Goal: Share content: Contribute content

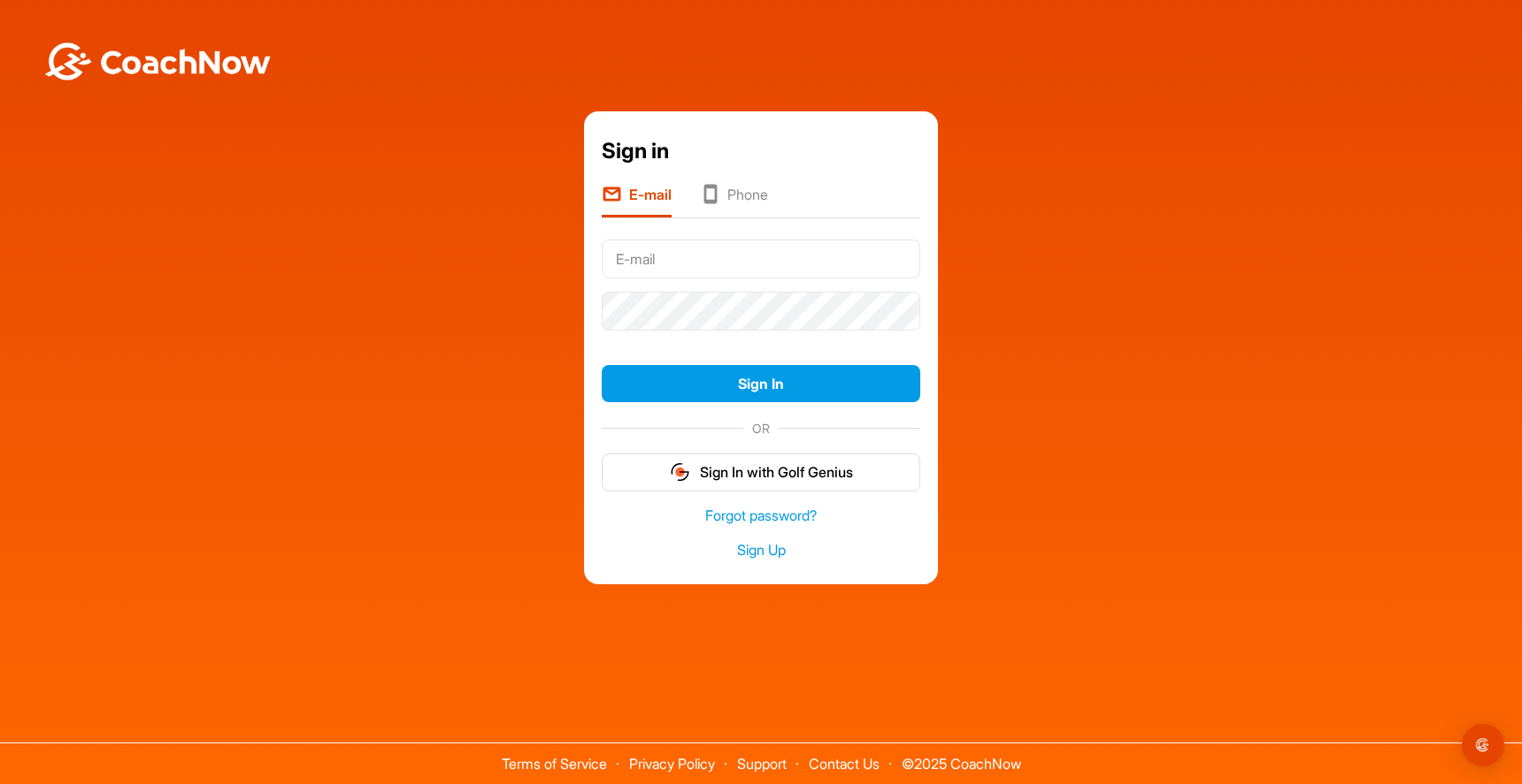
type input "[EMAIL_ADDRESS][DOMAIN_NAME]"
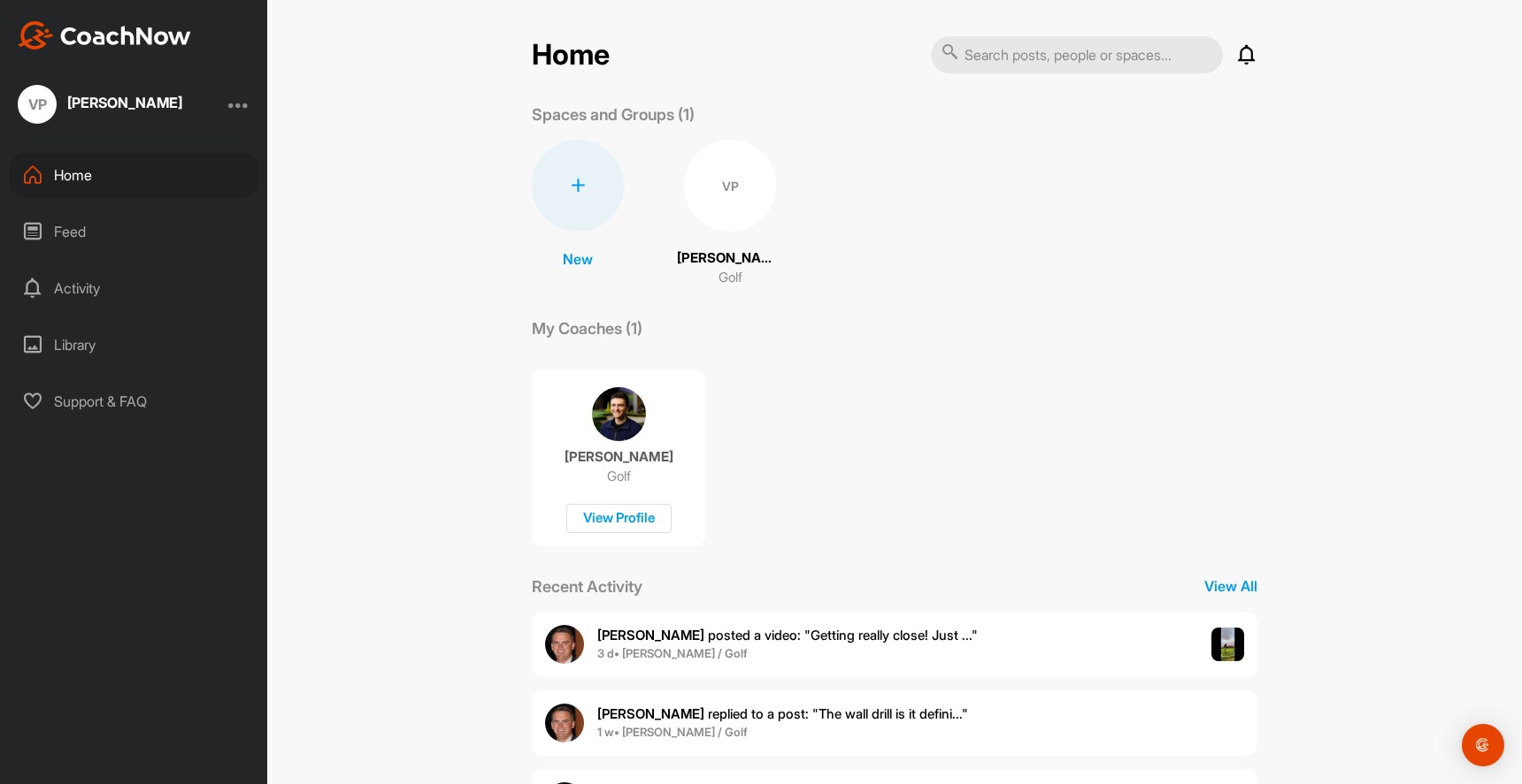
click at [181, 230] on div "Feed" at bounding box center [134, 232] width 250 height 44
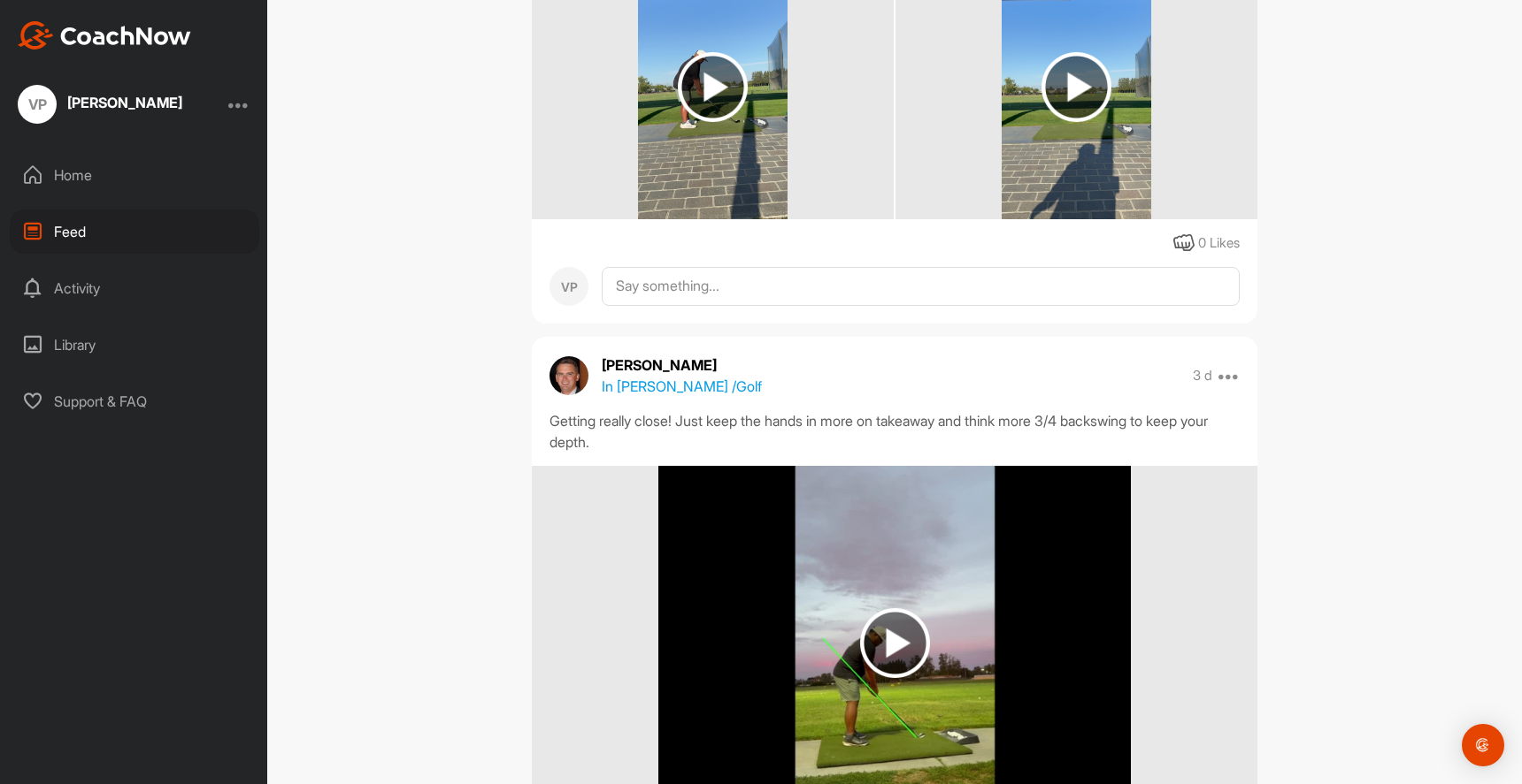
scroll to position [428, 0]
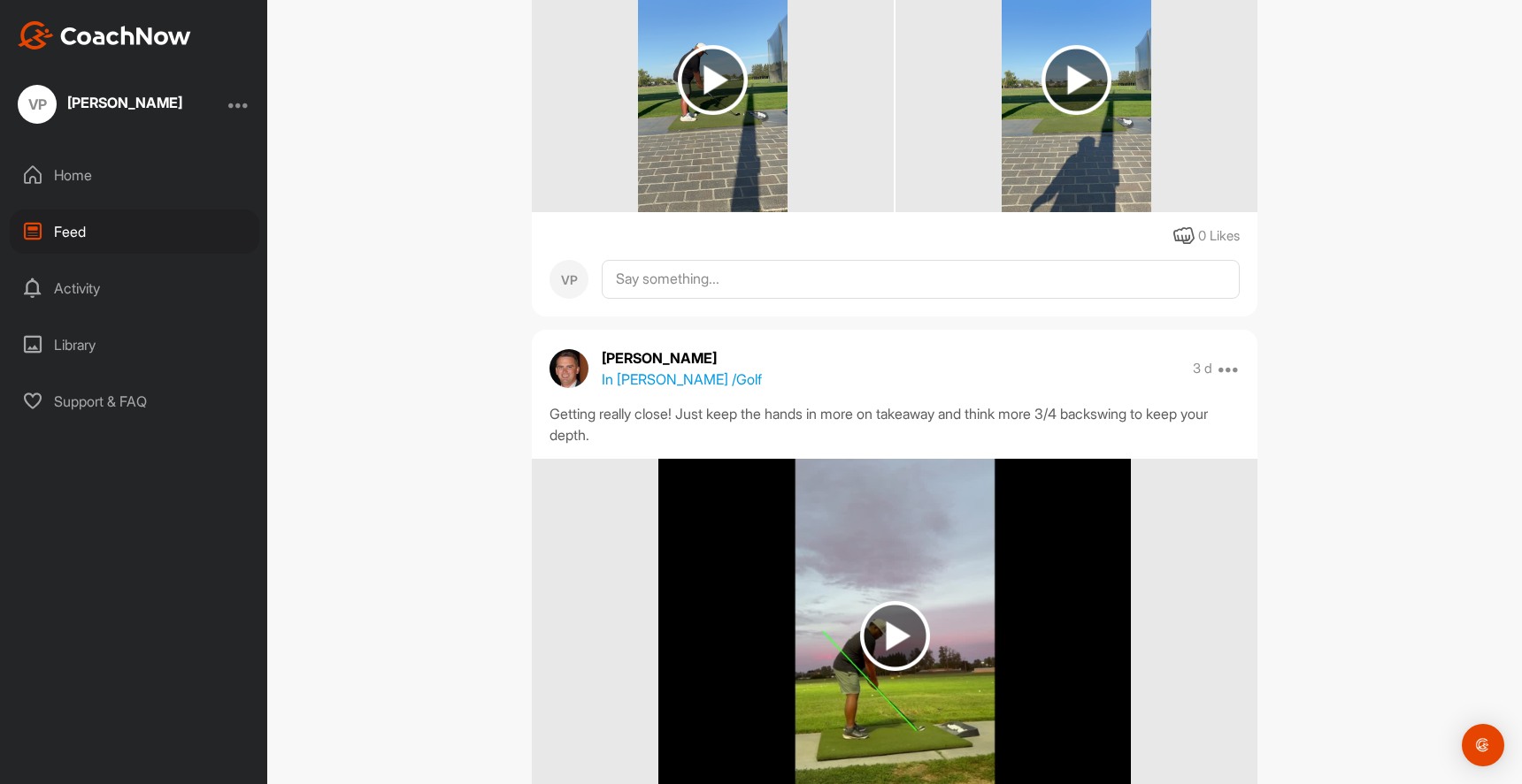
click at [739, 138] on img at bounding box center [713, 80] width 149 height 266
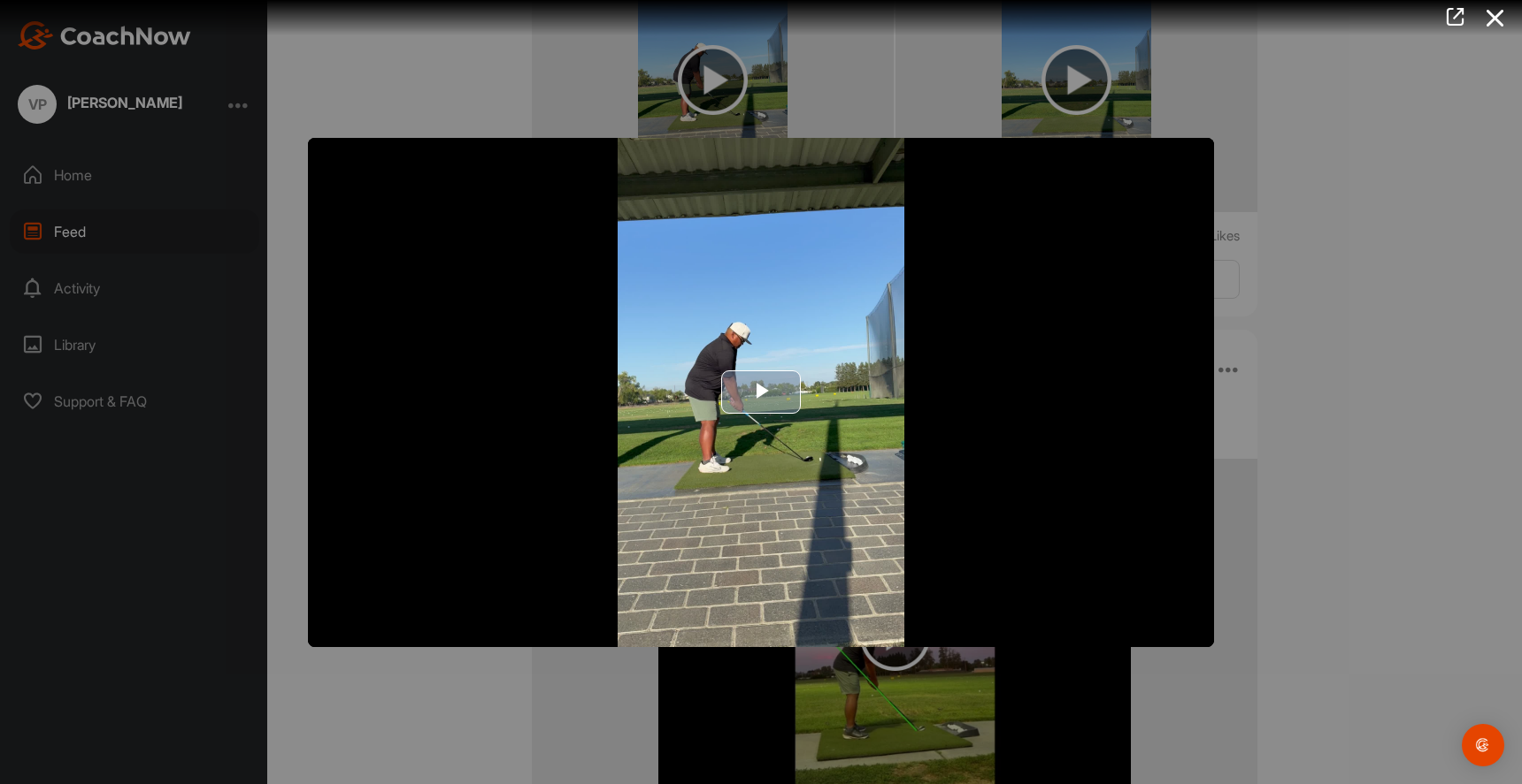
click at [773, 276] on img "Video Player" at bounding box center [761, 393] width 906 height 509
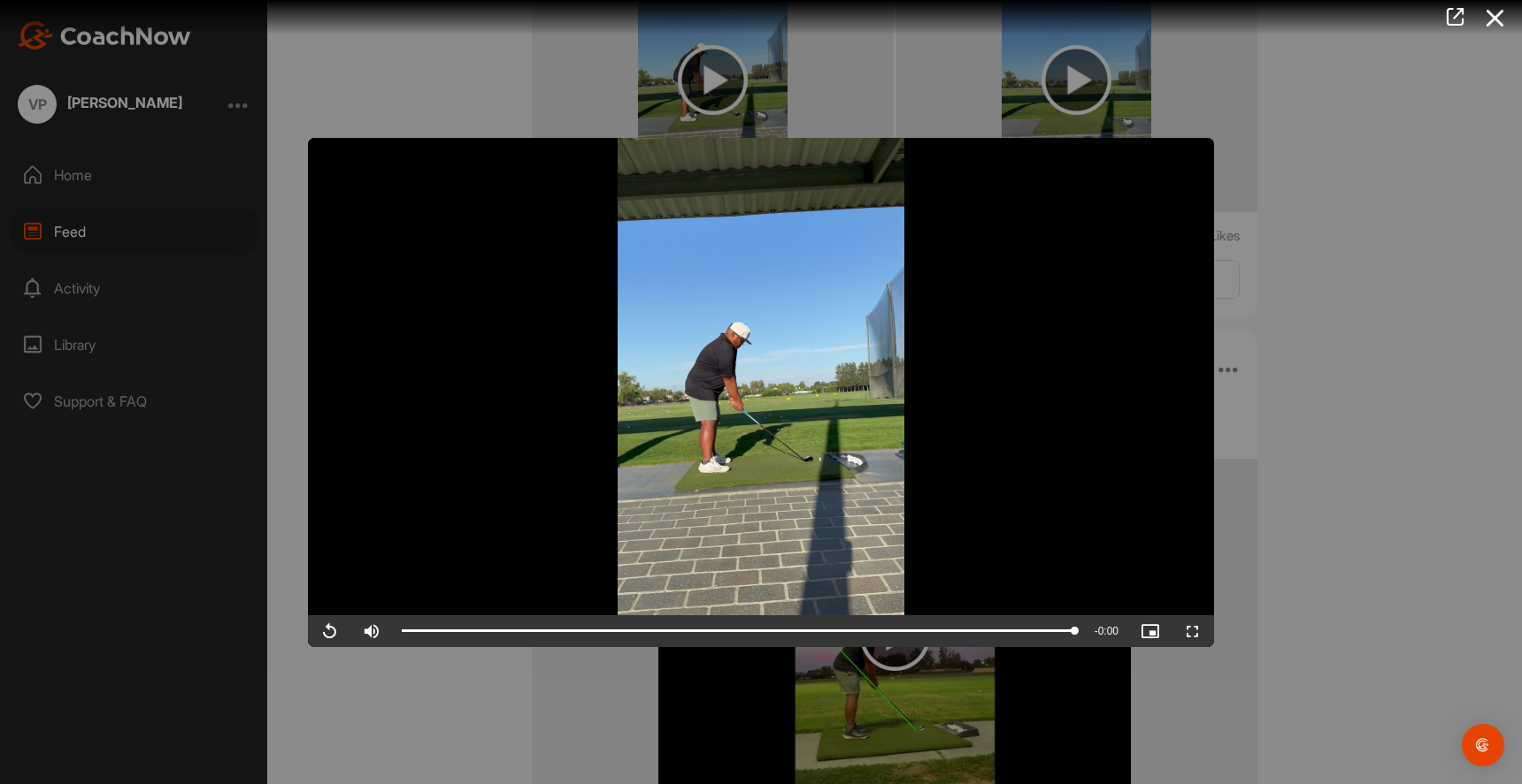
click at [542, 92] on div at bounding box center [761, 392] width 1522 height 784
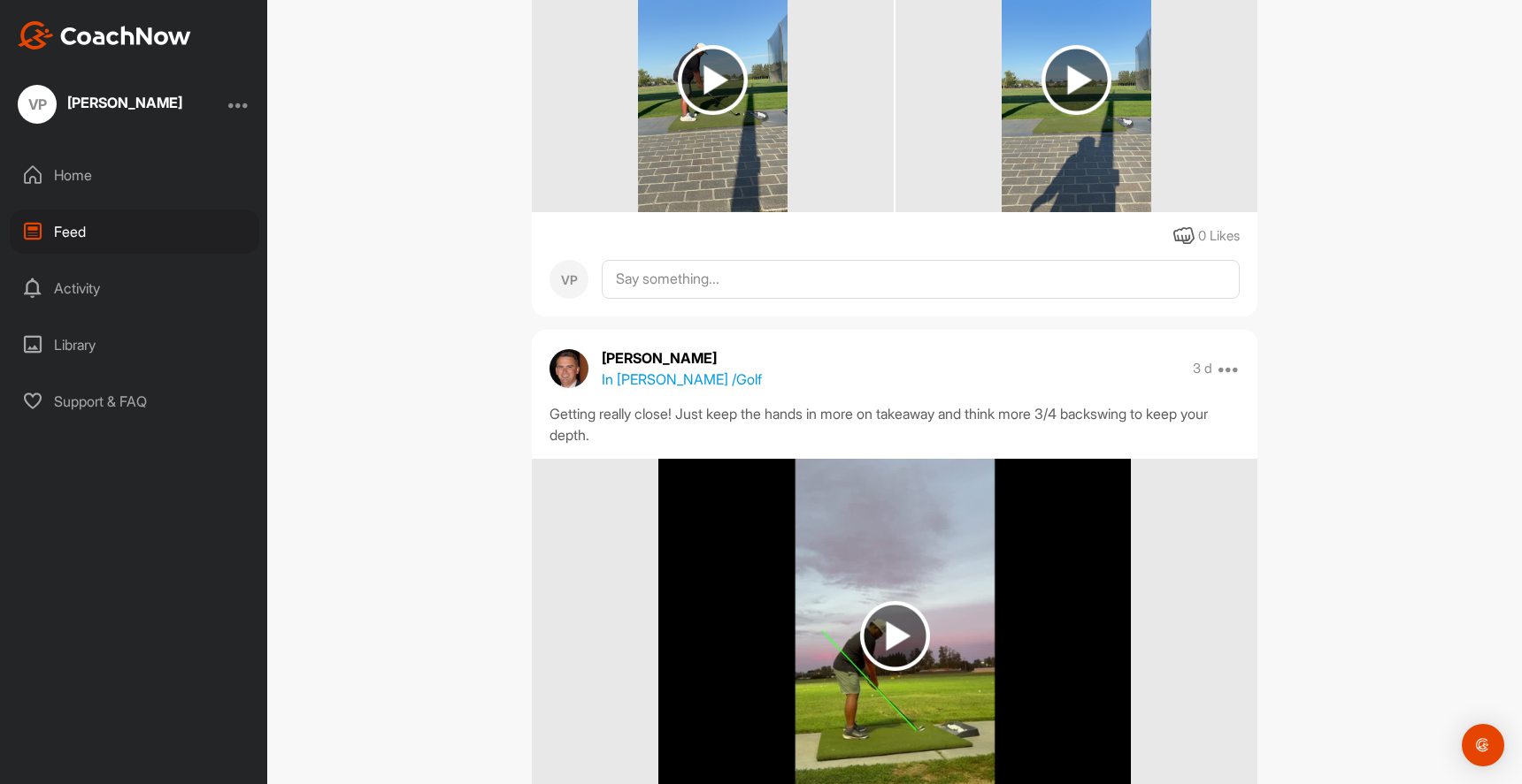
click at [1031, 129] on img at bounding box center [1076, 80] width 149 height 266
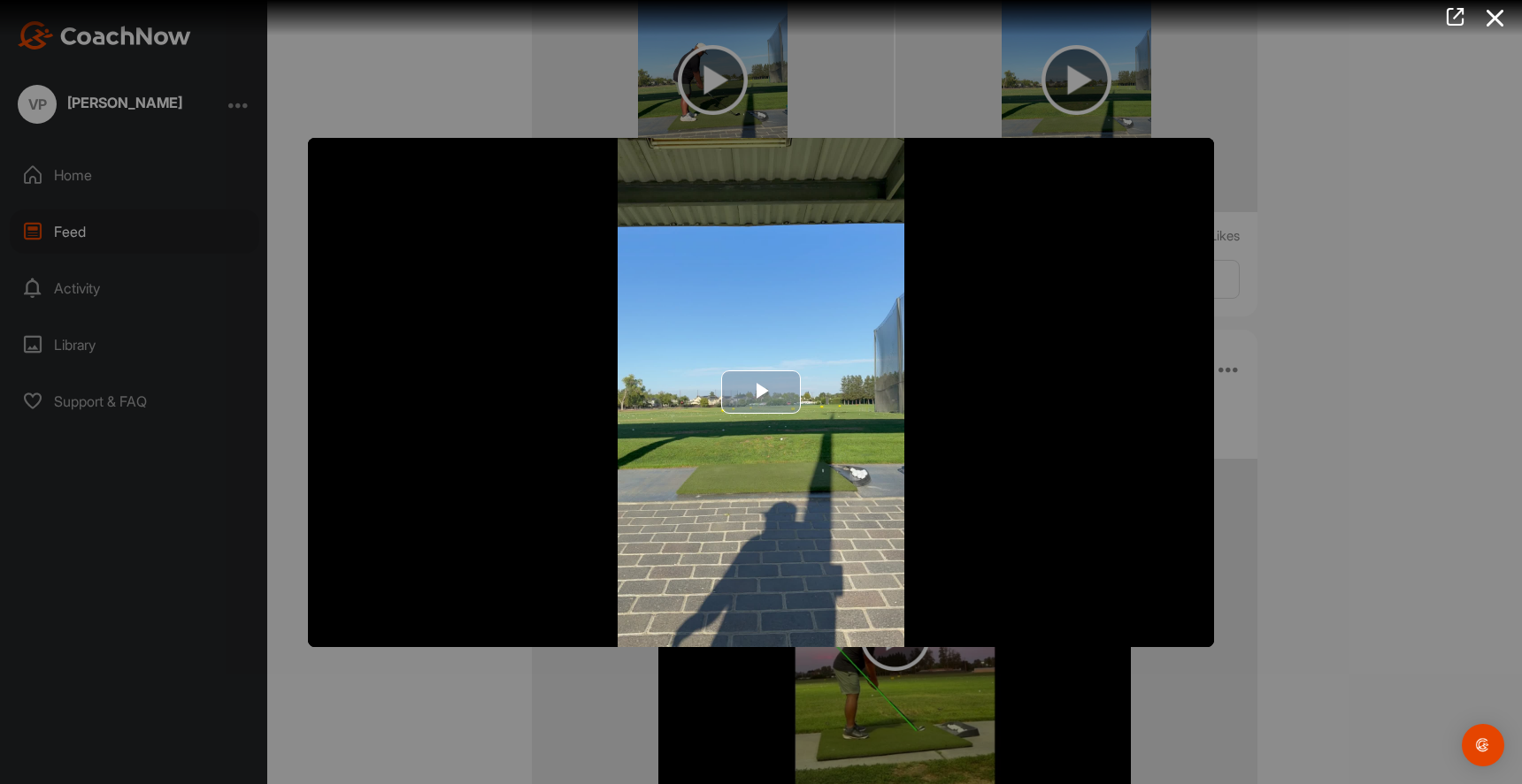
click at [839, 338] on img "Video Player" at bounding box center [761, 393] width 906 height 509
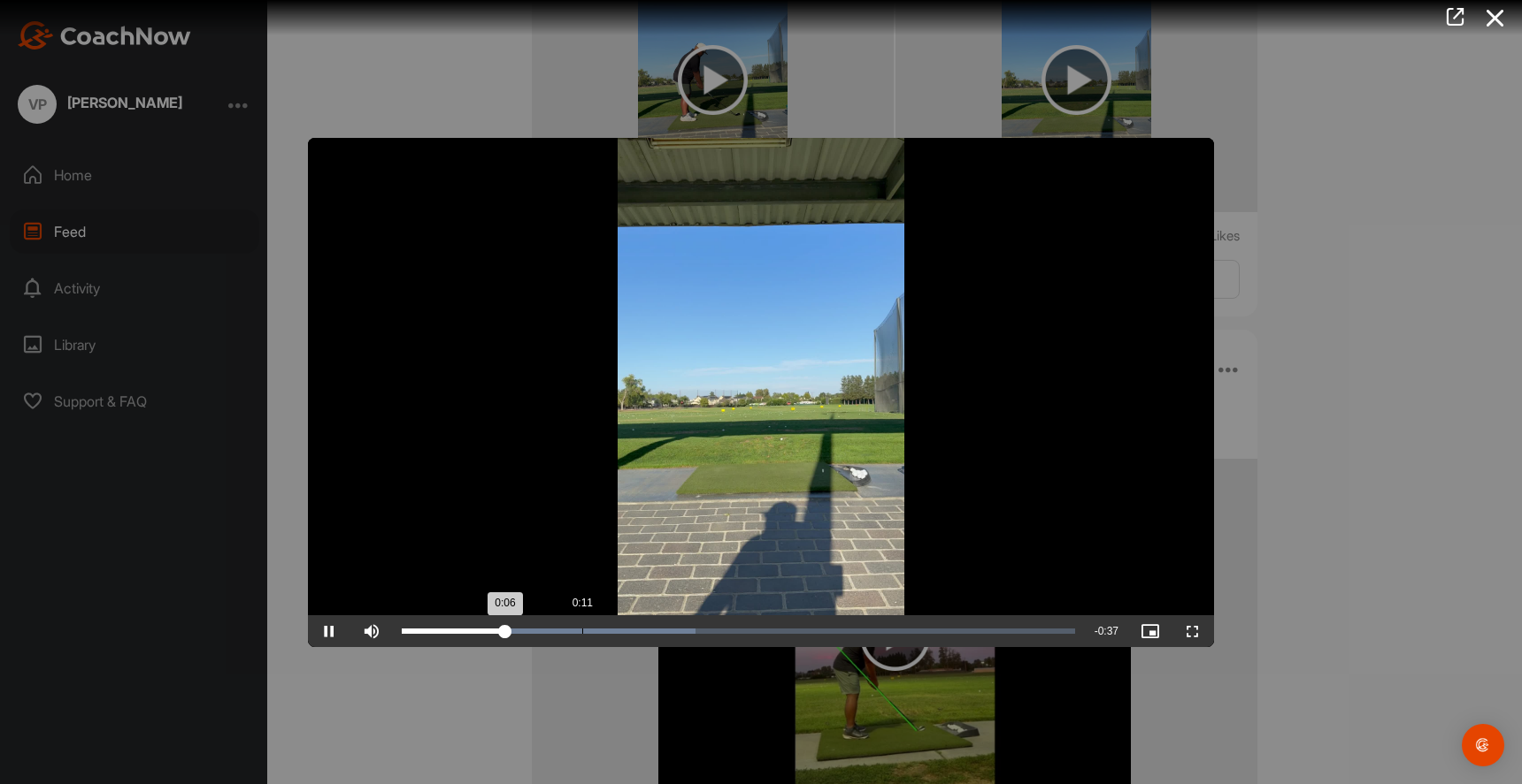
click at [581, 624] on div "Loaded : 43.67% 0:11 0:06" at bounding box center [739, 632] width 691 height 32
click at [644, 625] on div "Loaded : 47.28% 0:15 0:15" at bounding box center [739, 632] width 691 height 32
click at [659, 629] on div "0:16" at bounding box center [532, 631] width 260 height 5
click at [679, 625] on div "Loaded : 47.28% 0:17 0:17" at bounding box center [739, 632] width 691 height 32
click at [790, 630] on div "0:25" at bounding box center [790, 631] width 1 height 5
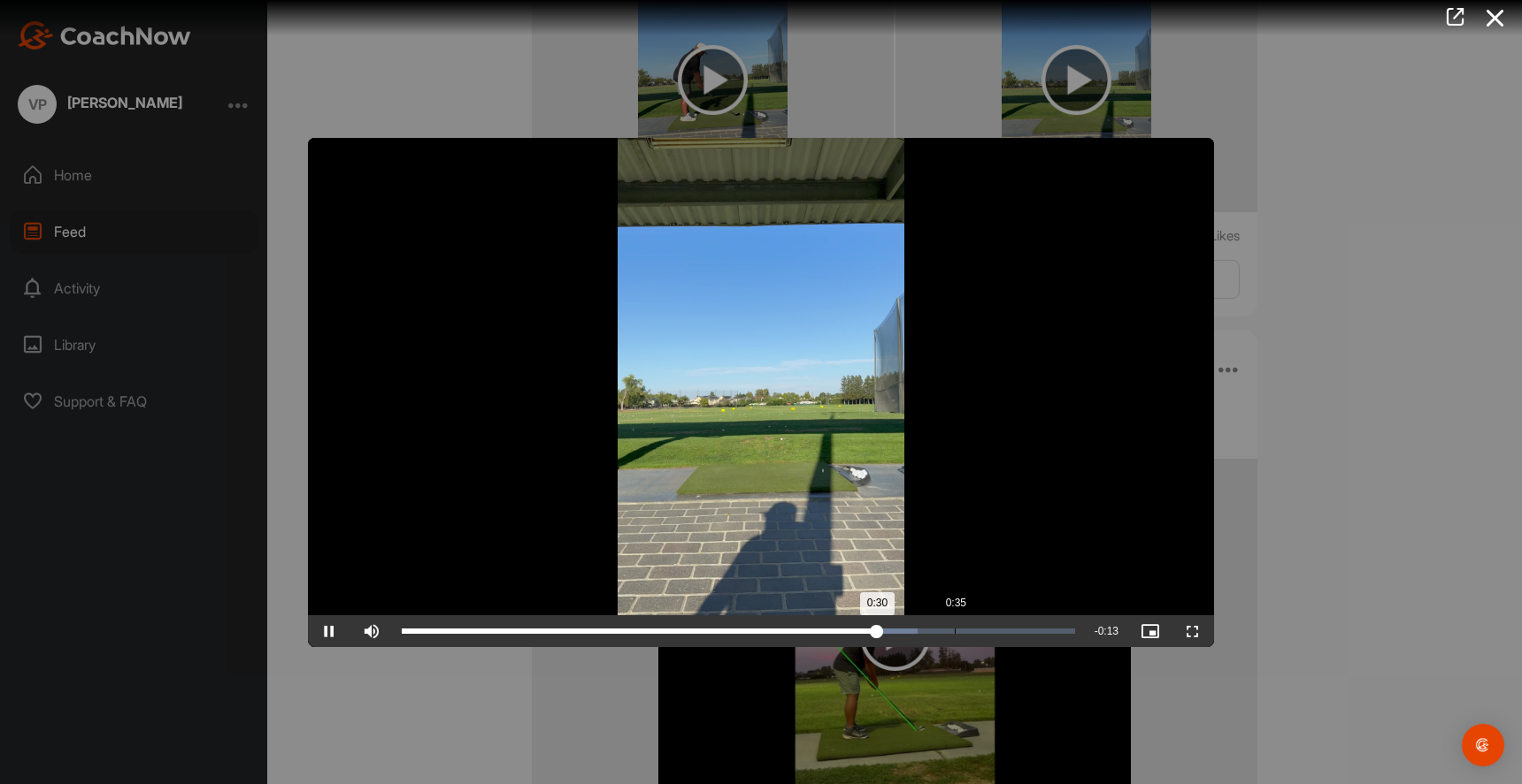
click at [954, 627] on div "Loaded : 76.66% 0:35 0:30" at bounding box center [739, 632] width 691 height 32
click at [1031, 621] on div "Loaded : 97.55% 0:40 0:40" at bounding box center [739, 632] width 691 height 32
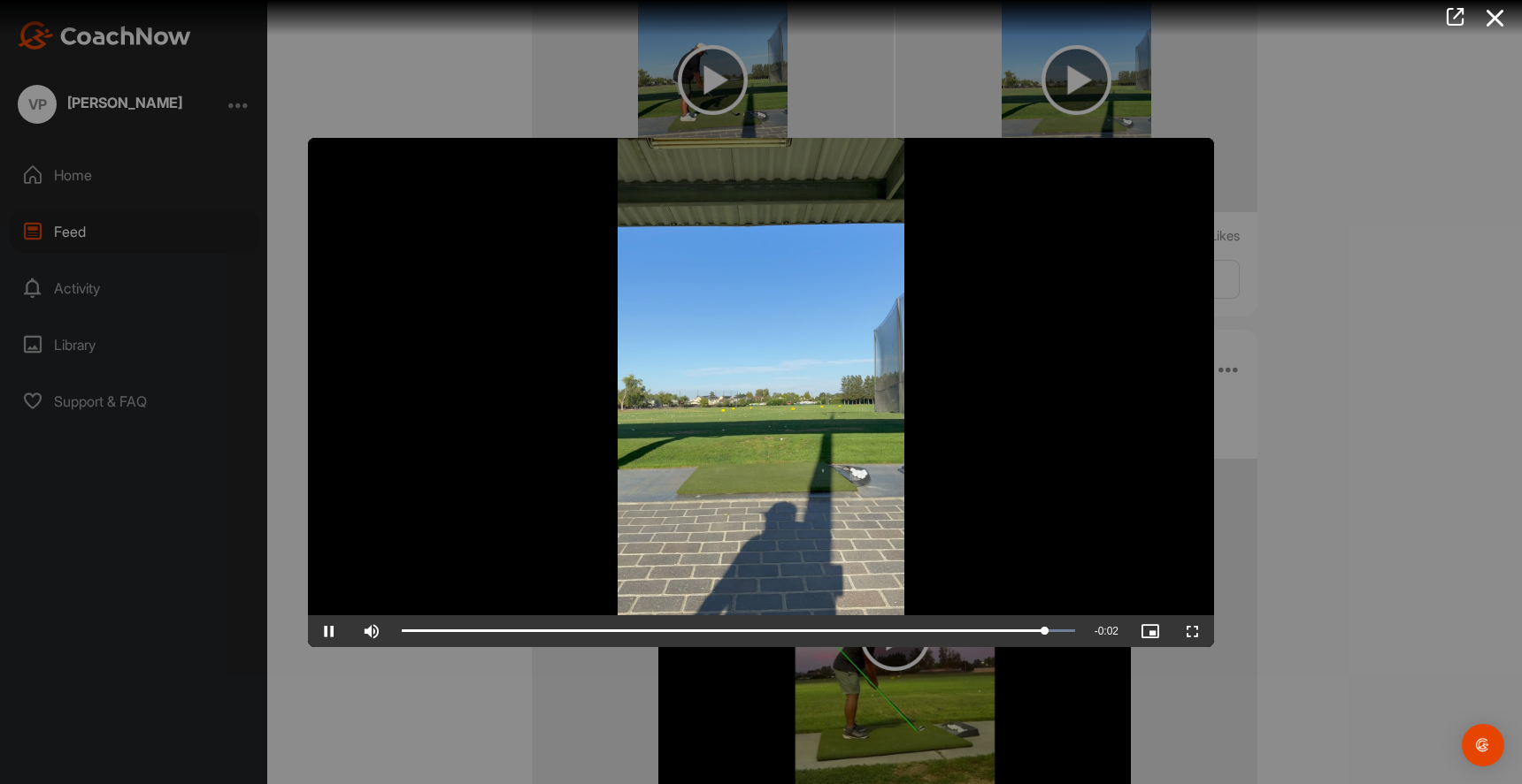
click at [1243, 439] on div at bounding box center [761, 392] width 1522 height 784
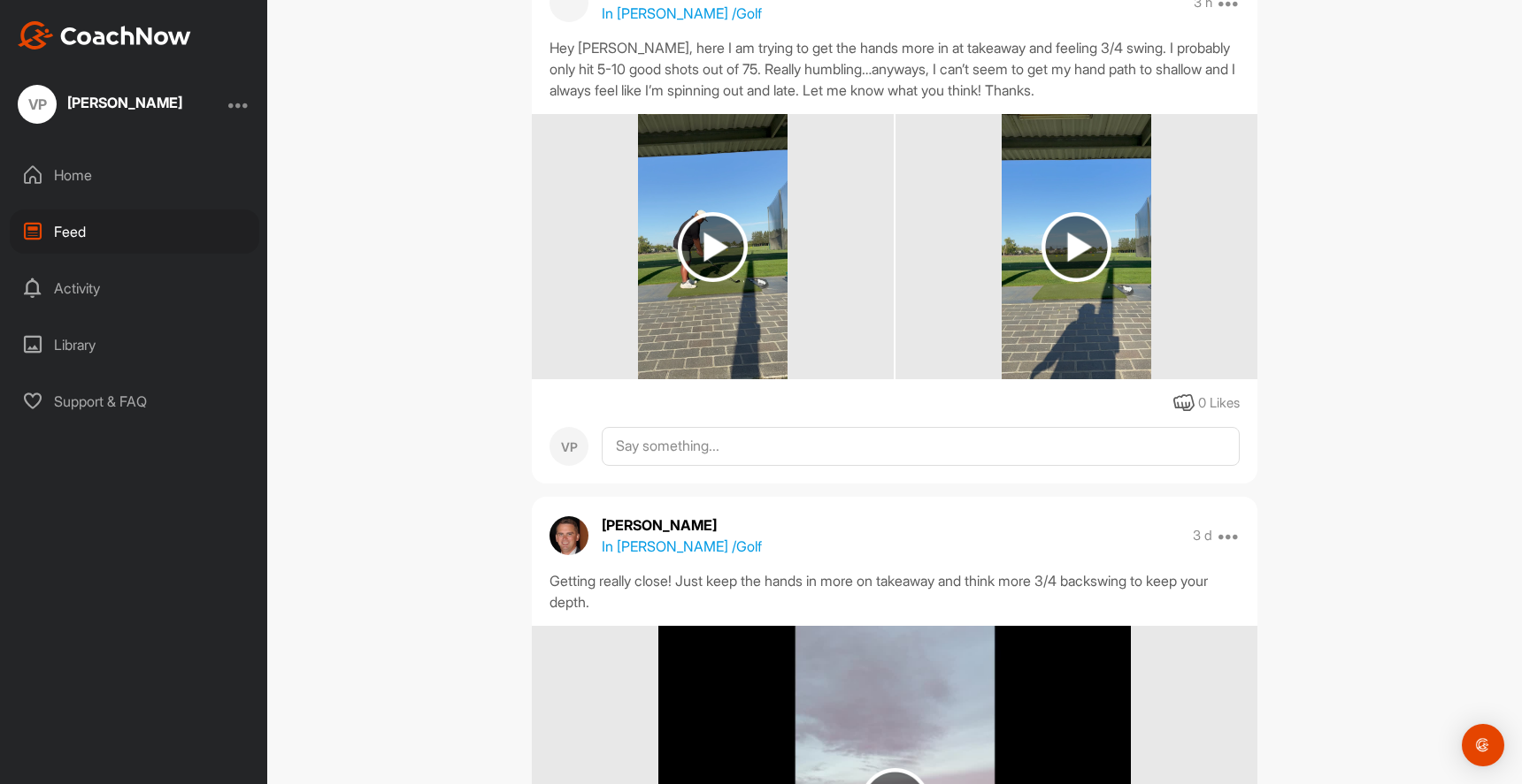
scroll to position [206, 0]
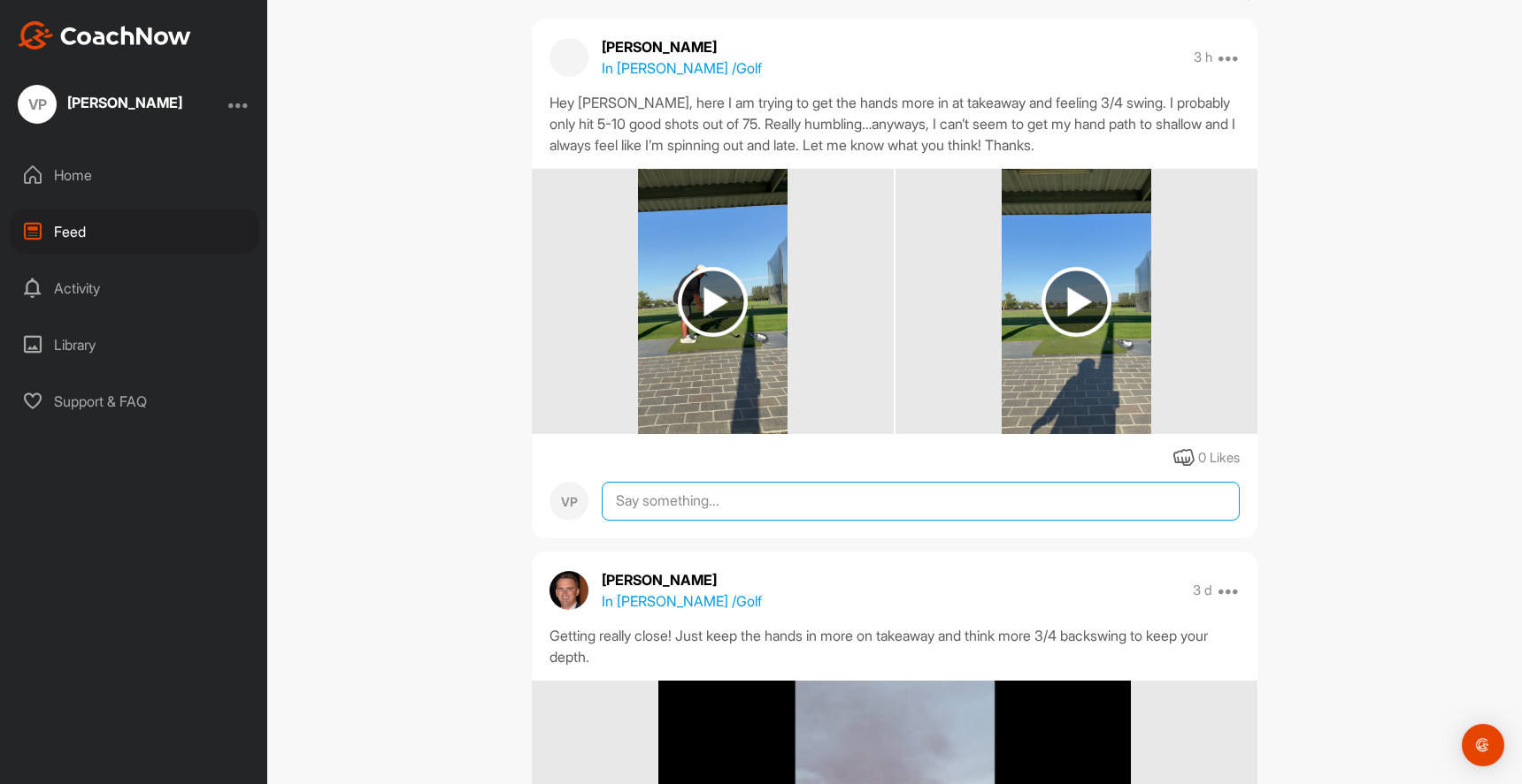
click at [988, 485] on textarea at bounding box center [920, 500] width 638 height 39
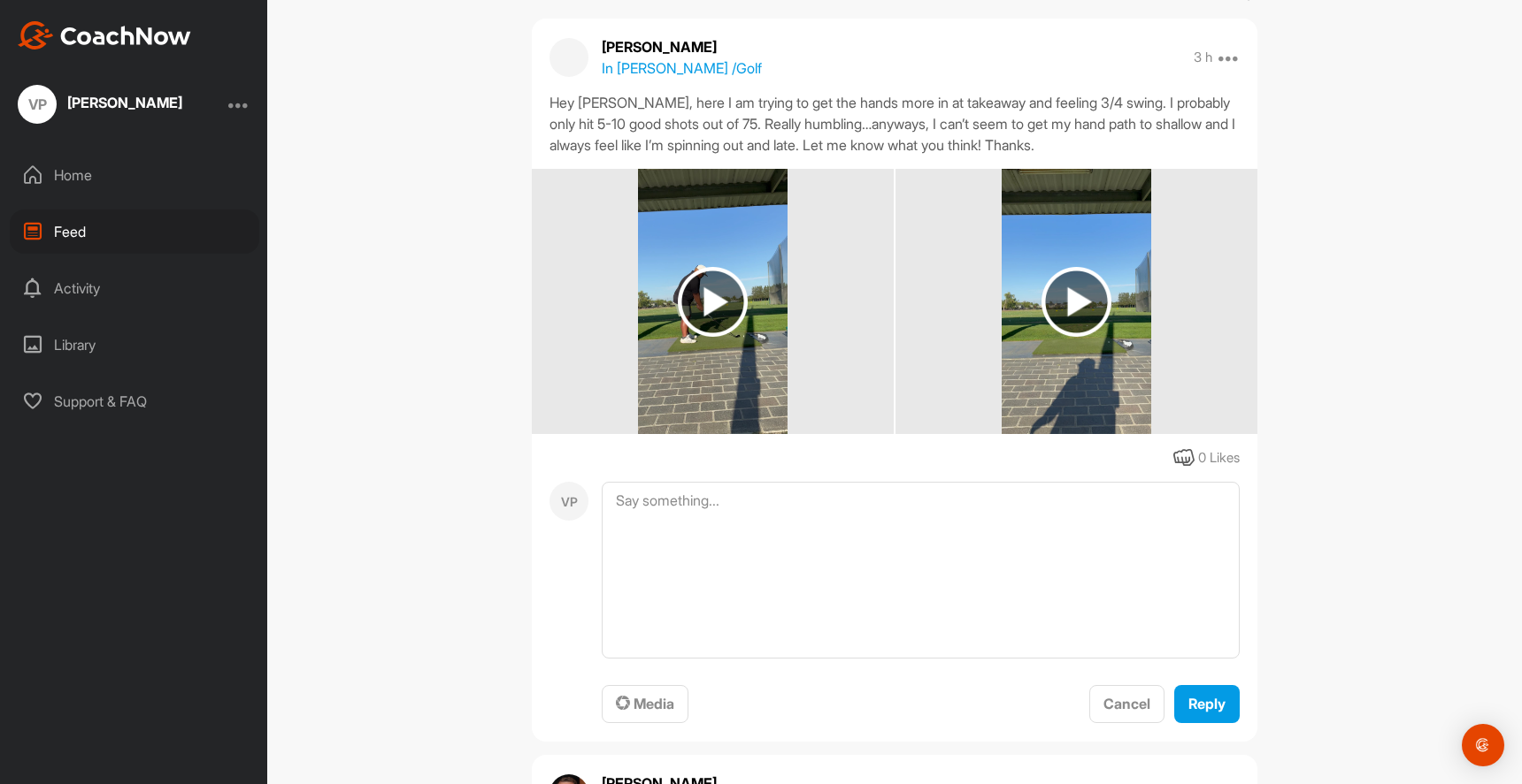
click at [1094, 556] on textarea at bounding box center [920, 570] width 638 height 177
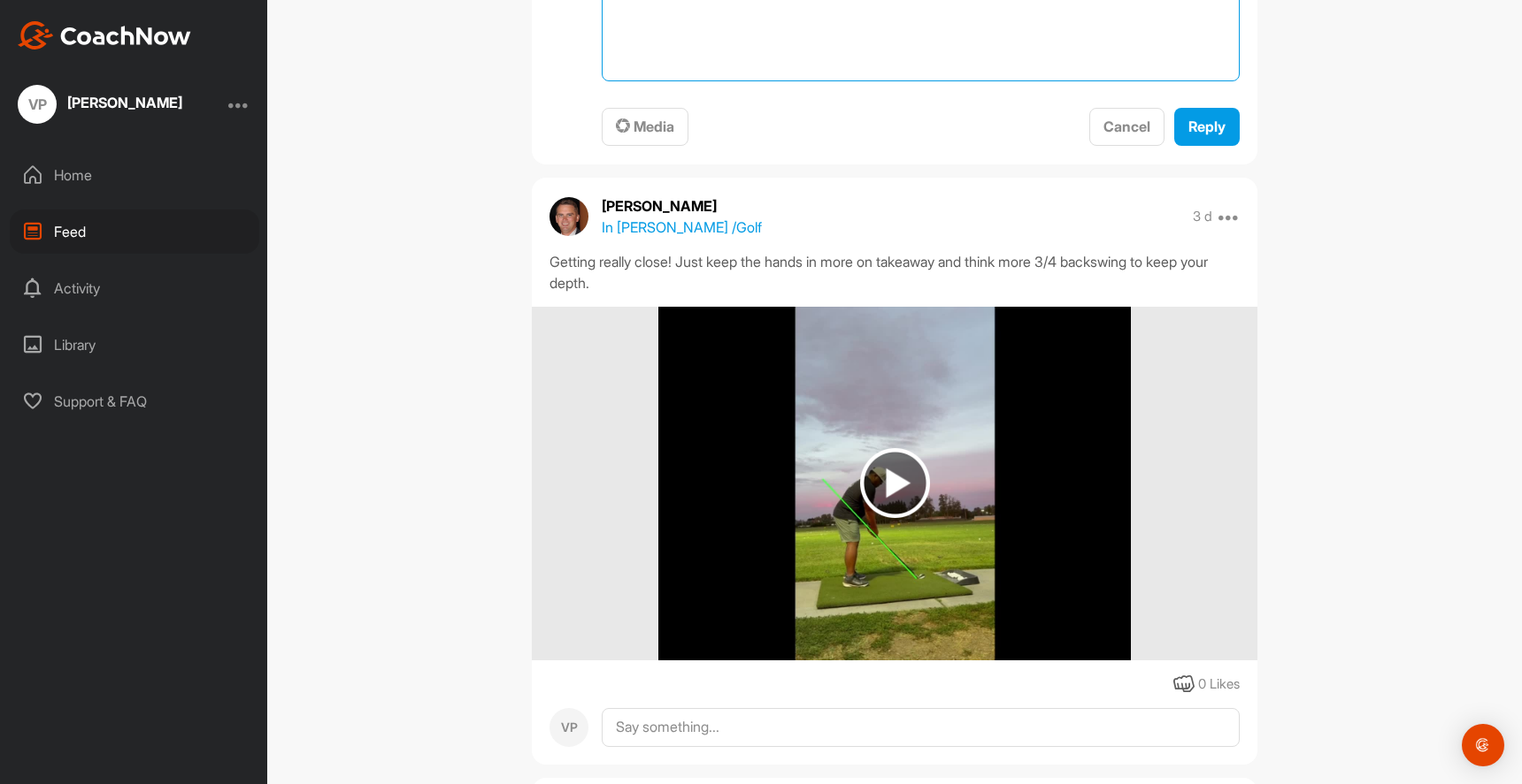
scroll to position [738, 0]
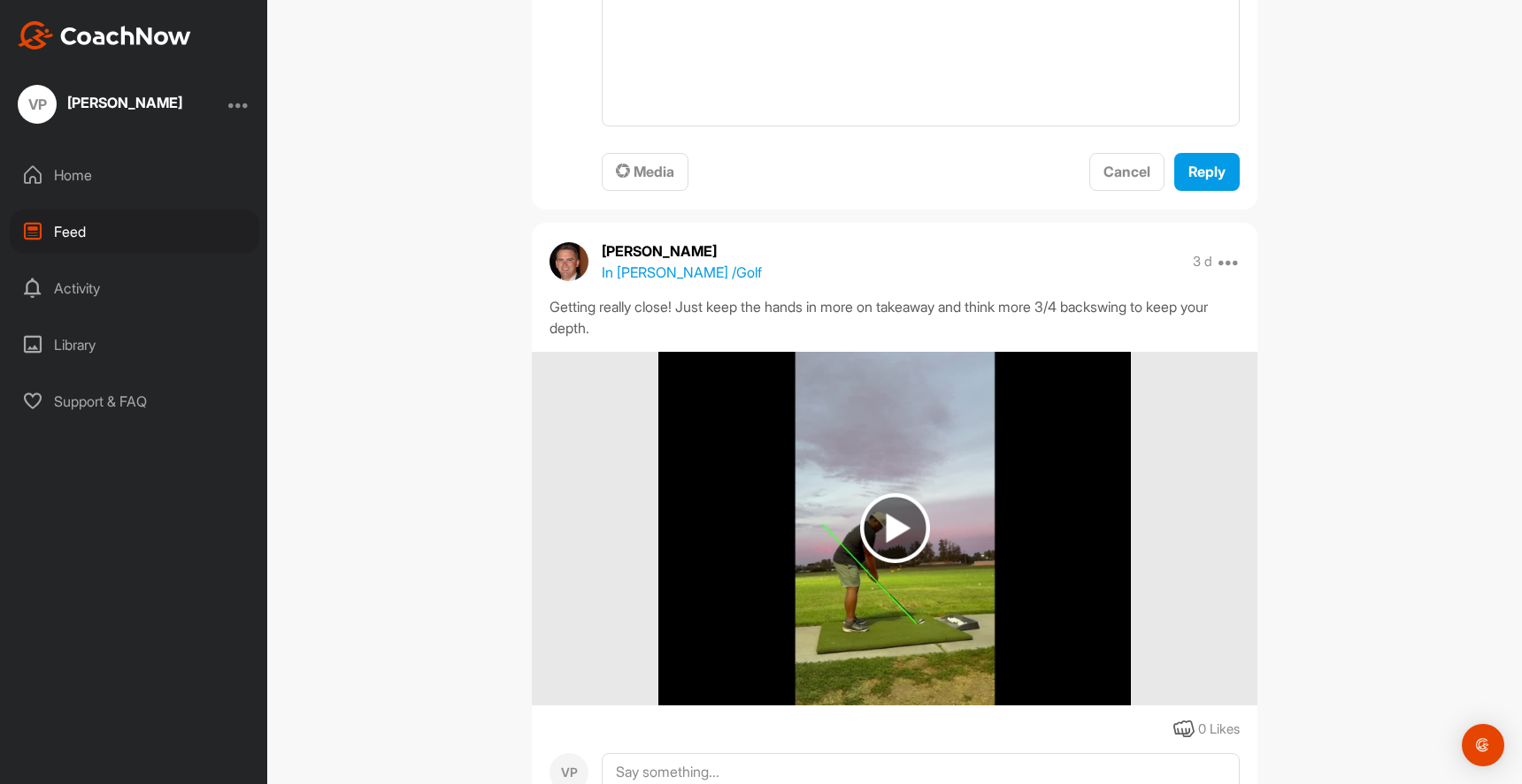
click at [56, 285] on div "Activity" at bounding box center [134, 289] width 250 height 44
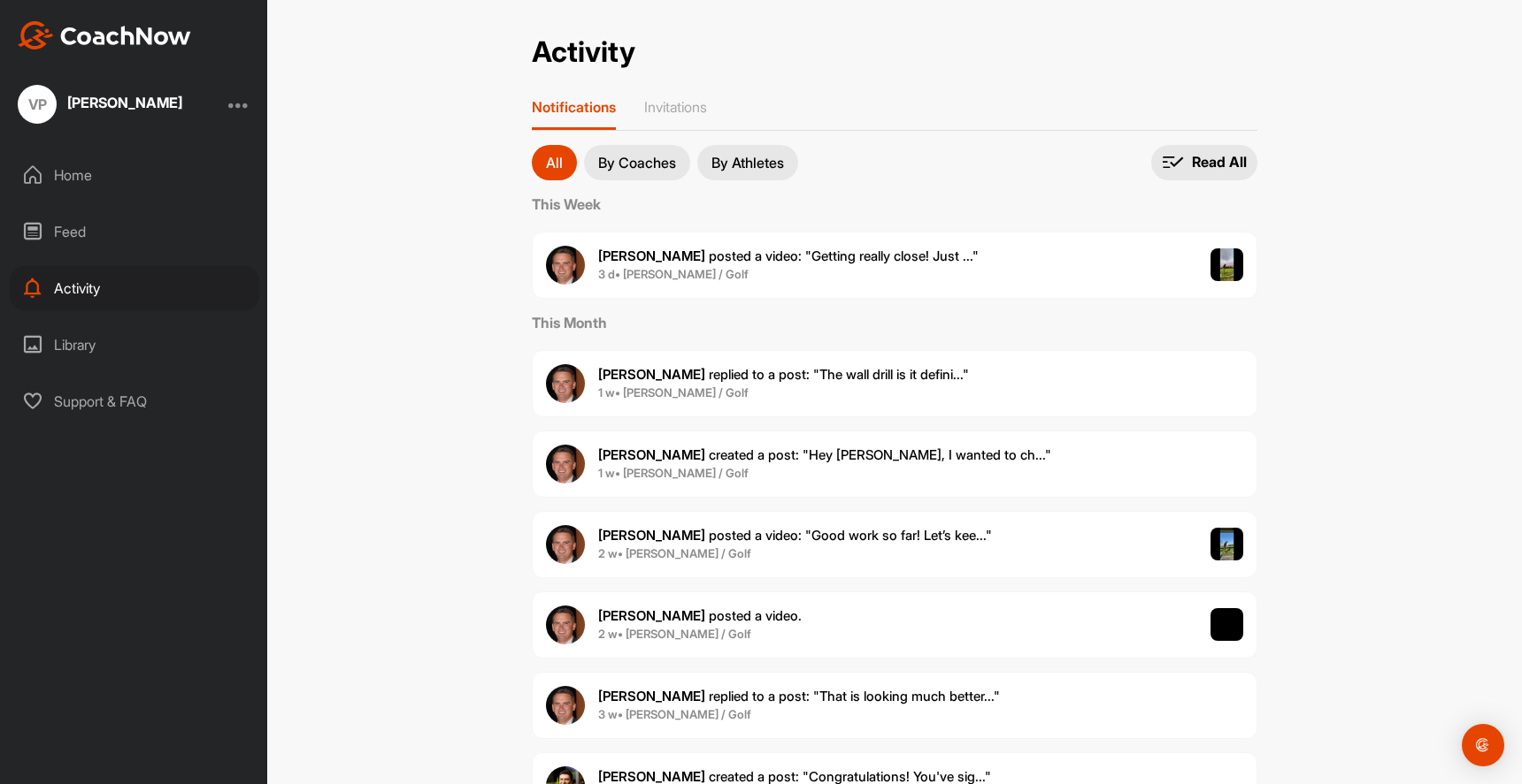
click at [746, 157] on p "By Athletes" at bounding box center [748, 162] width 73 height 14
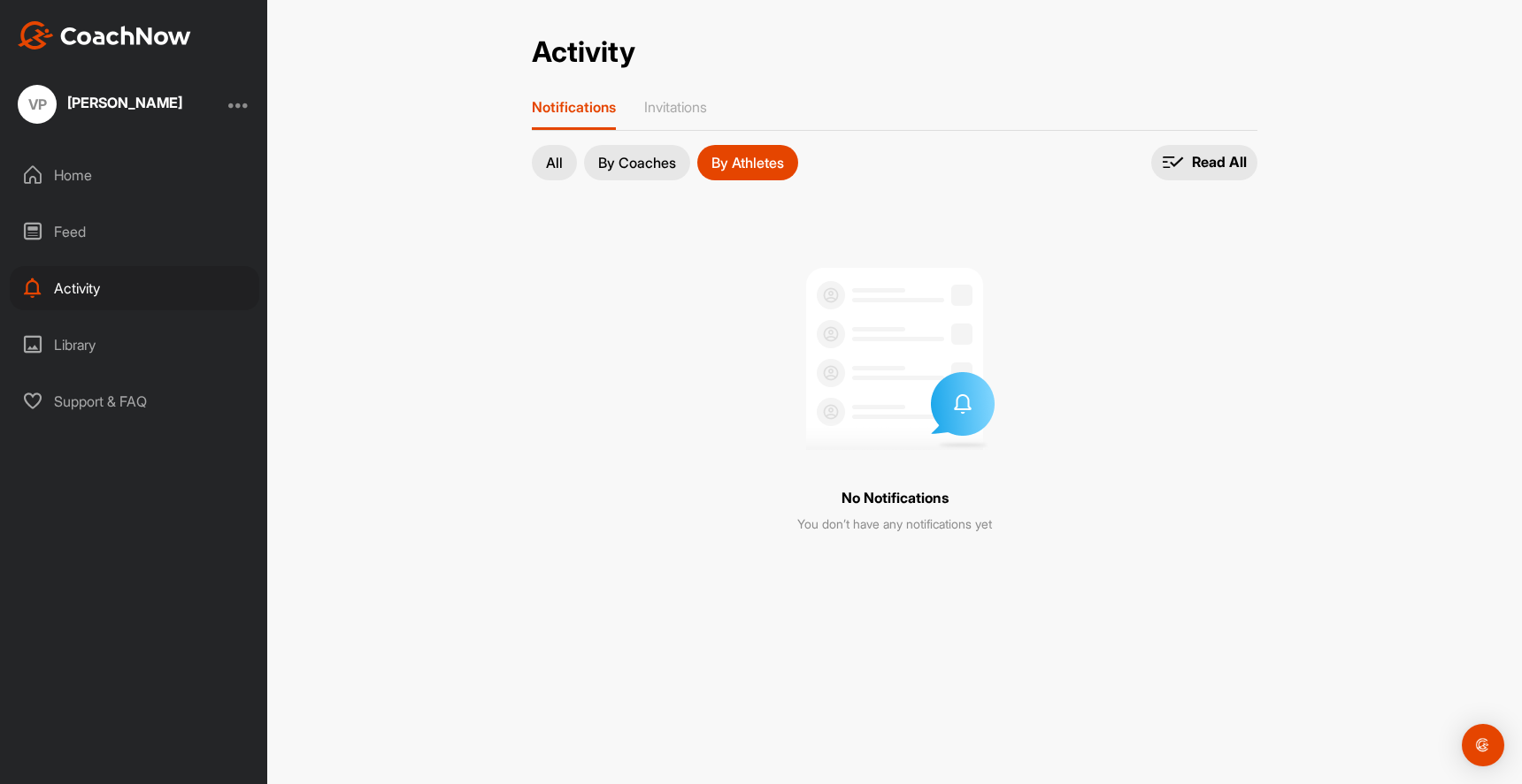
click at [695, 157] on div "All By Coaches By Athletes" at bounding box center [665, 163] width 267 height 36
click at [616, 161] on p "By Coaches" at bounding box center [637, 162] width 78 height 14
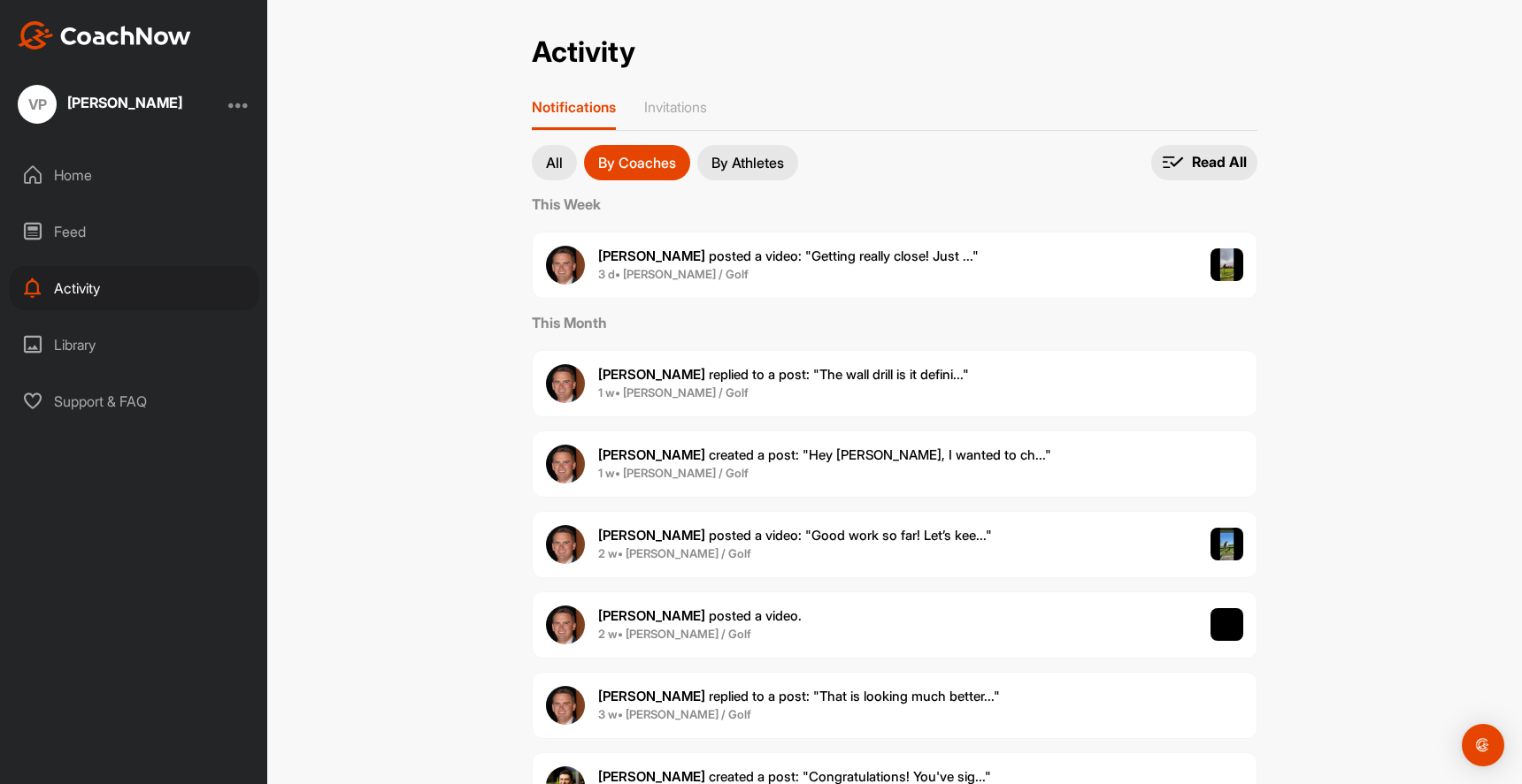
click at [95, 180] on div "Home" at bounding box center [134, 175] width 250 height 44
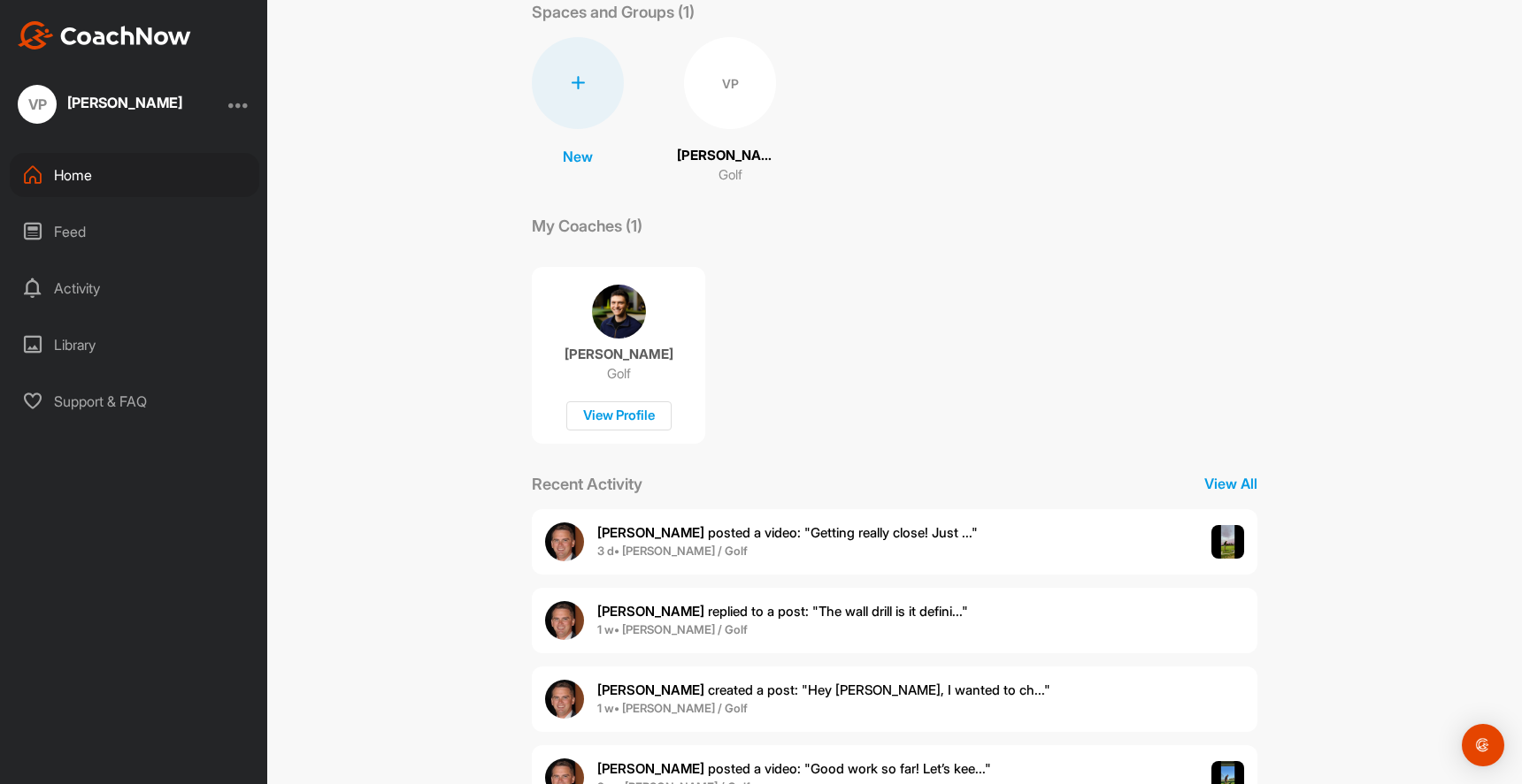
scroll to position [170, 0]
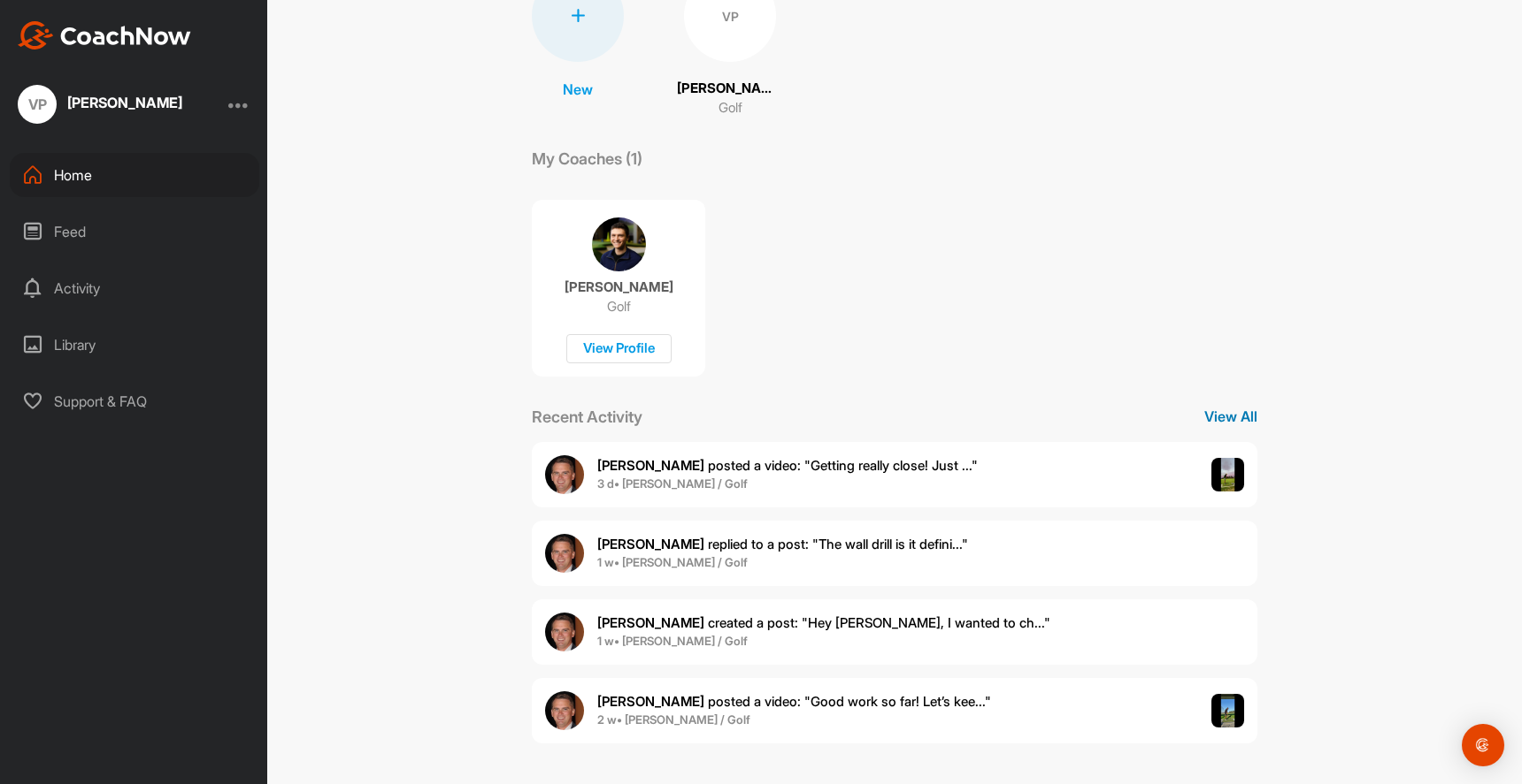
click at [1226, 414] on p "View All" at bounding box center [1230, 416] width 53 height 21
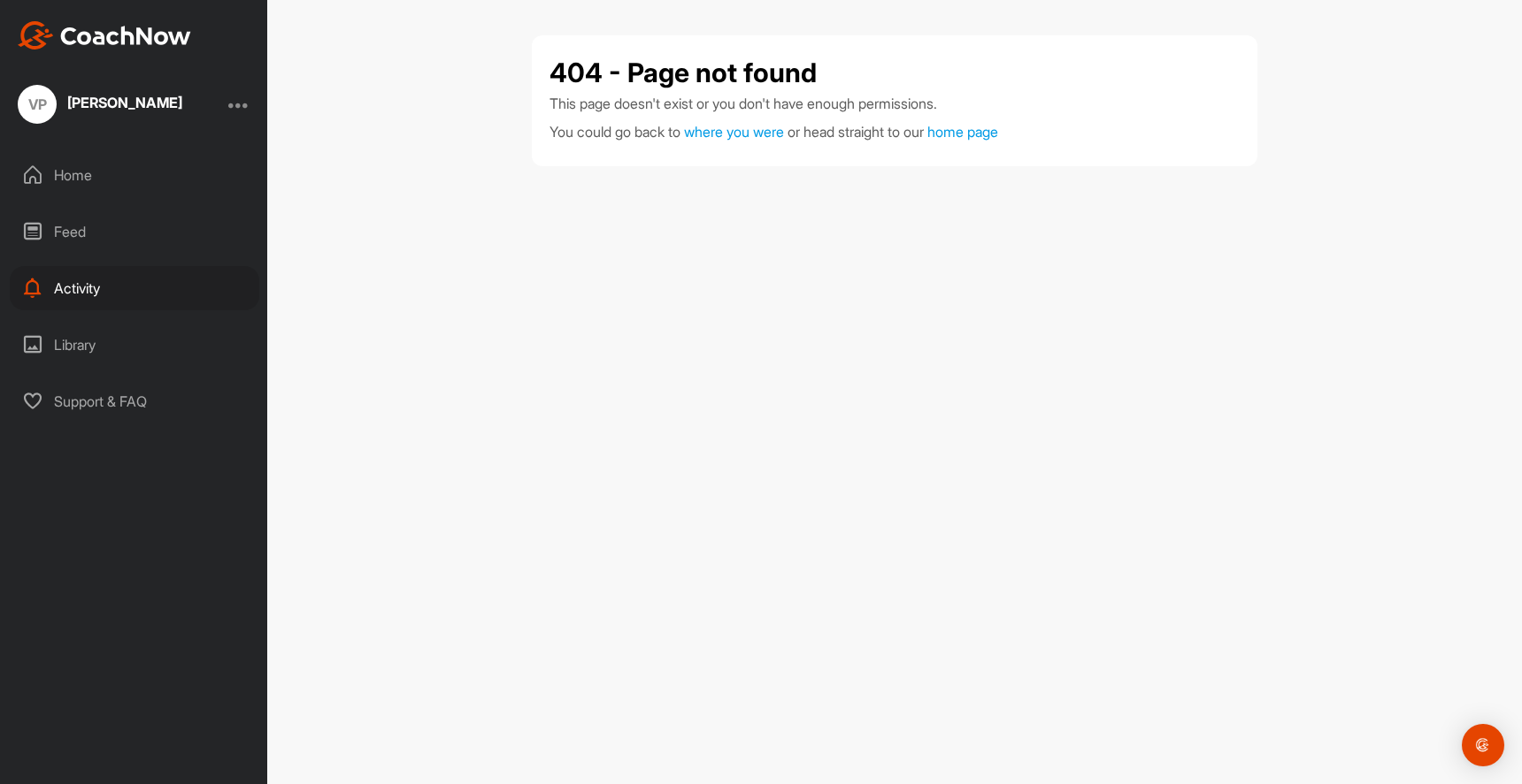
click at [73, 283] on div "Activity" at bounding box center [134, 289] width 250 height 44
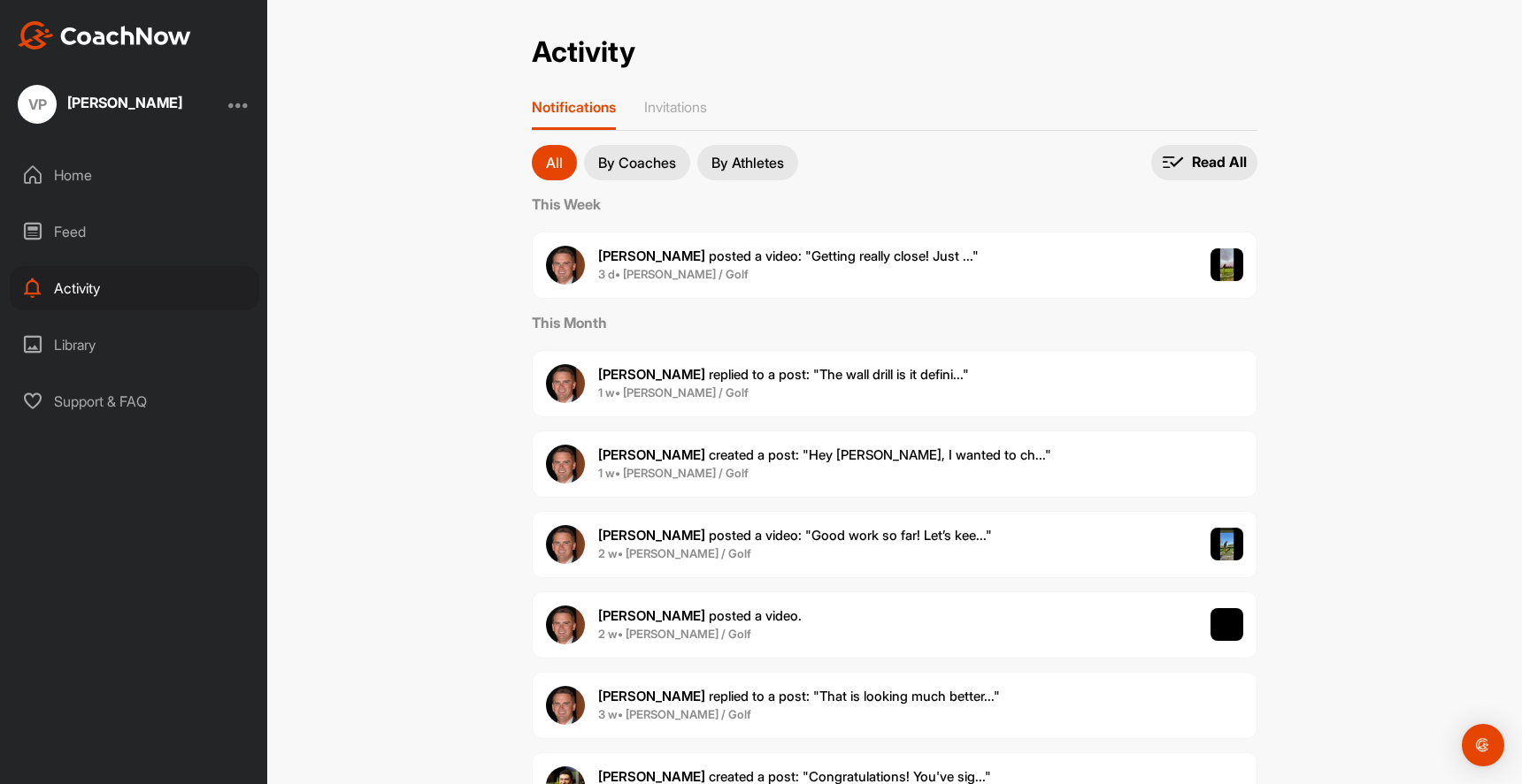
click at [108, 173] on div "Home" at bounding box center [134, 175] width 250 height 44
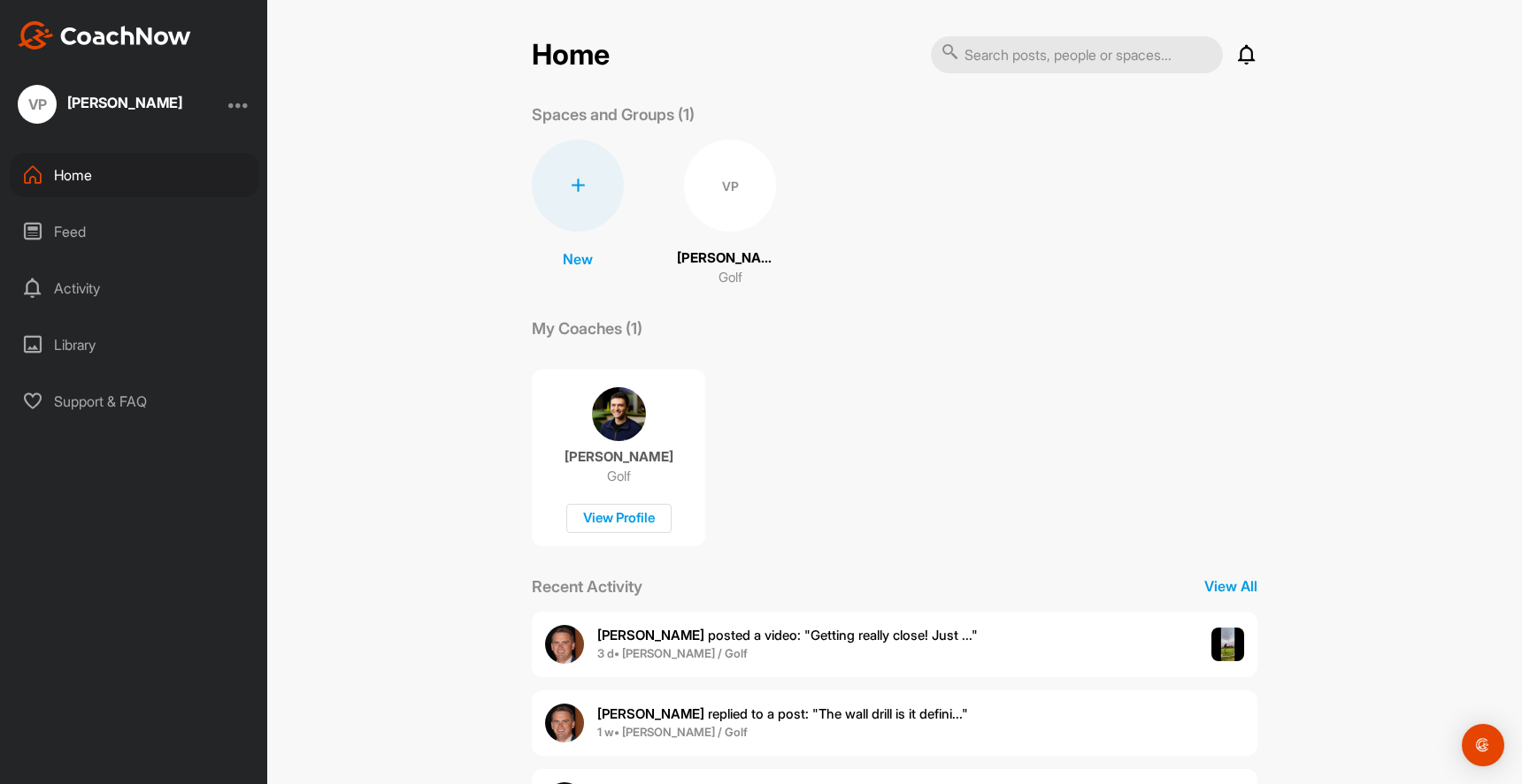
click at [77, 232] on div "Feed" at bounding box center [134, 232] width 250 height 44
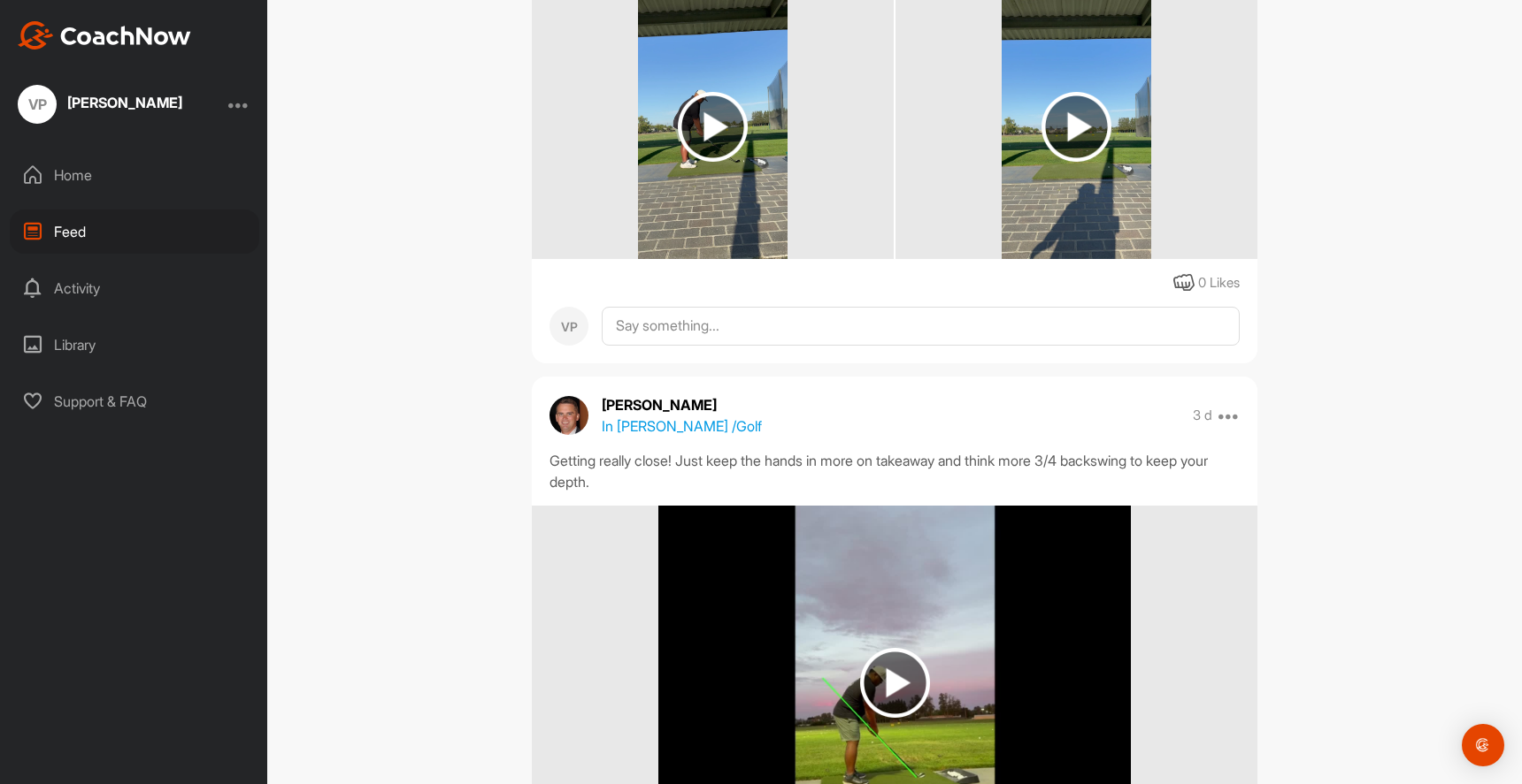
scroll to position [281, 0]
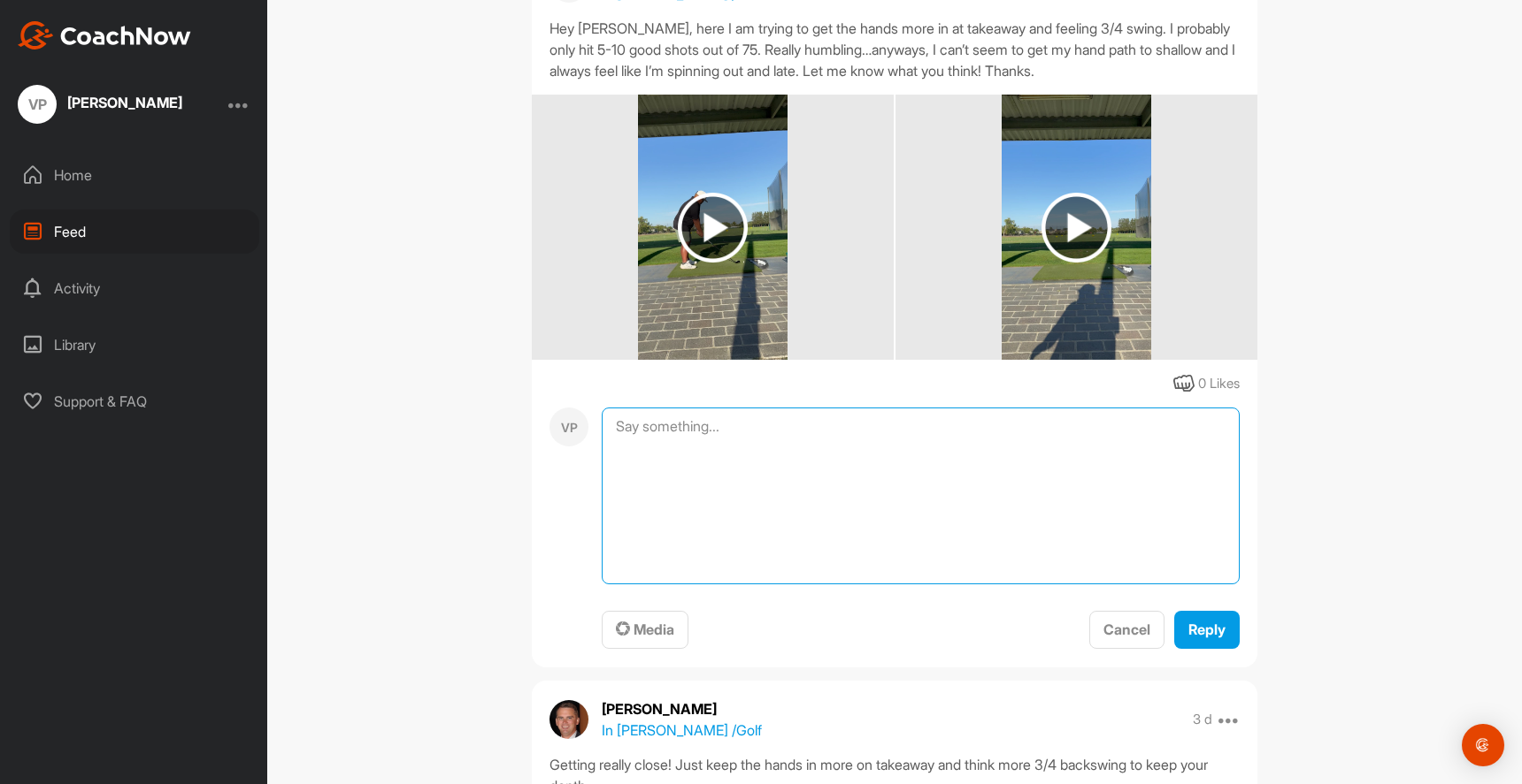
click at [967, 426] on textarea at bounding box center [920, 496] width 638 height 177
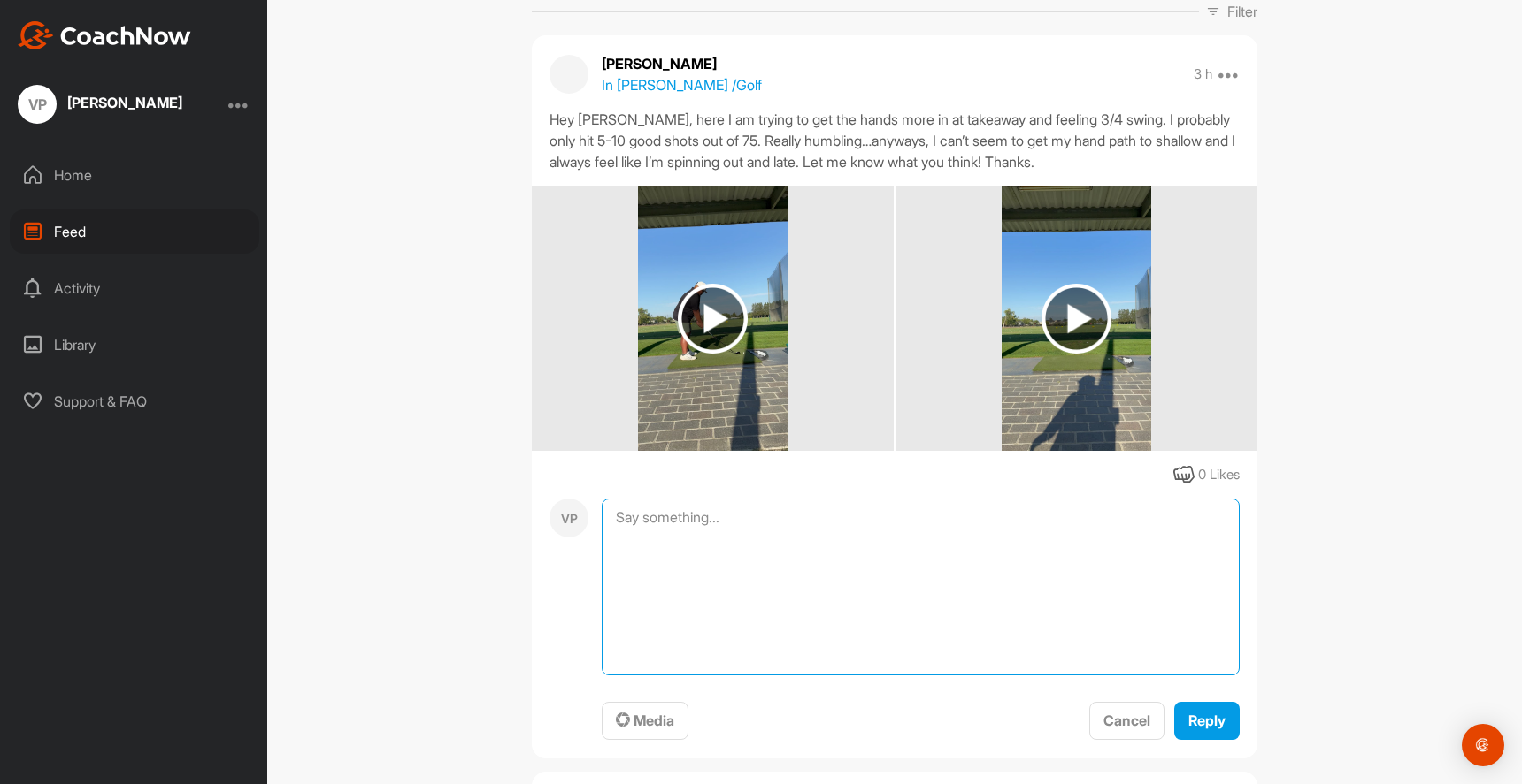
scroll to position [222, 0]
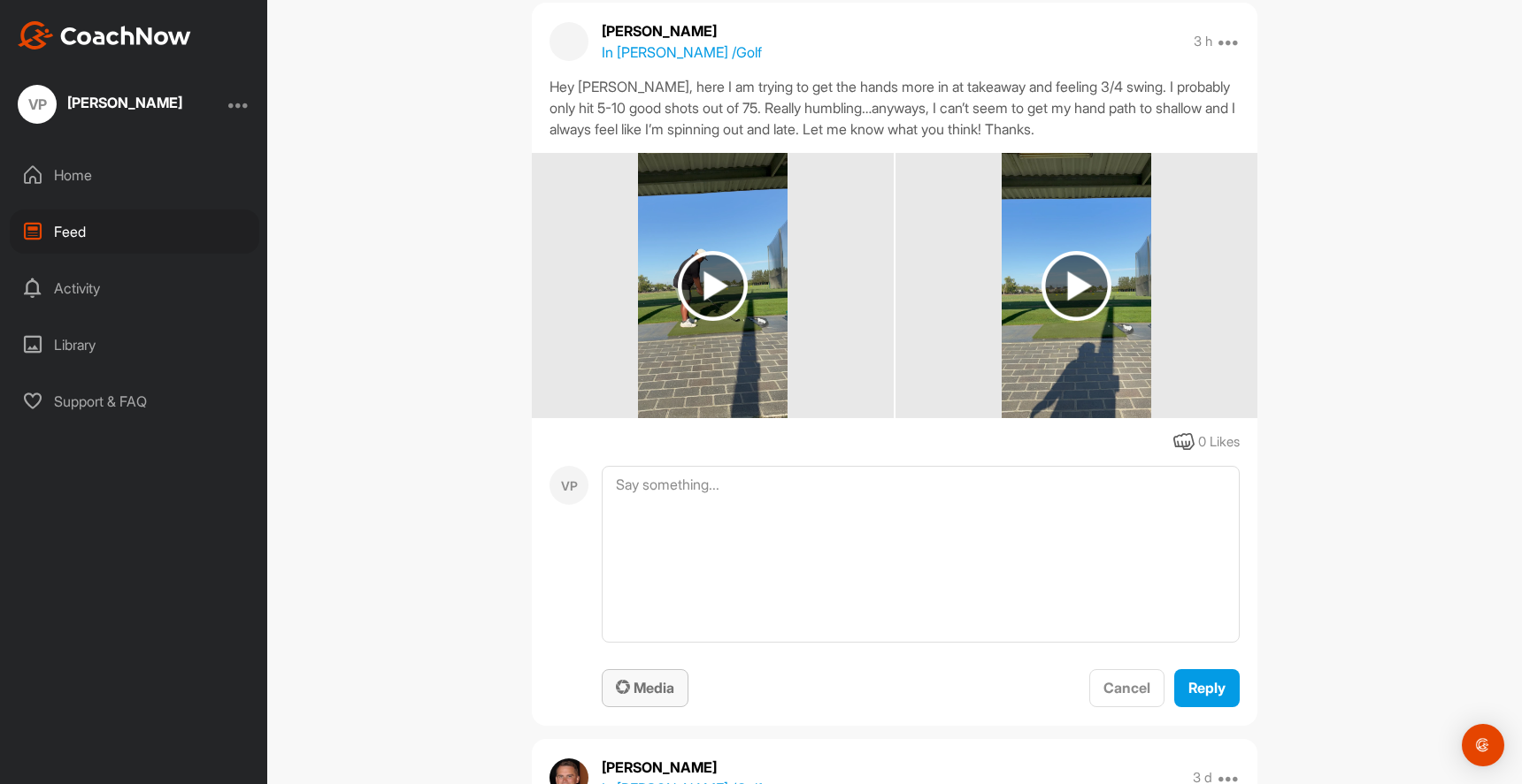
click at [637, 694] on span "Media" at bounding box center [645, 688] width 59 height 18
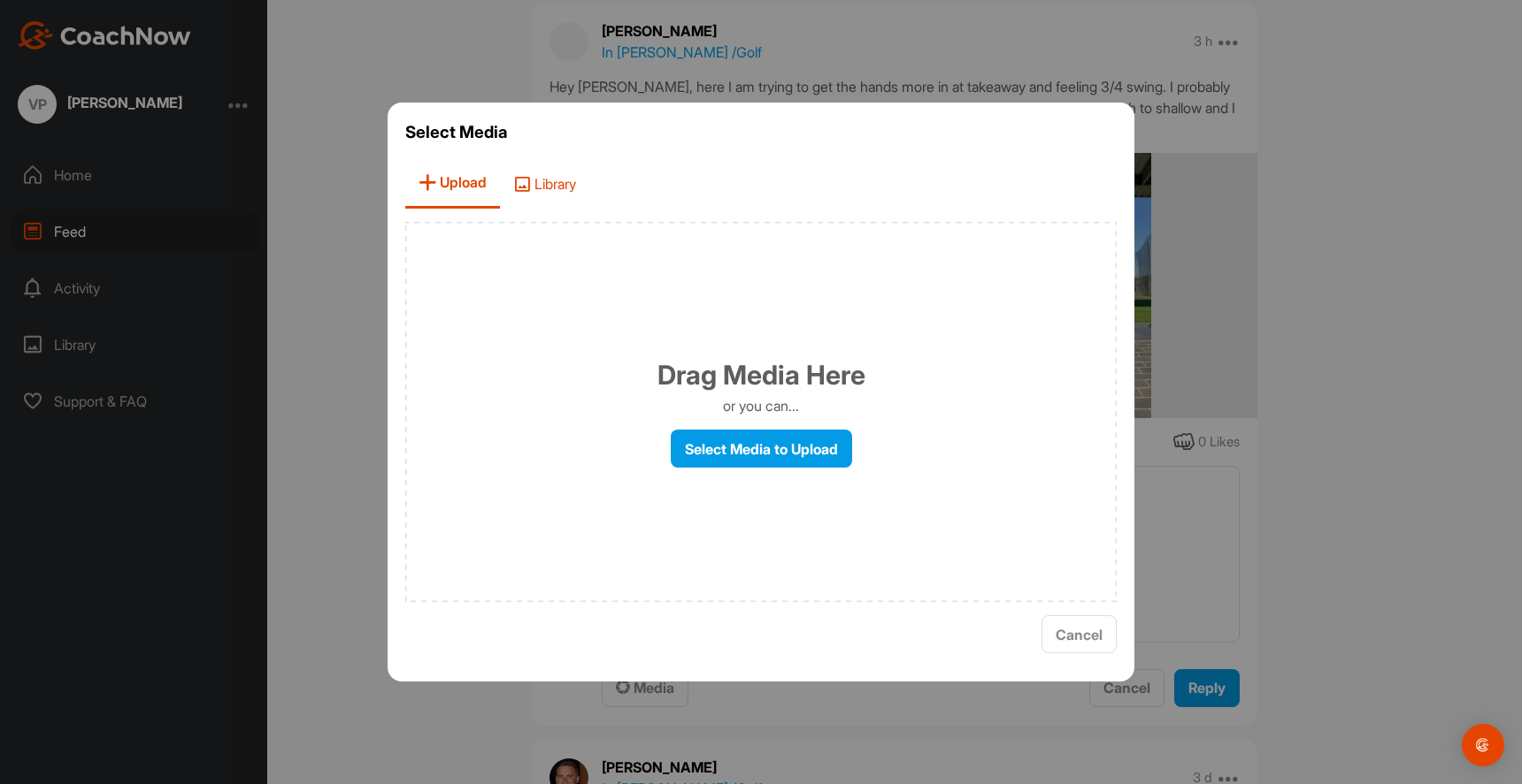
click at [535, 203] on span "Library" at bounding box center [544, 183] width 90 height 51
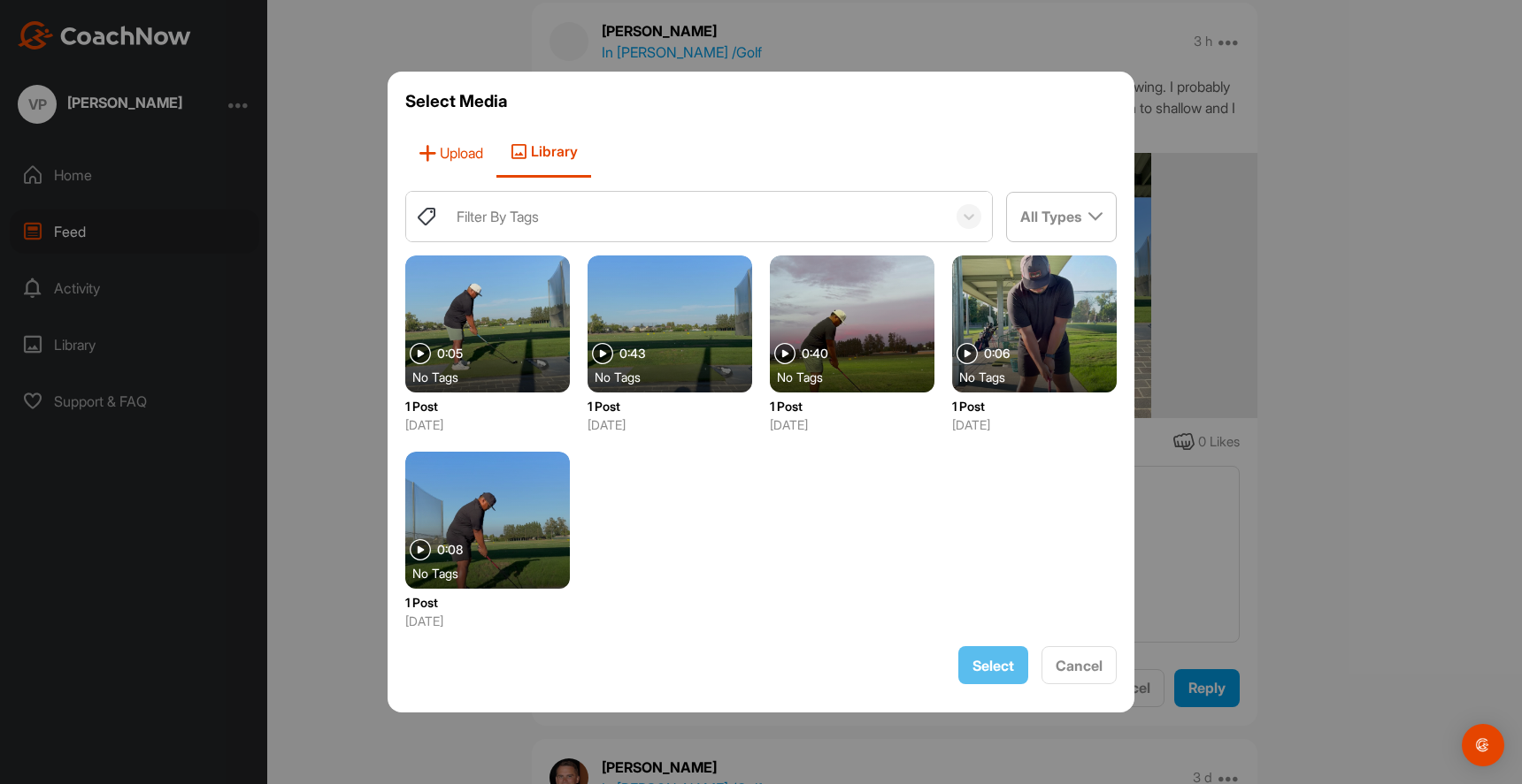
click at [466, 146] on span "Upload" at bounding box center [451, 152] width 92 height 51
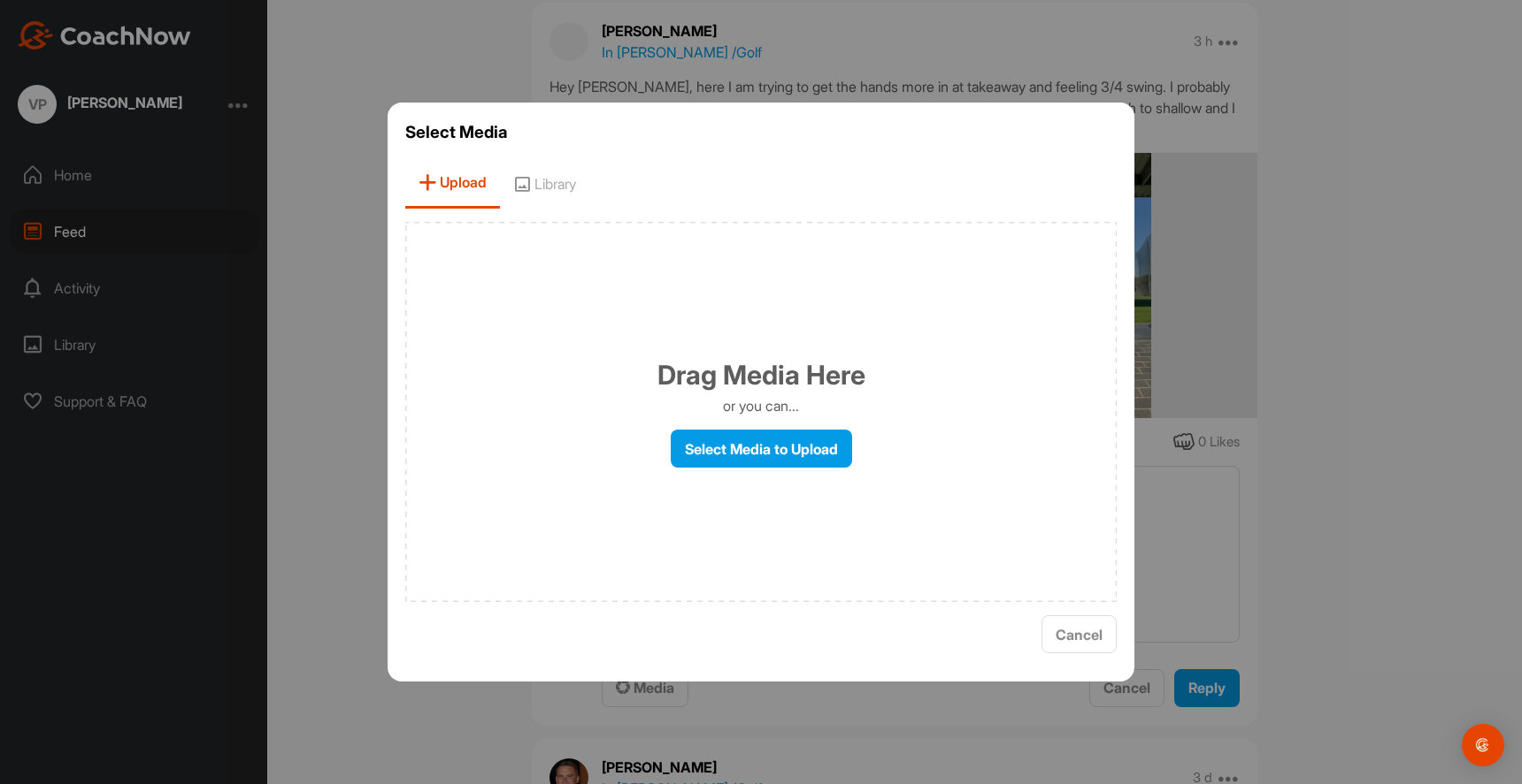
click at [1302, 443] on div at bounding box center [761, 392] width 1522 height 784
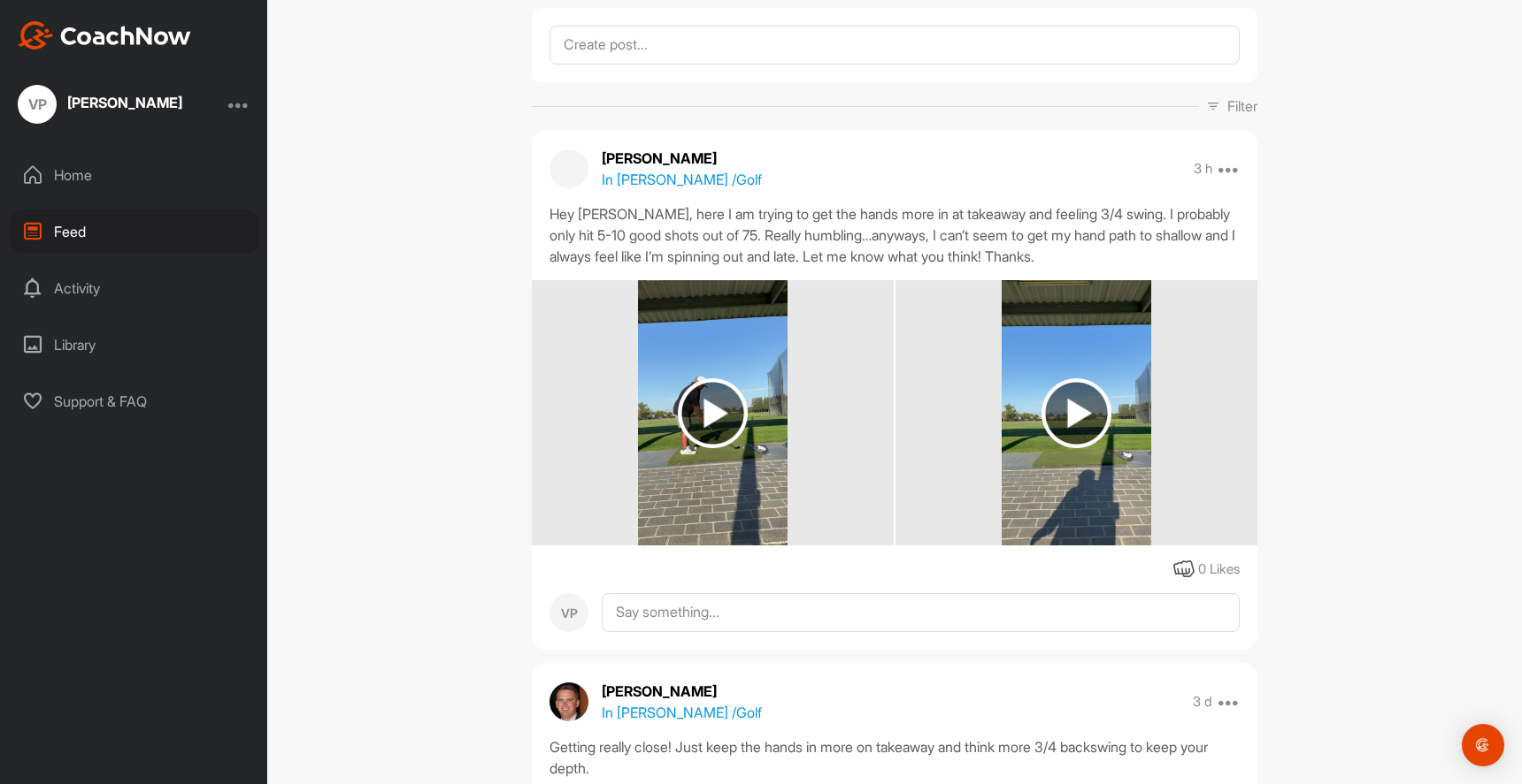
scroll to position [84, 0]
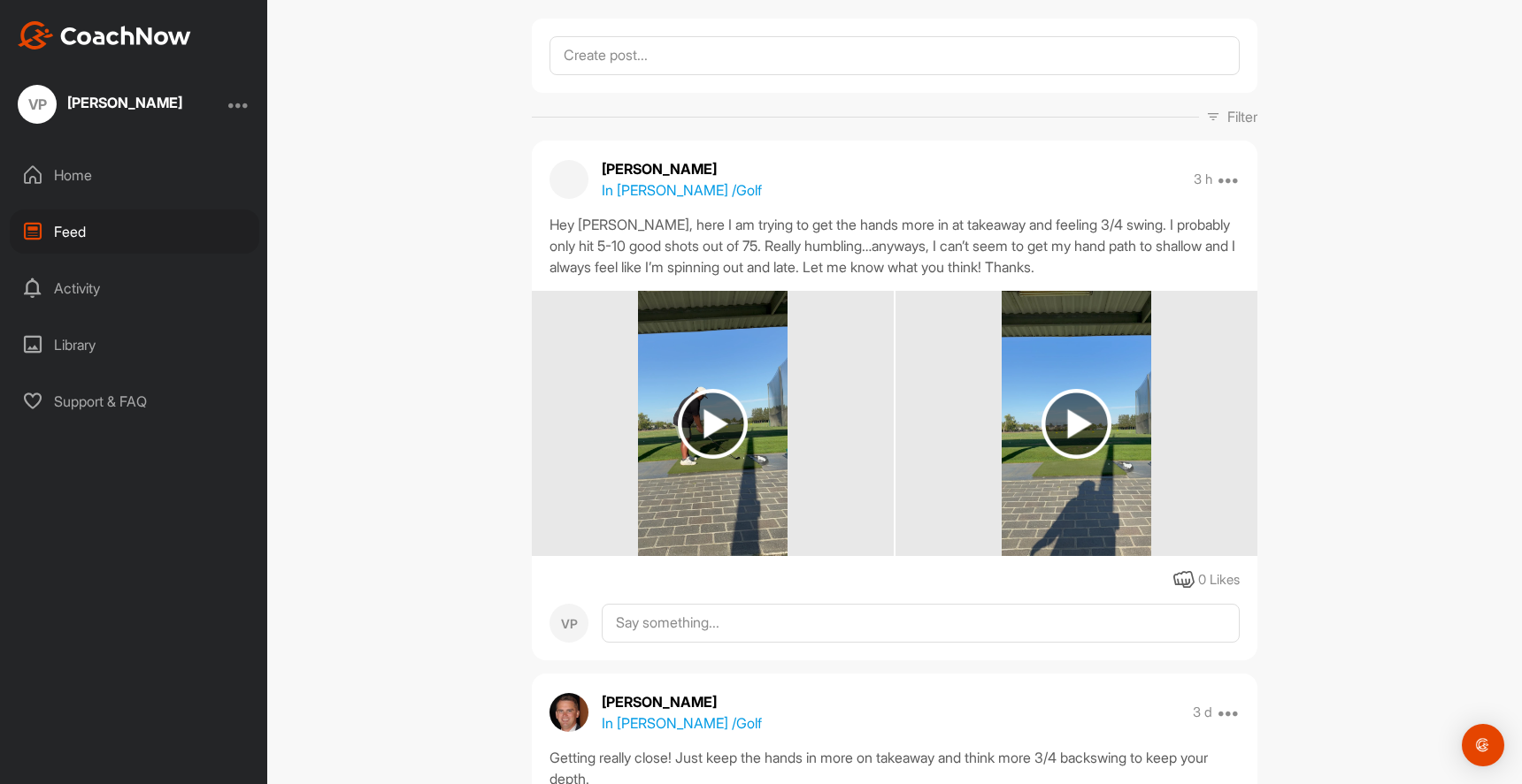
click at [64, 346] on div "Library" at bounding box center [134, 344] width 250 height 44
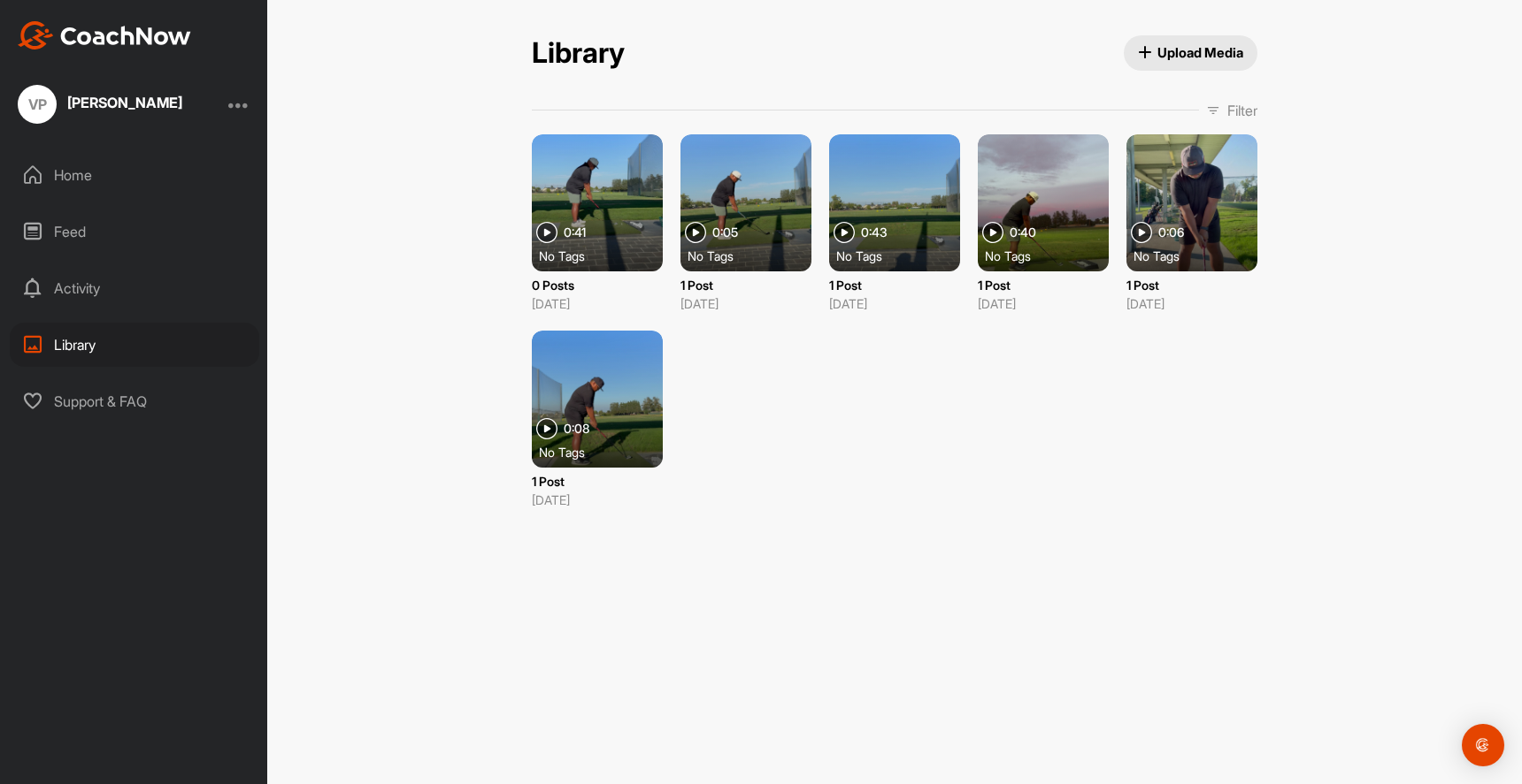
click at [600, 177] on div at bounding box center [597, 203] width 131 height 137
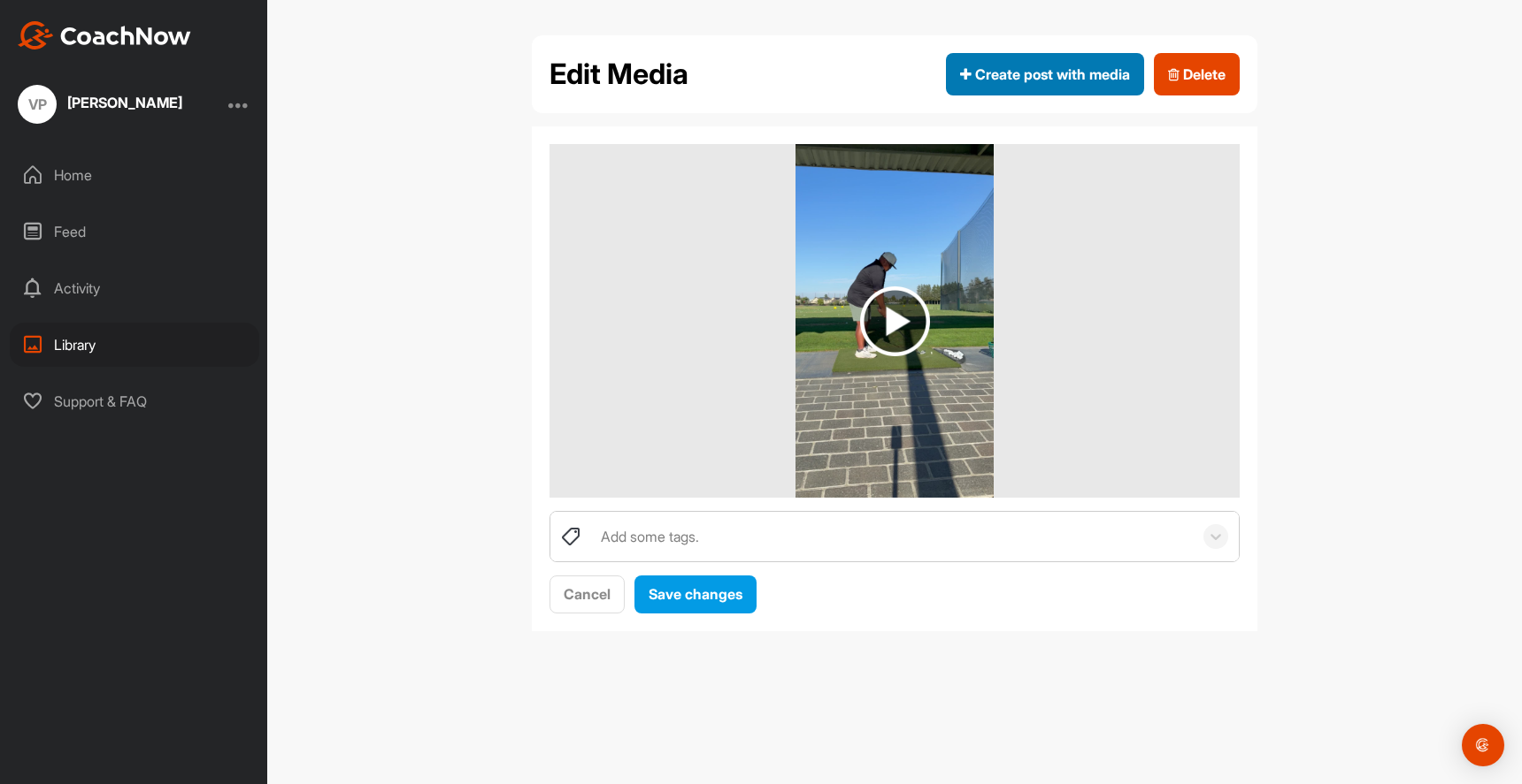
click at [1023, 72] on span "Create post with media" at bounding box center [1044, 74] width 170 height 21
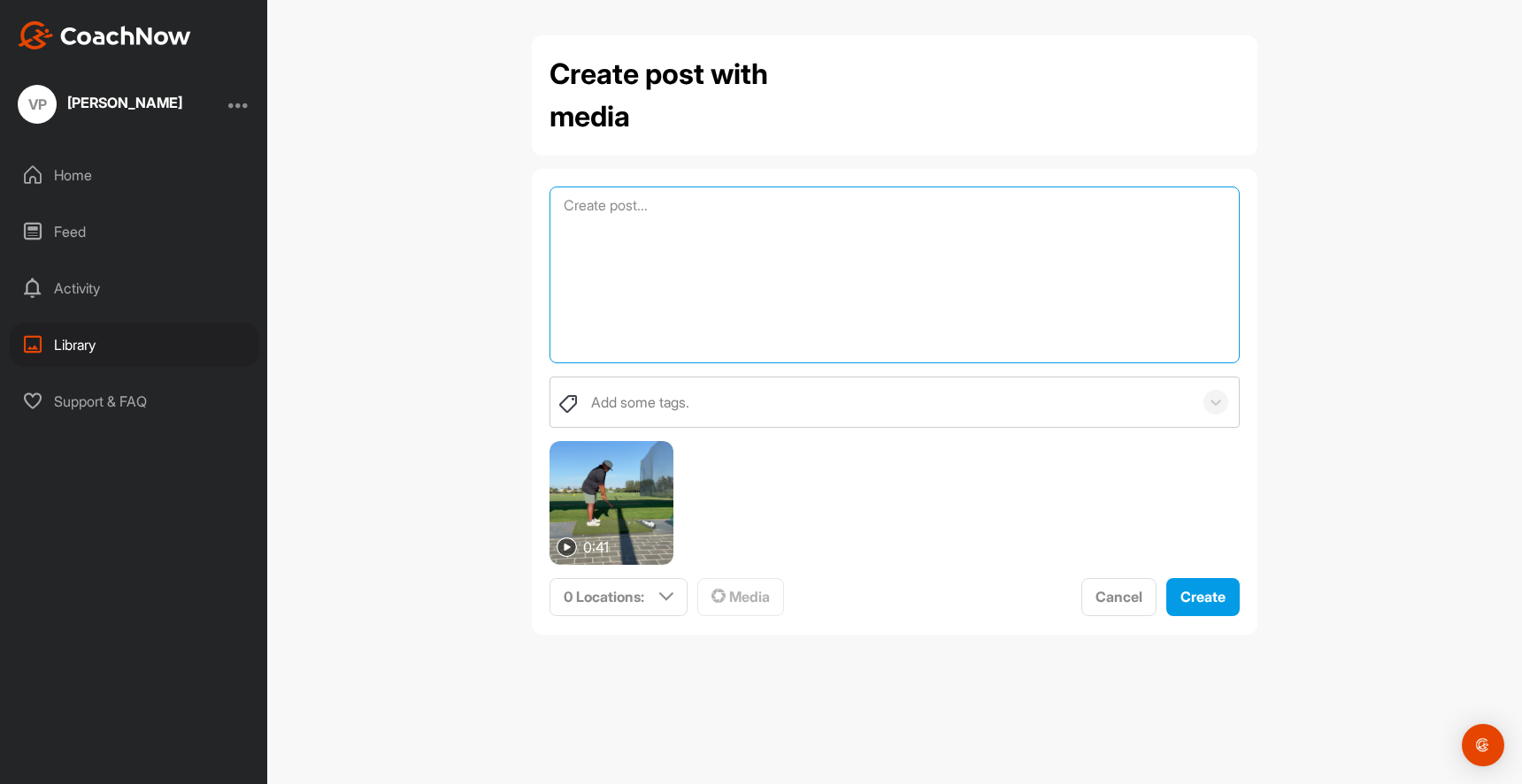
click at [816, 236] on textarea at bounding box center [894, 276] width 690 height 177
type textarea "Same day as the last post, but this is a 7-iron."
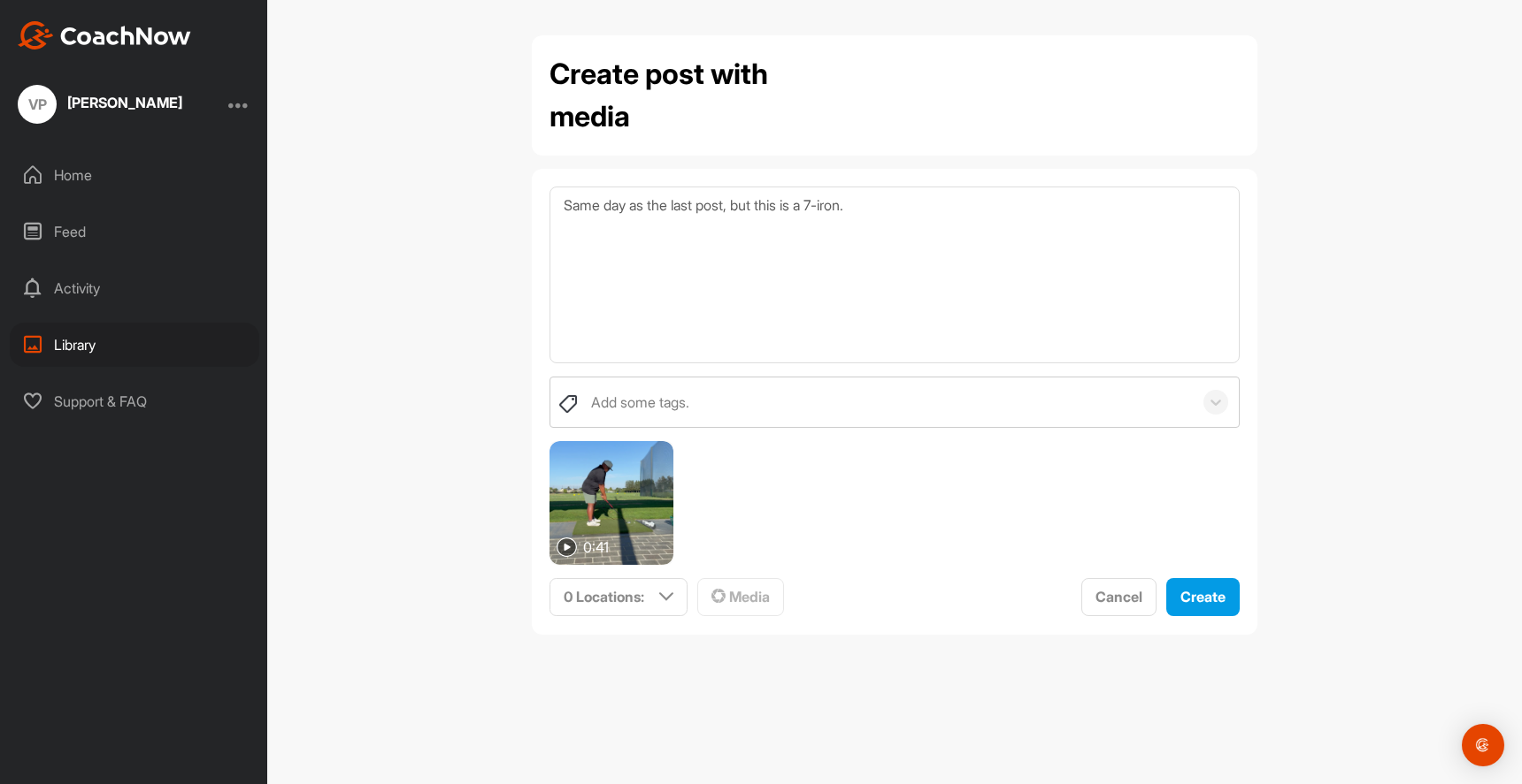
click at [875, 515] on div "0:41" at bounding box center [894, 503] width 690 height 123
click at [1194, 593] on span "Create" at bounding box center [1202, 597] width 45 height 18
click at [630, 595] on p "0 Locations :" at bounding box center [603, 596] width 81 height 21
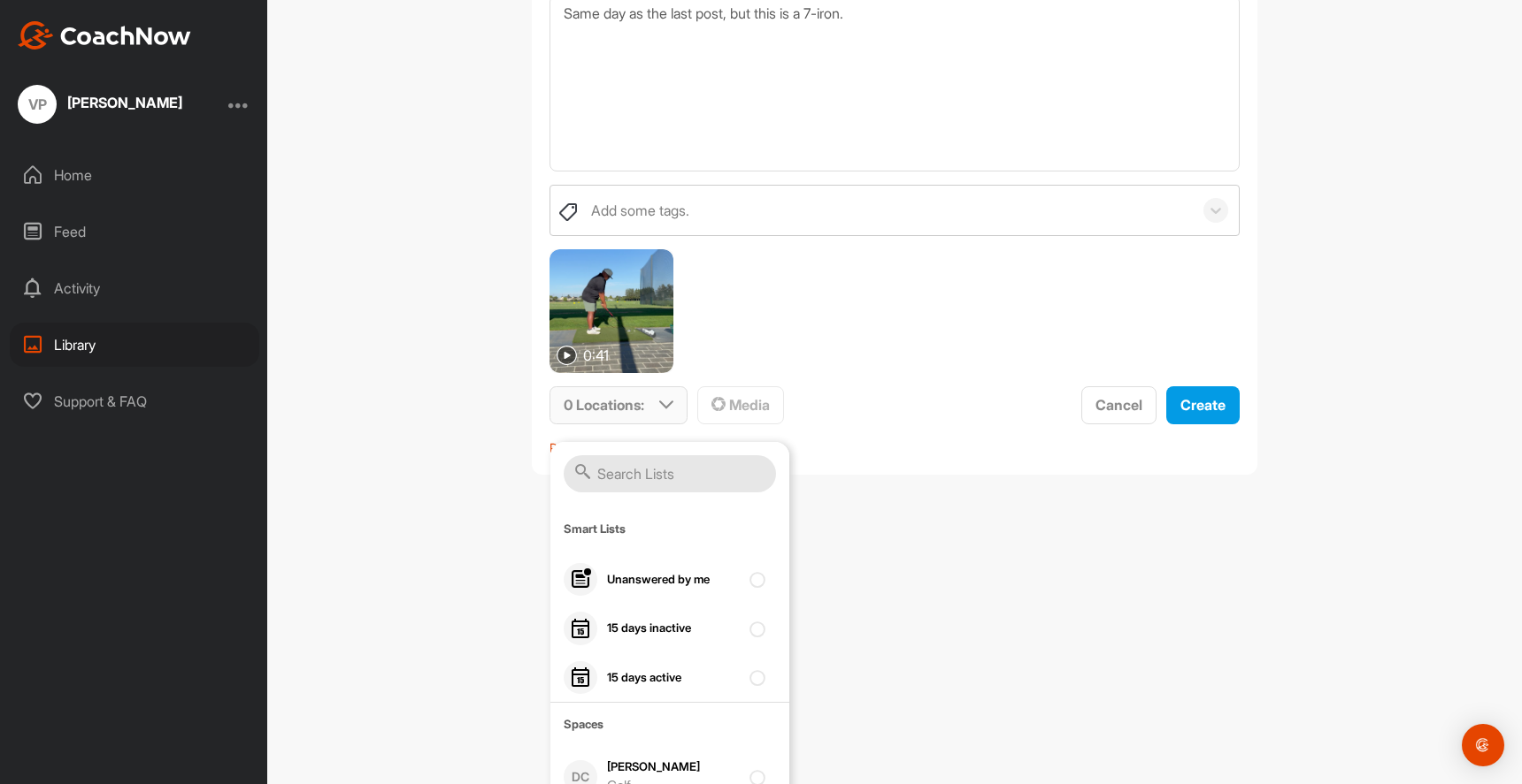
scroll to position [211, 0]
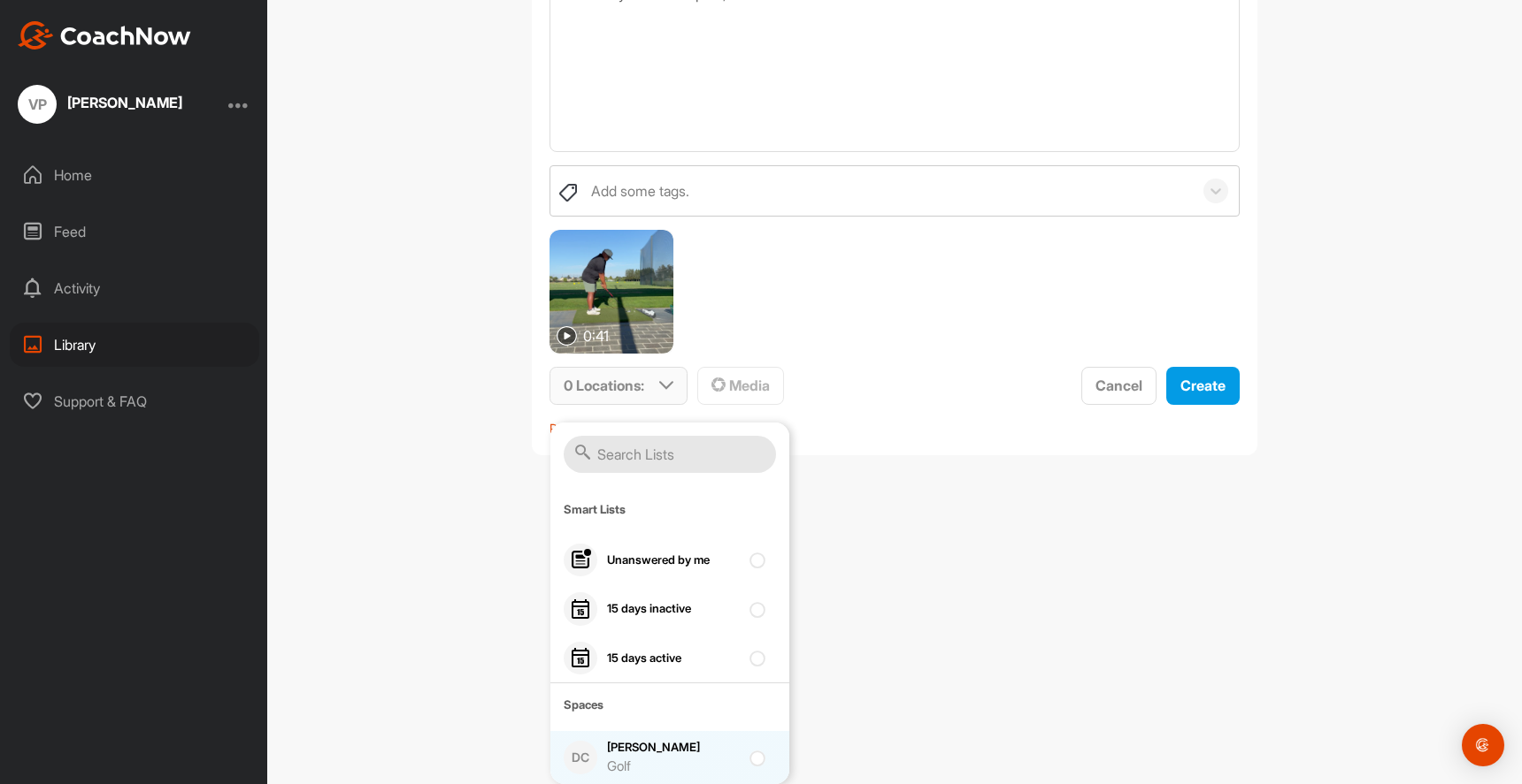
click at [682, 747] on div "Vincent Pagpaguitan Golf" at bounding box center [673, 757] width 132 height 37
checkbox input "true"
click at [1196, 379] on span "Create" at bounding box center [1202, 386] width 45 height 18
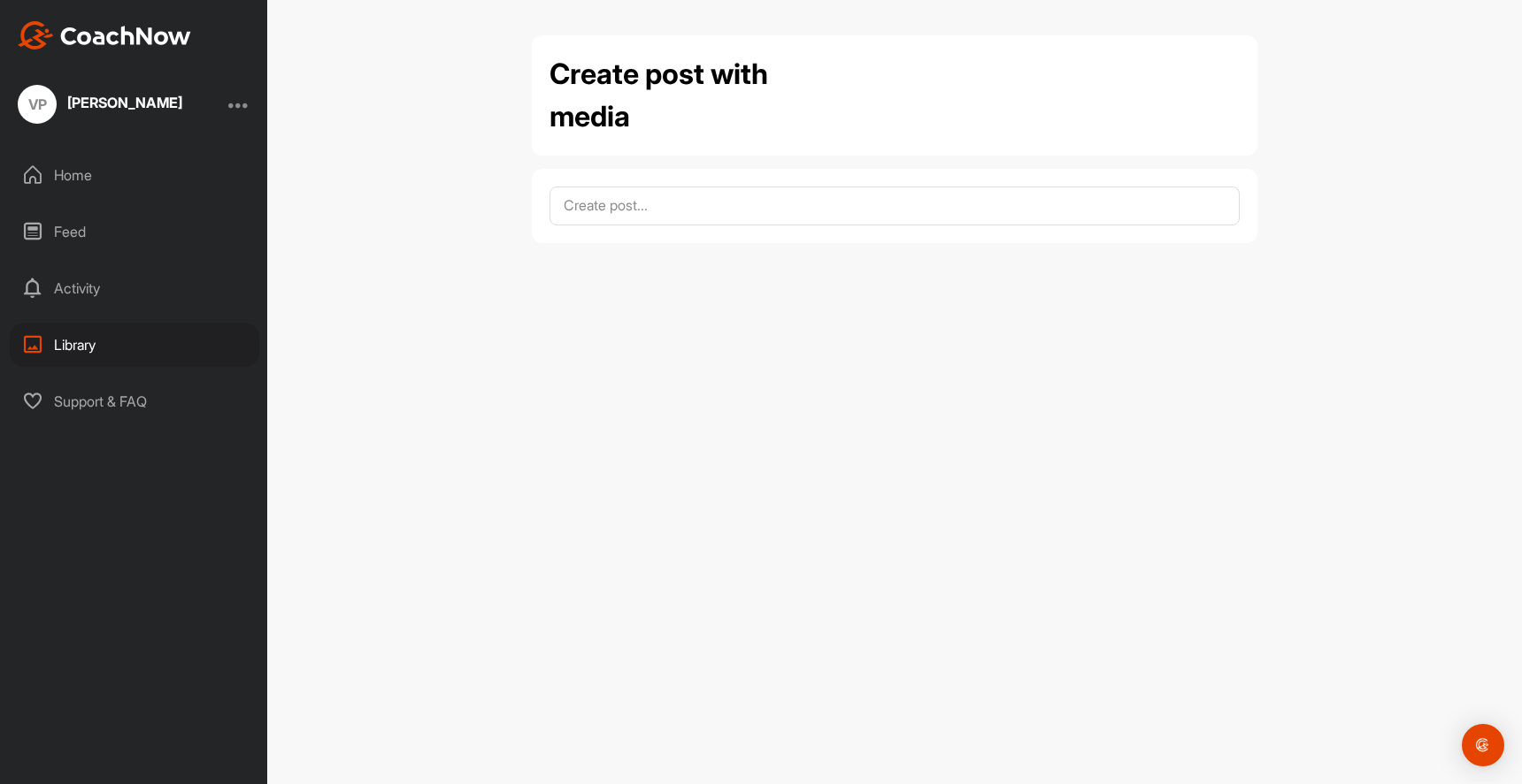
scroll to position [0, 0]
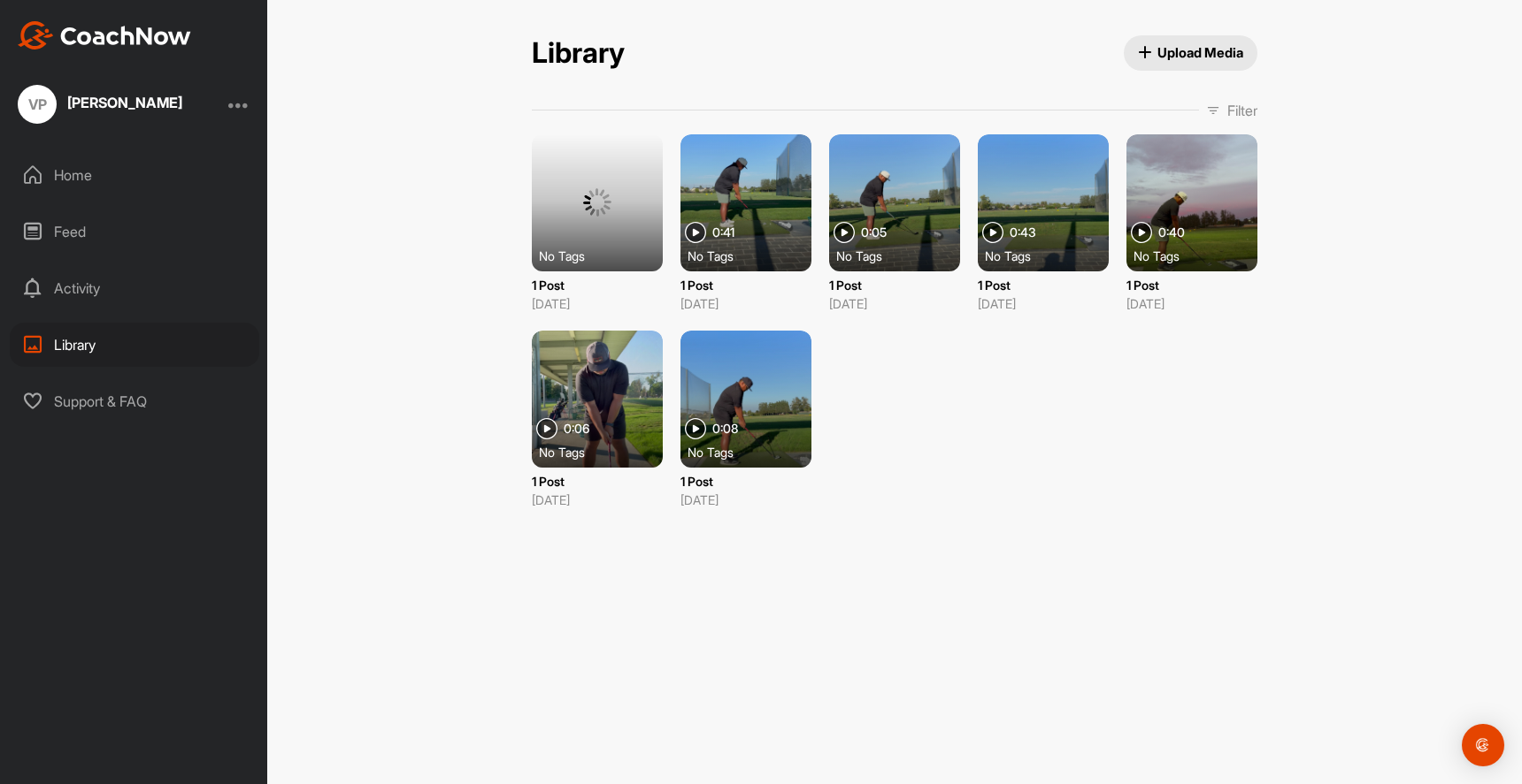
click at [152, 218] on div "Feed" at bounding box center [134, 232] width 250 height 44
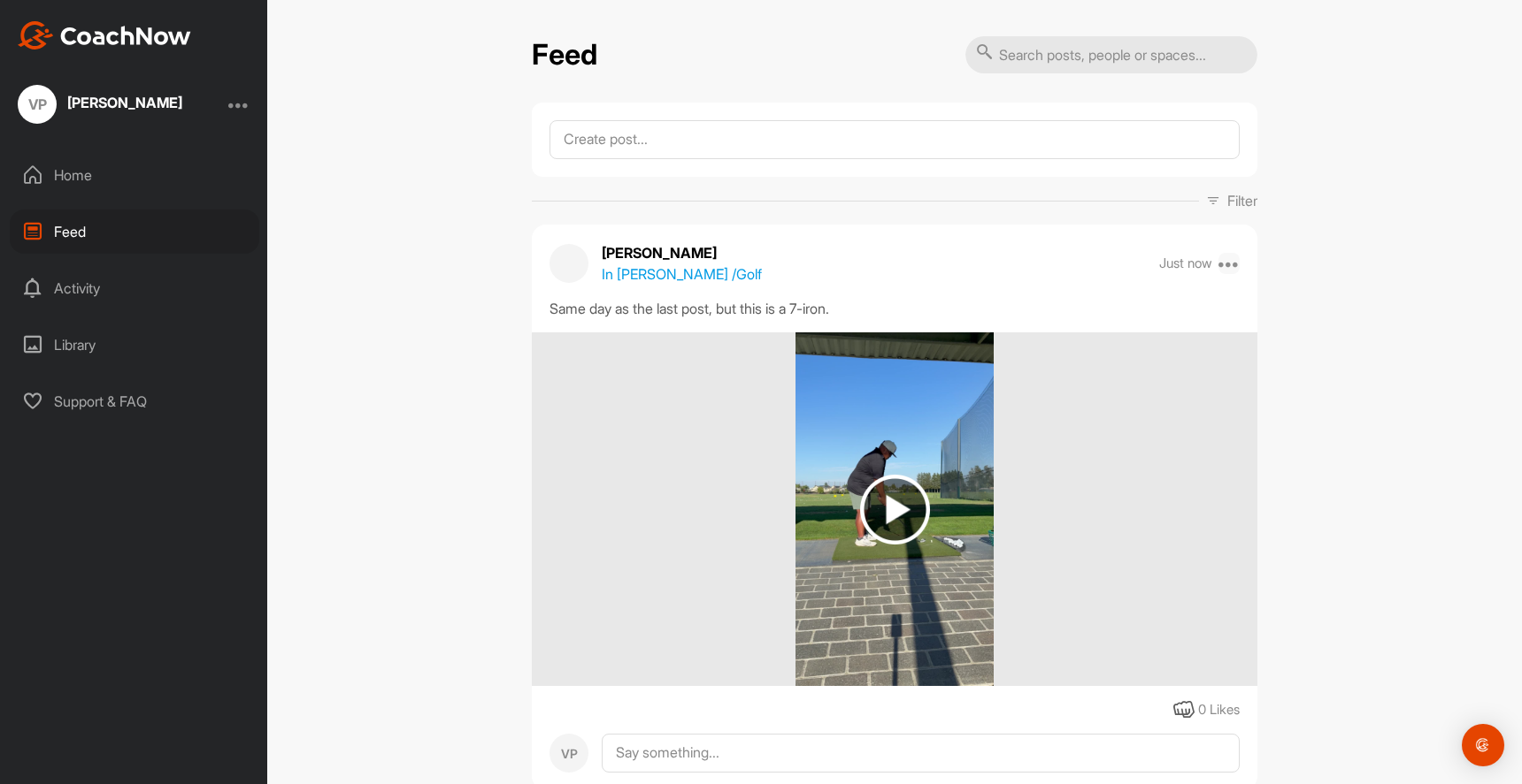
click at [1222, 267] on icon at bounding box center [1228, 263] width 21 height 21
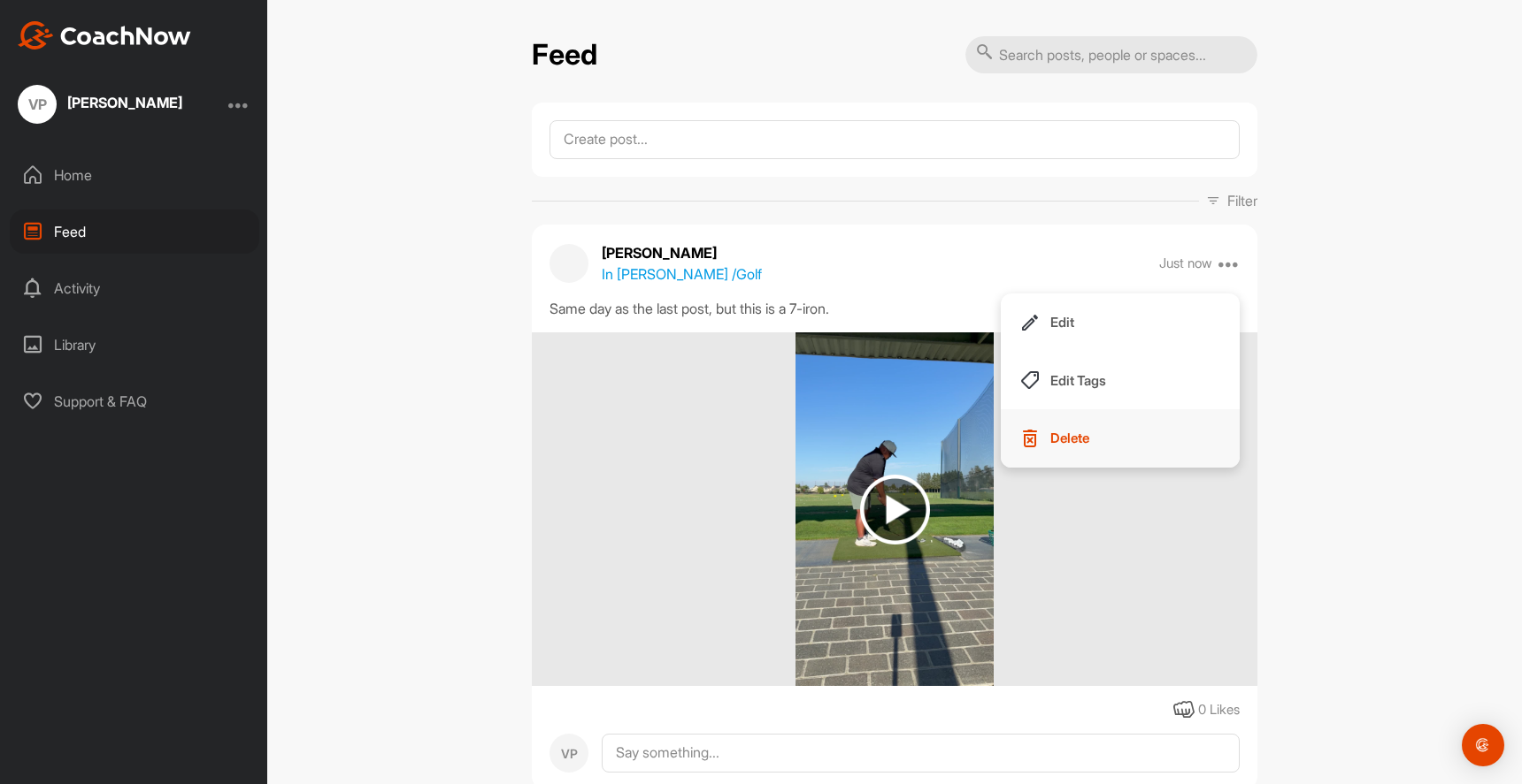
click at [1046, 436] on button "Delete" at bounding box center [1120, 439] width 239 height 59
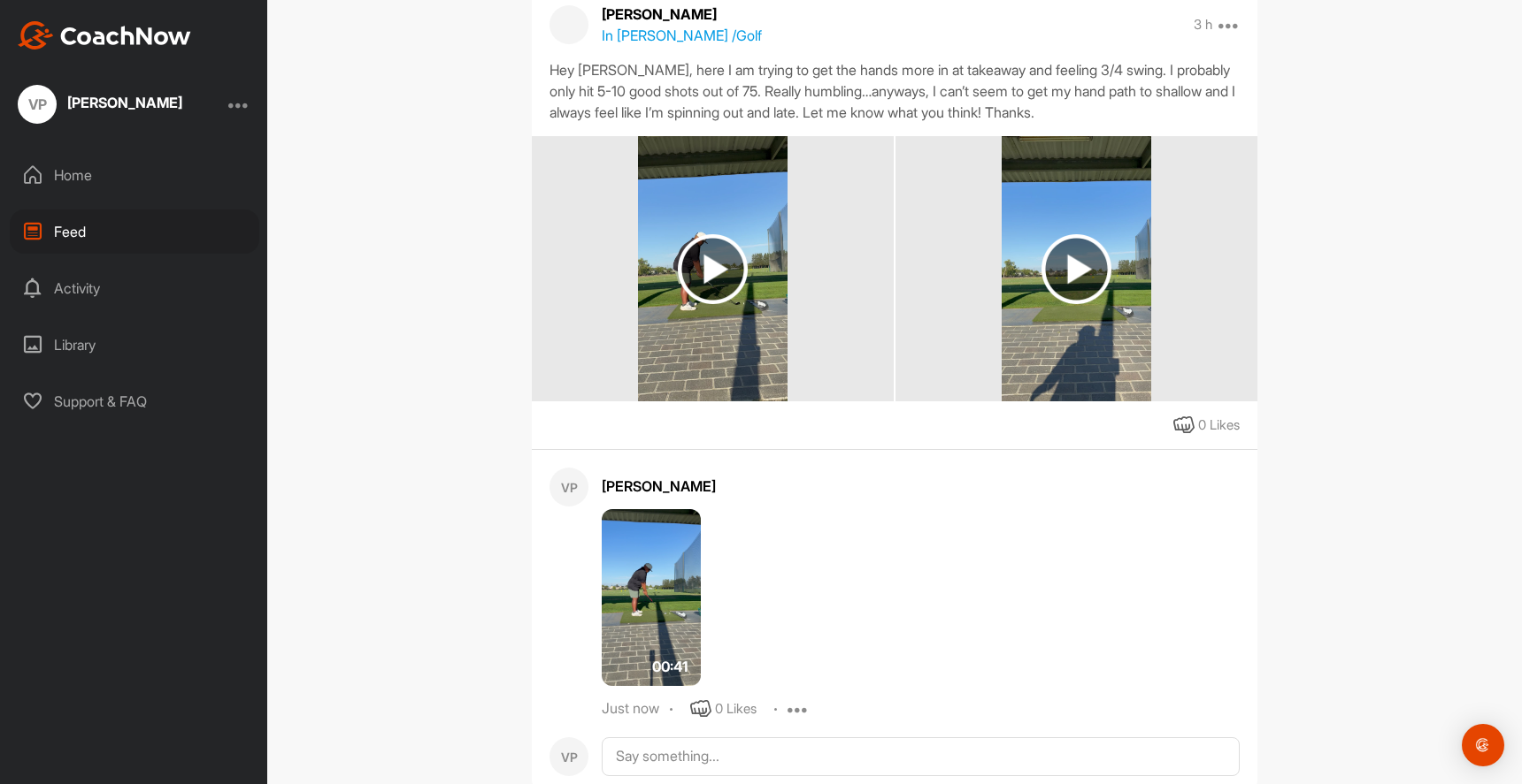
scroll to position [292, 0]
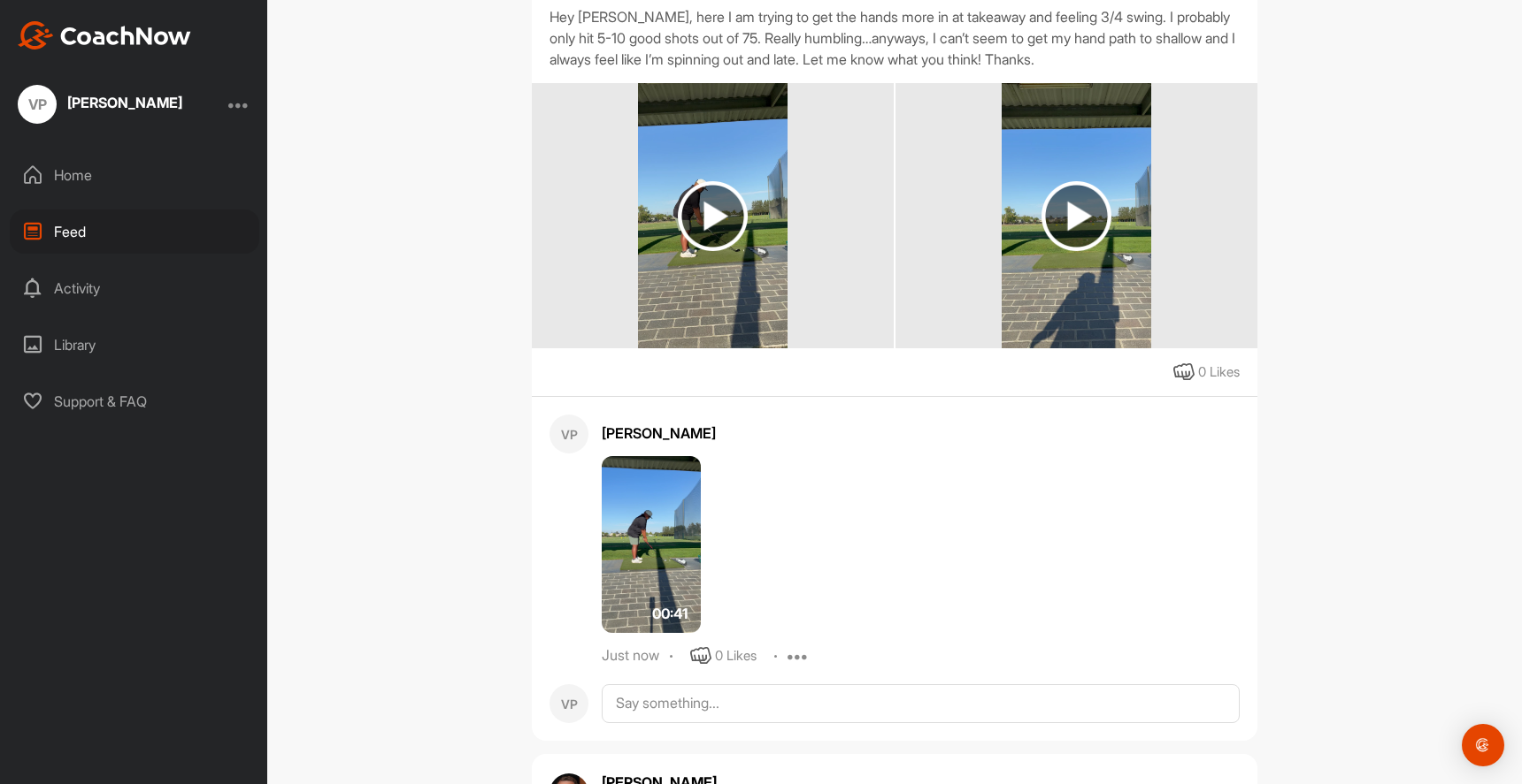
click at [796, 659] on icon at bounding box center [797, 656] width 21 height 21
click at [783, 715] on button "Edit" at bounding box center [787, 715] width 108 height 59
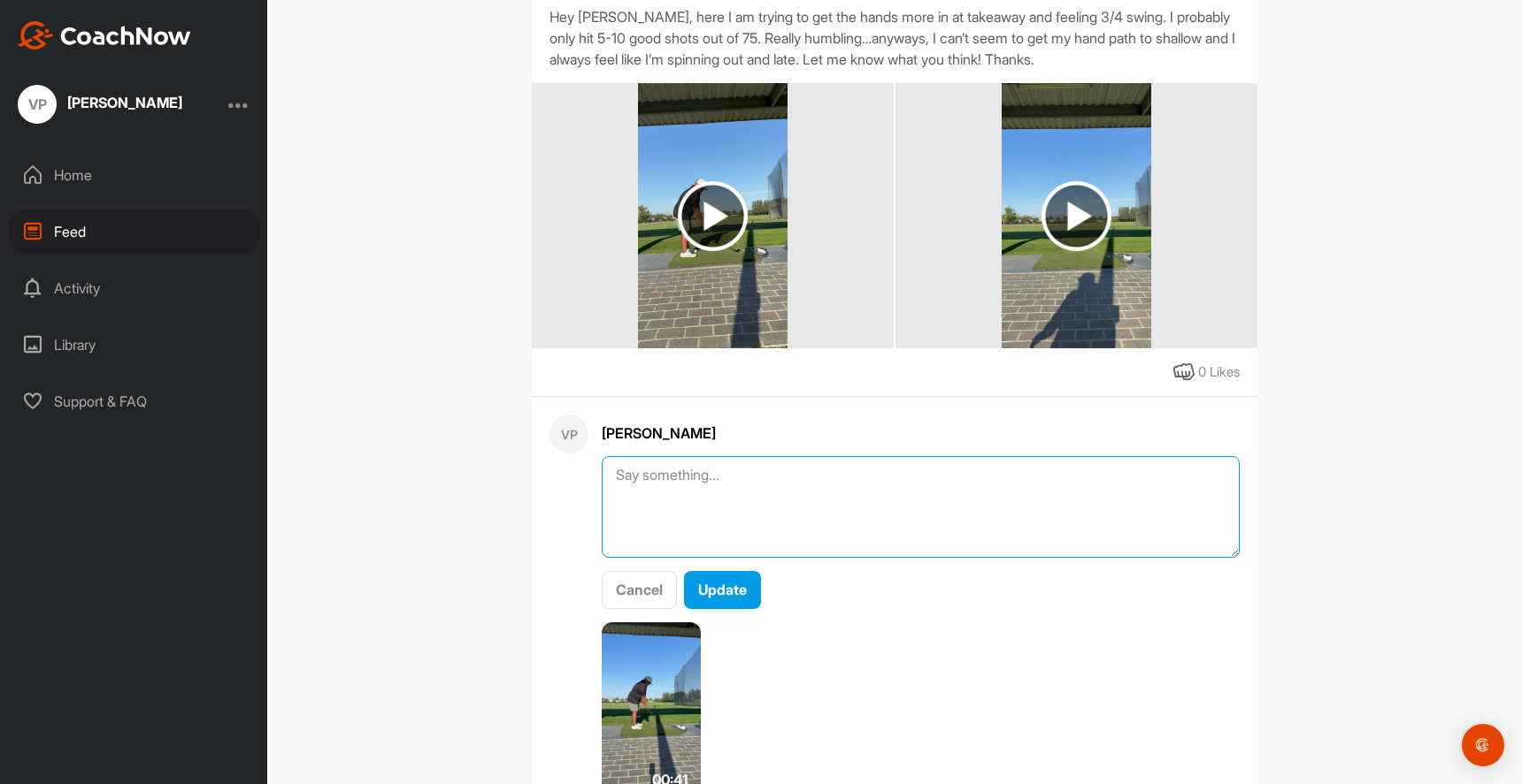
click at [782, 524] on textarea at bounding box center [920, 507] width 638 height 101
type textarea "7-iron"
click at [745, 602] on button "Update" at bounding box center [722, 590] width 77 height 38
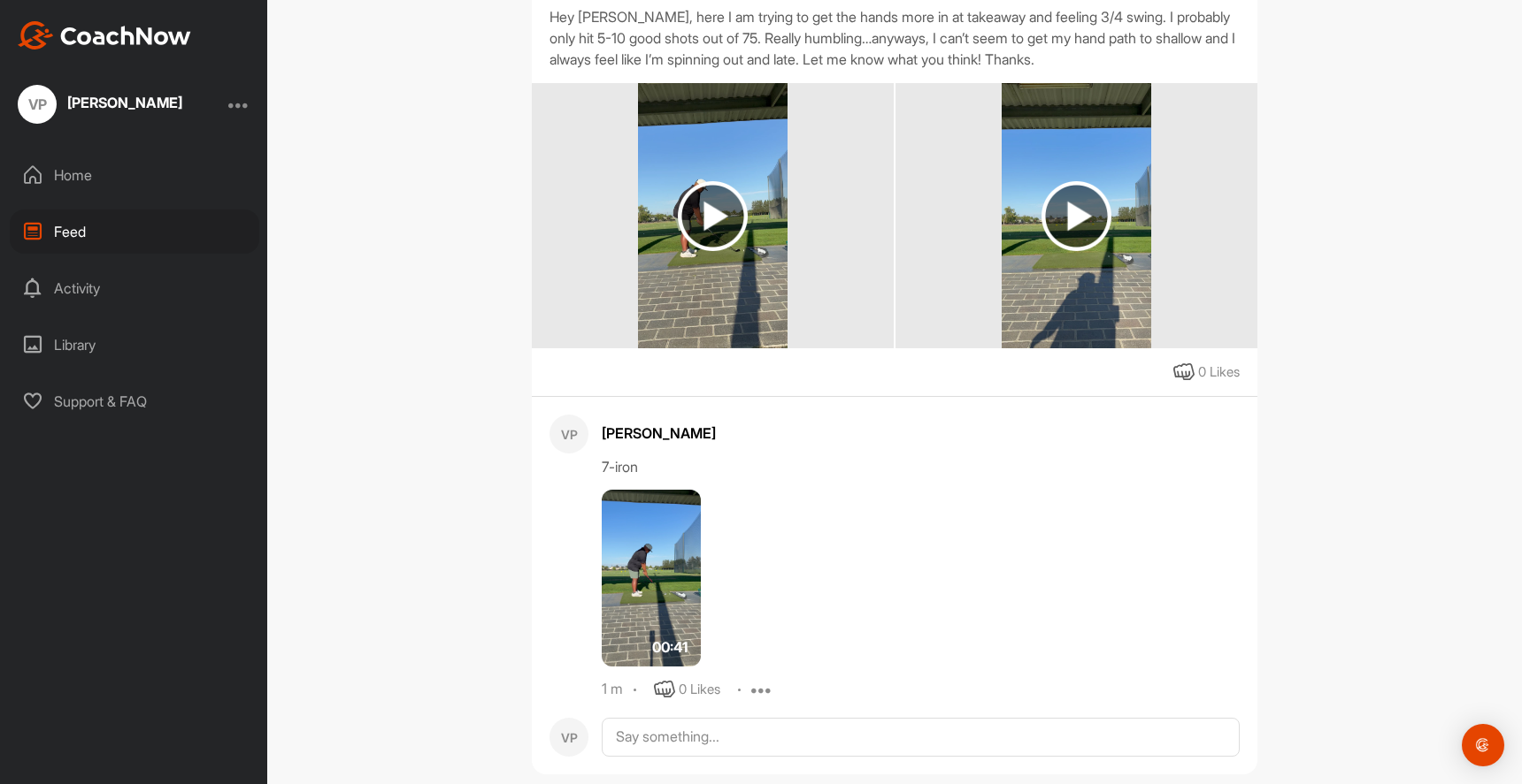
click at [674, 590] on img at bounding box center [651, 578] width 100 height 177
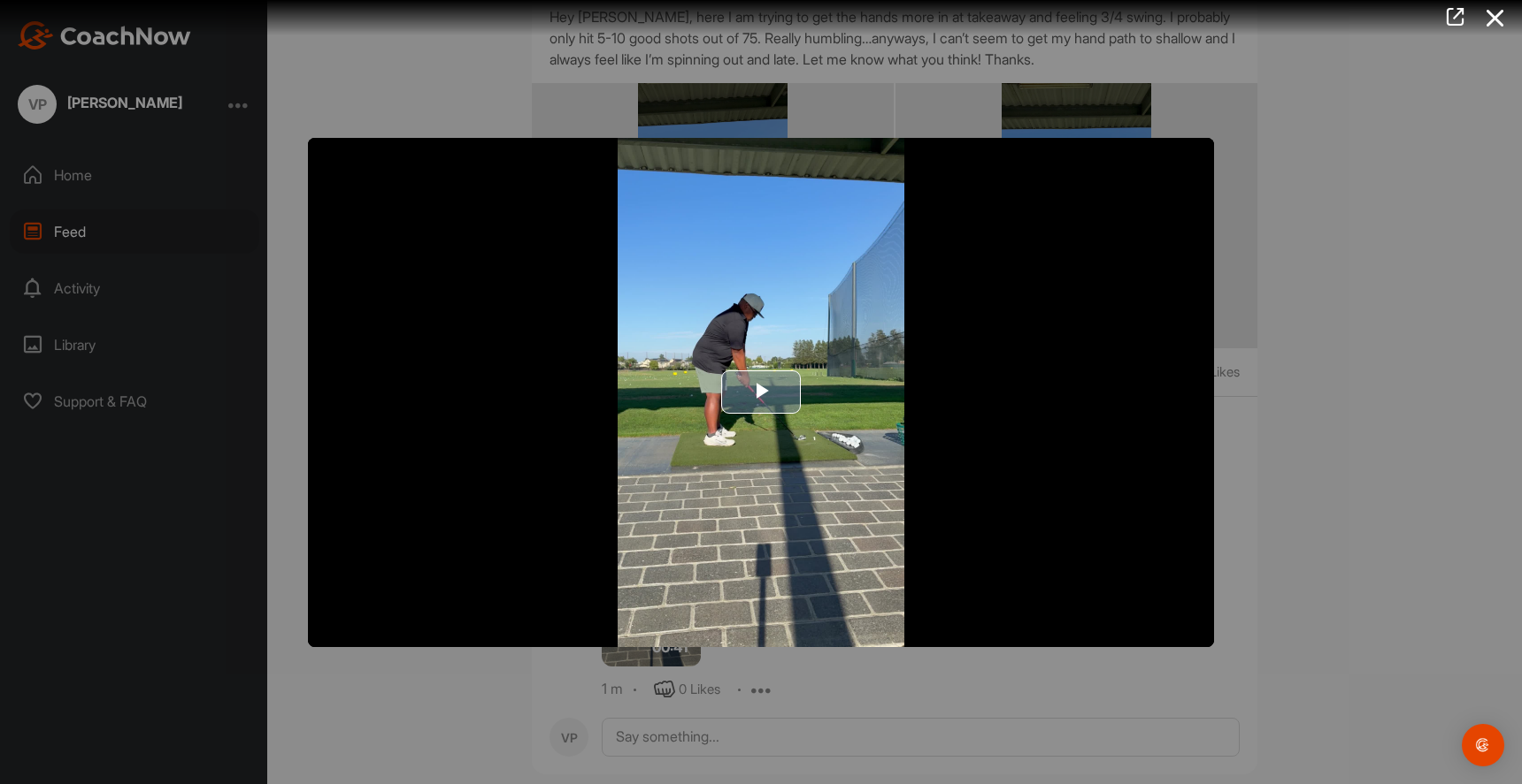
click at [779, 355] on img "Video Player" at bounding box center [761, 393] width 906 height 509
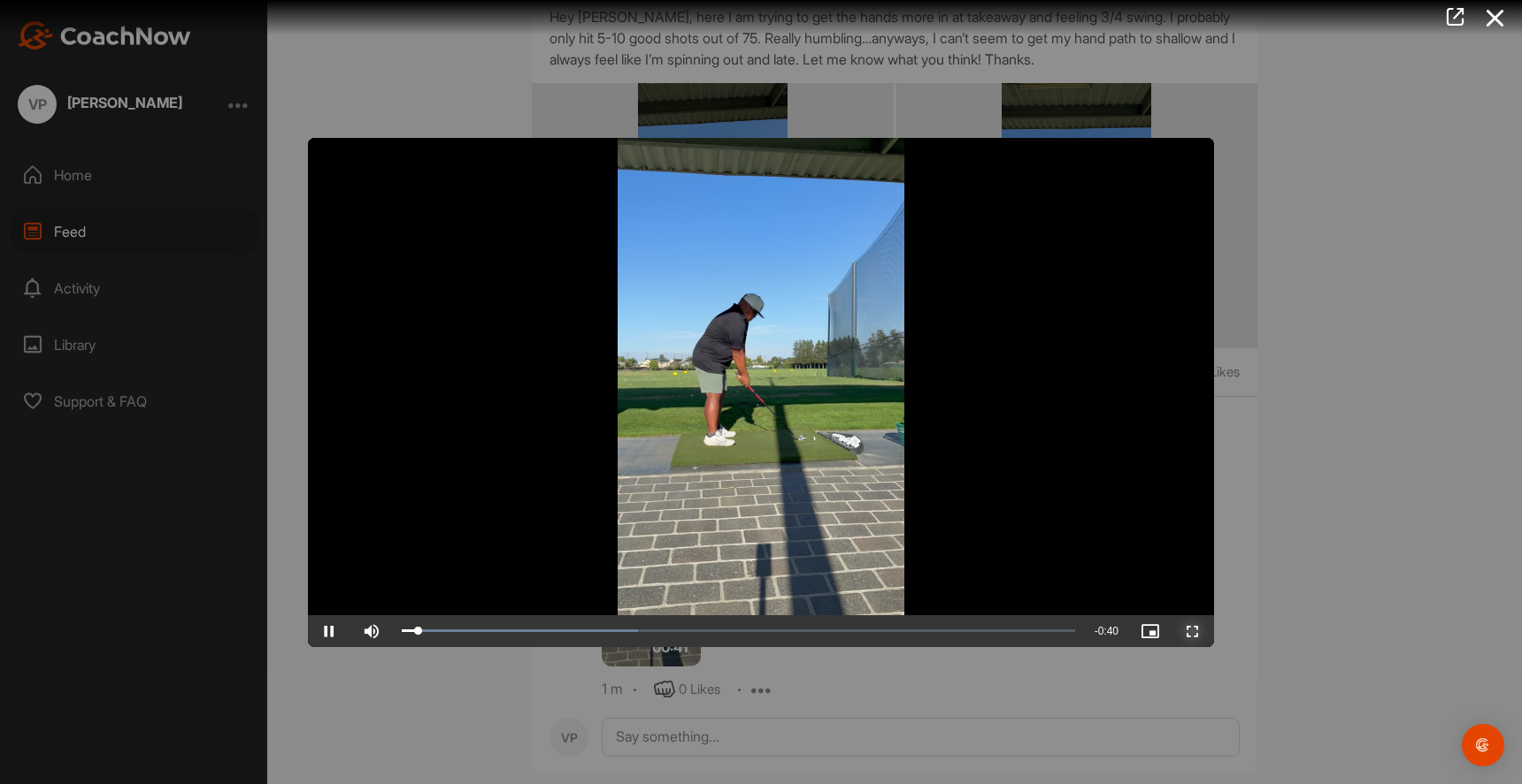
click at [1189, 632] on span "Video Player" at bounding box center [1193, 632] width 43 height 0
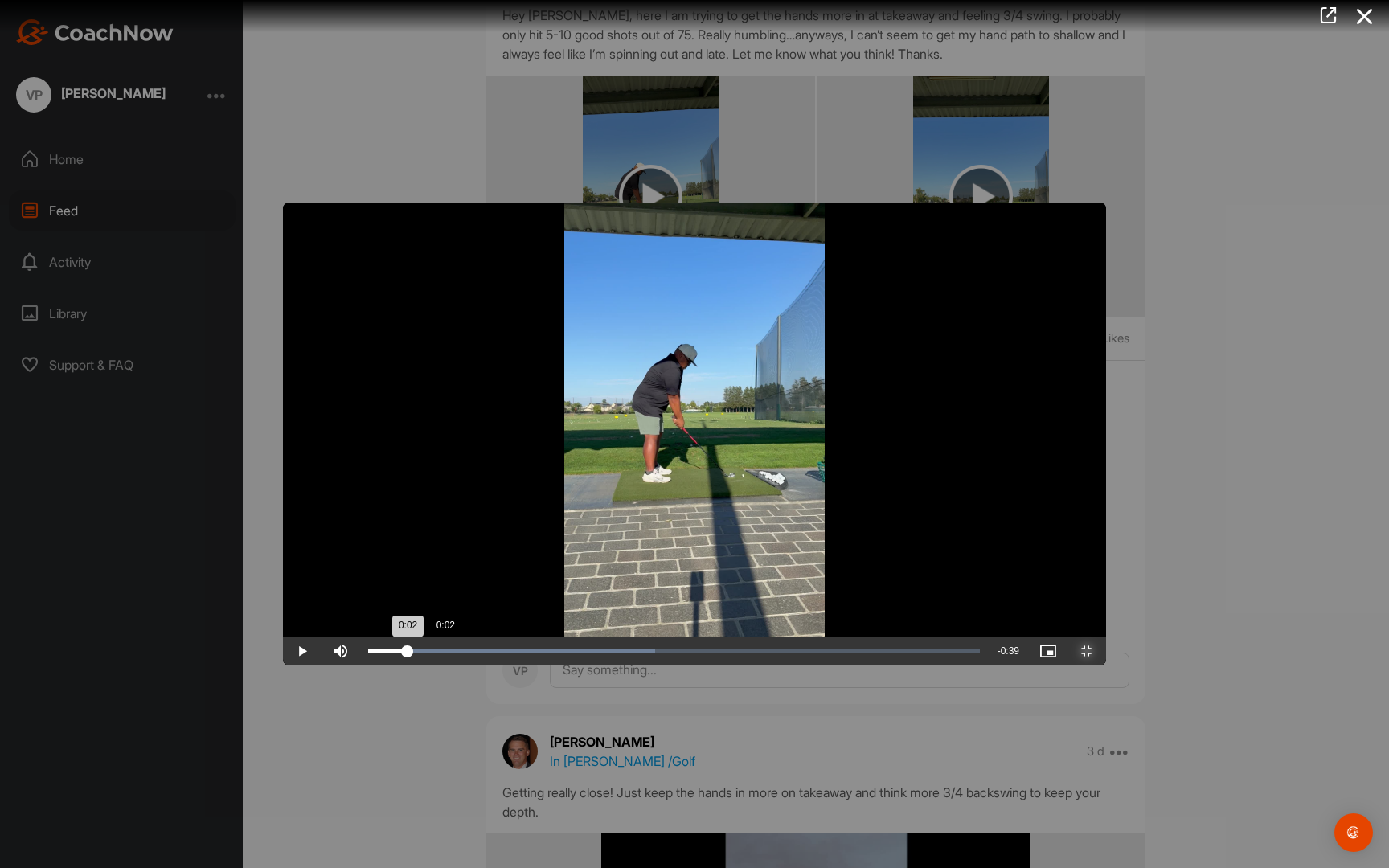
drag, startPoint x: 248, startPoint y: 857, endPoint x: 162, endPoint y: 862, distance: 86.1
click at [360, 665] on div "Loaded : 46.91% 0:02 0:02" at bounding box center [674, 651] width 628 height 29
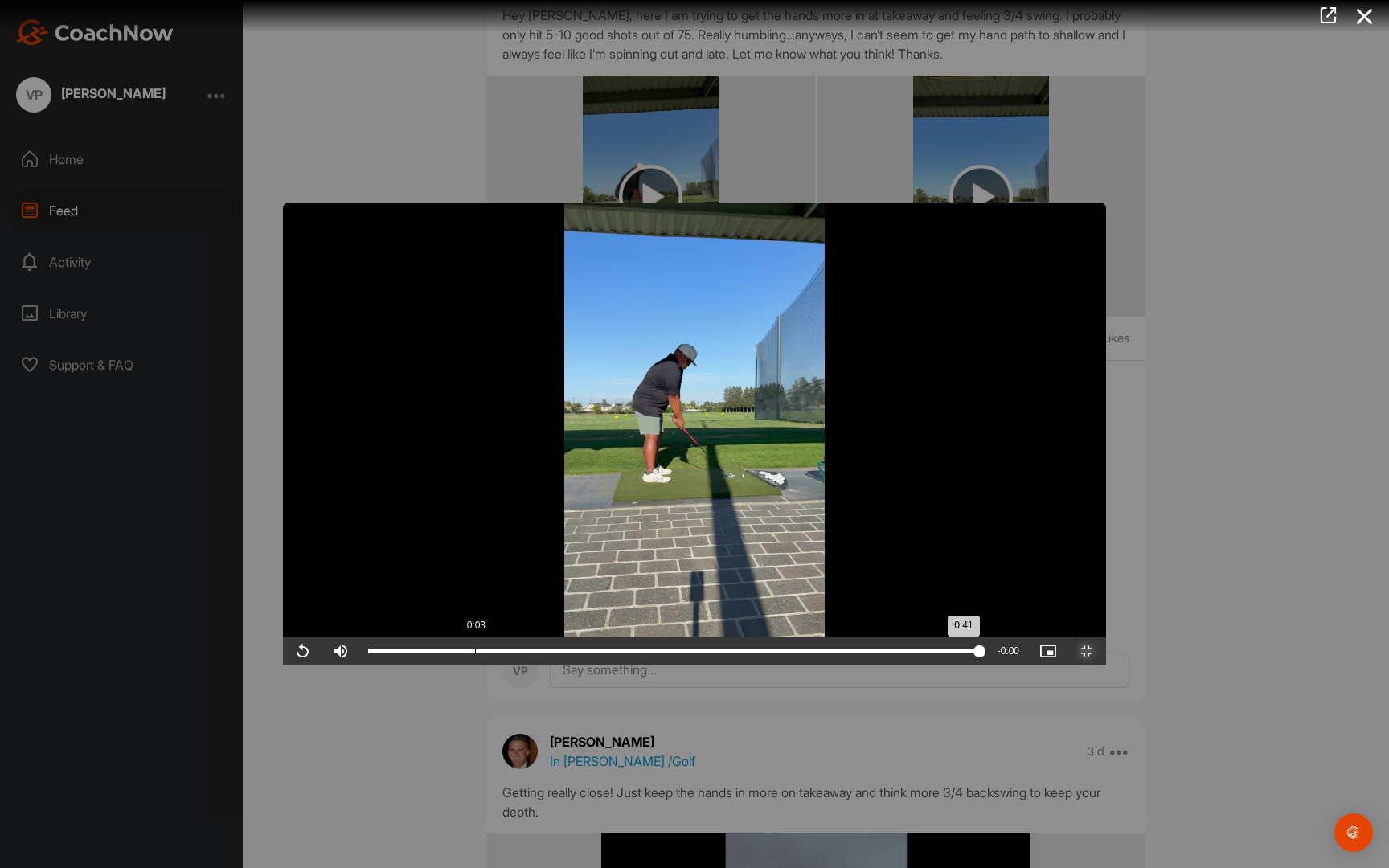
click at [368, 654] on div "Loaded : 100.00% 0:03 0:41" at bounding box center [674, 650] width 611 height 5
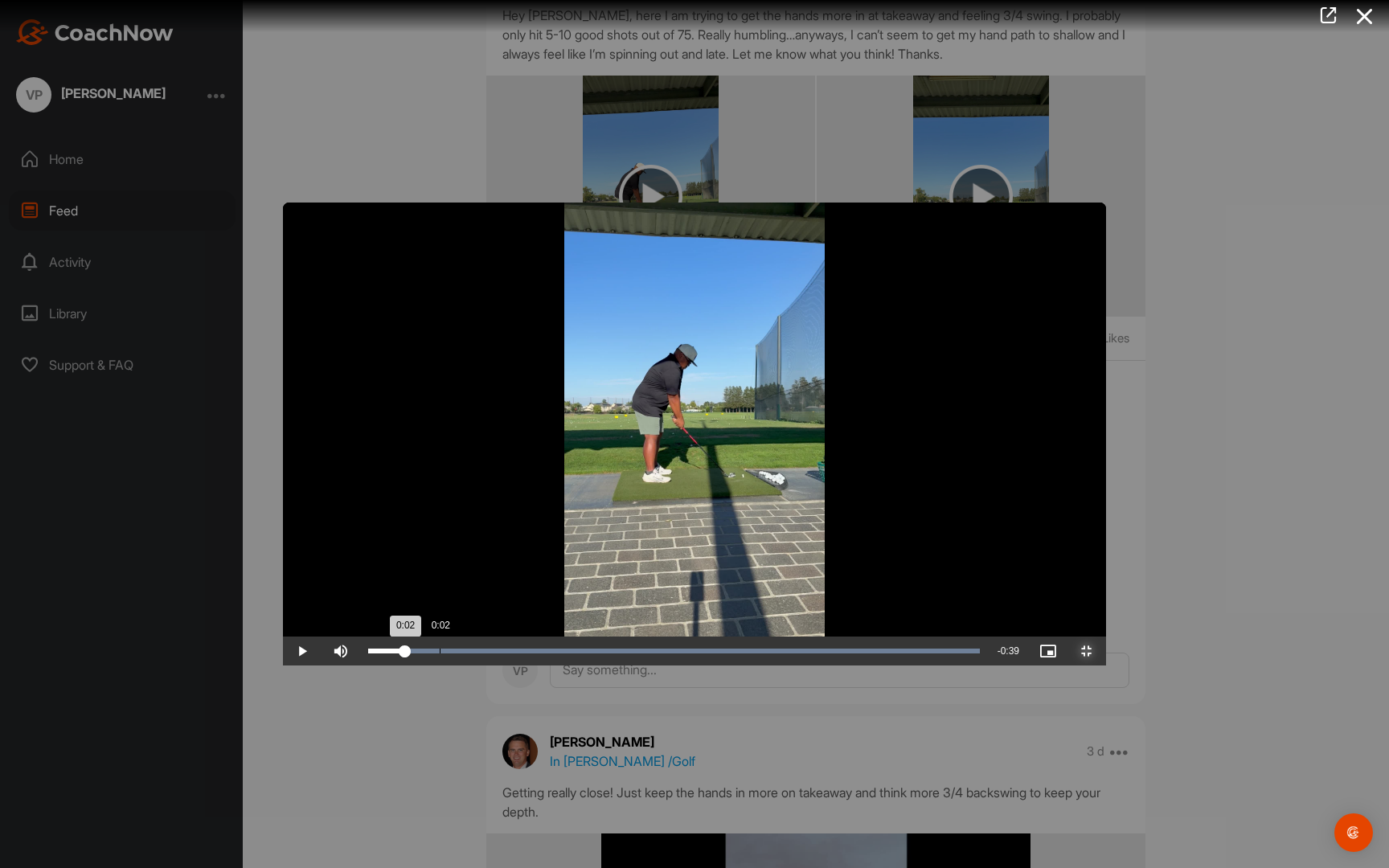
drag, startPoint x: 192, startPoint y: 854, endPoint x: 156, endPoint y: 857, distance: 36.1
click at [368, 654] on div "0:02" at bounding box center [386, 650] width 37 height 5
click at [283, 651] on span "Video Player" at bounding box center [302, 651] width 39 height 0
click at [360, 665] on div "Loaded : 100.00% 0:03 0:03" at bounding box center [674, 651] width 628 height 29
drag, startPoint x: 196, startPoint y: 844, endPoint x: 186, endPoint y: 846, distance: 10.2
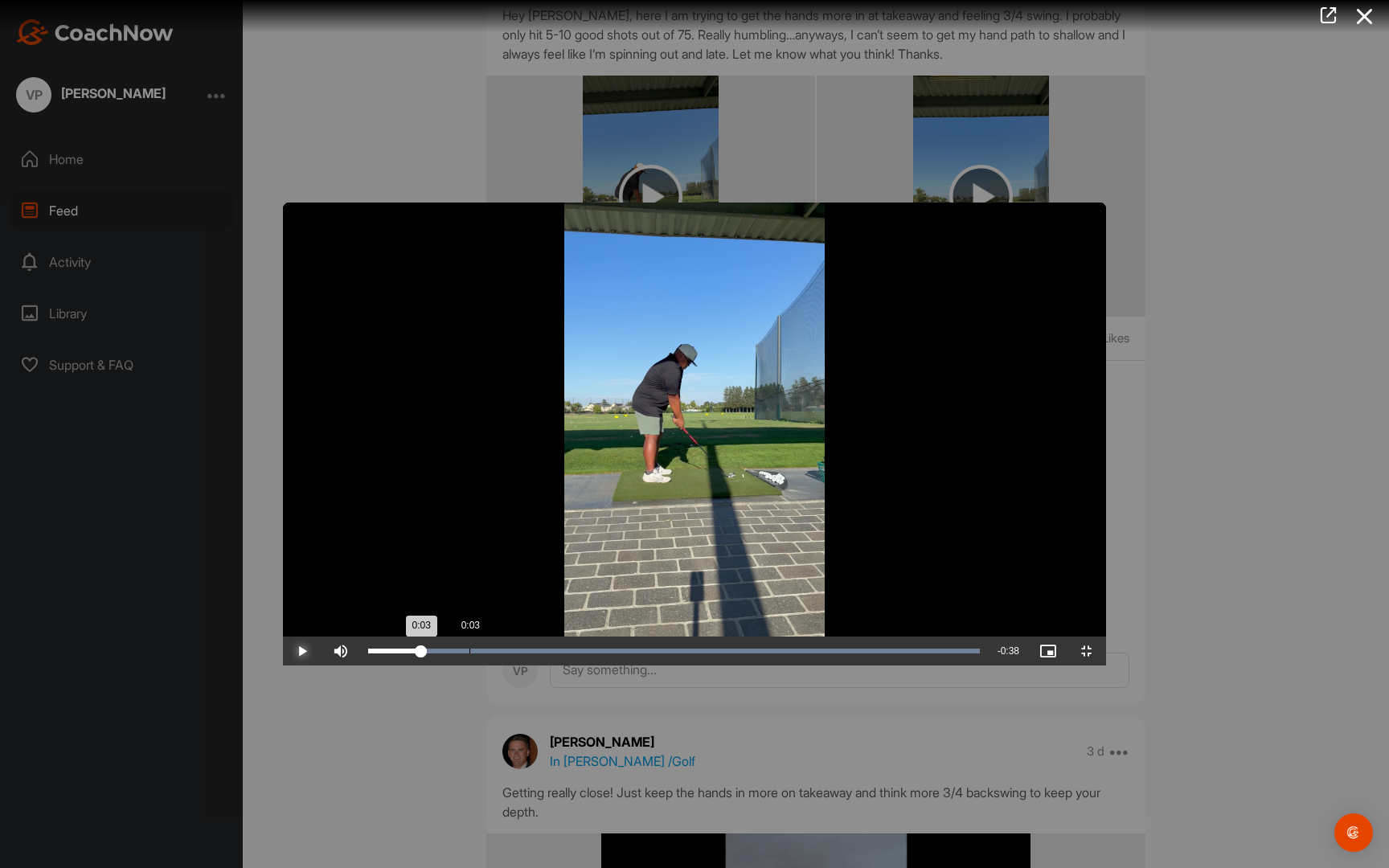
click at [360, 665] on div "Loaded : 100.00% 0:03 0:03" at bounding box center [674, 651] width 628 height 29
drag, startPoint x: 186, startPoint y: 846, endPoint x: 169, endPoint y: 859, distance: 21.4
click at [368, 654] on div "0:02" at bounding box center [391, 650] width 45 height 5
drag, startPoint x: 216, startPoint y: 856, endPoint x: 156, endPoint y: 855, distance: 60.0
click at [360, 665] on div "Loaded : 100.00% 0:02 0:02" at bounding box center [674, 651] width 628 height 29
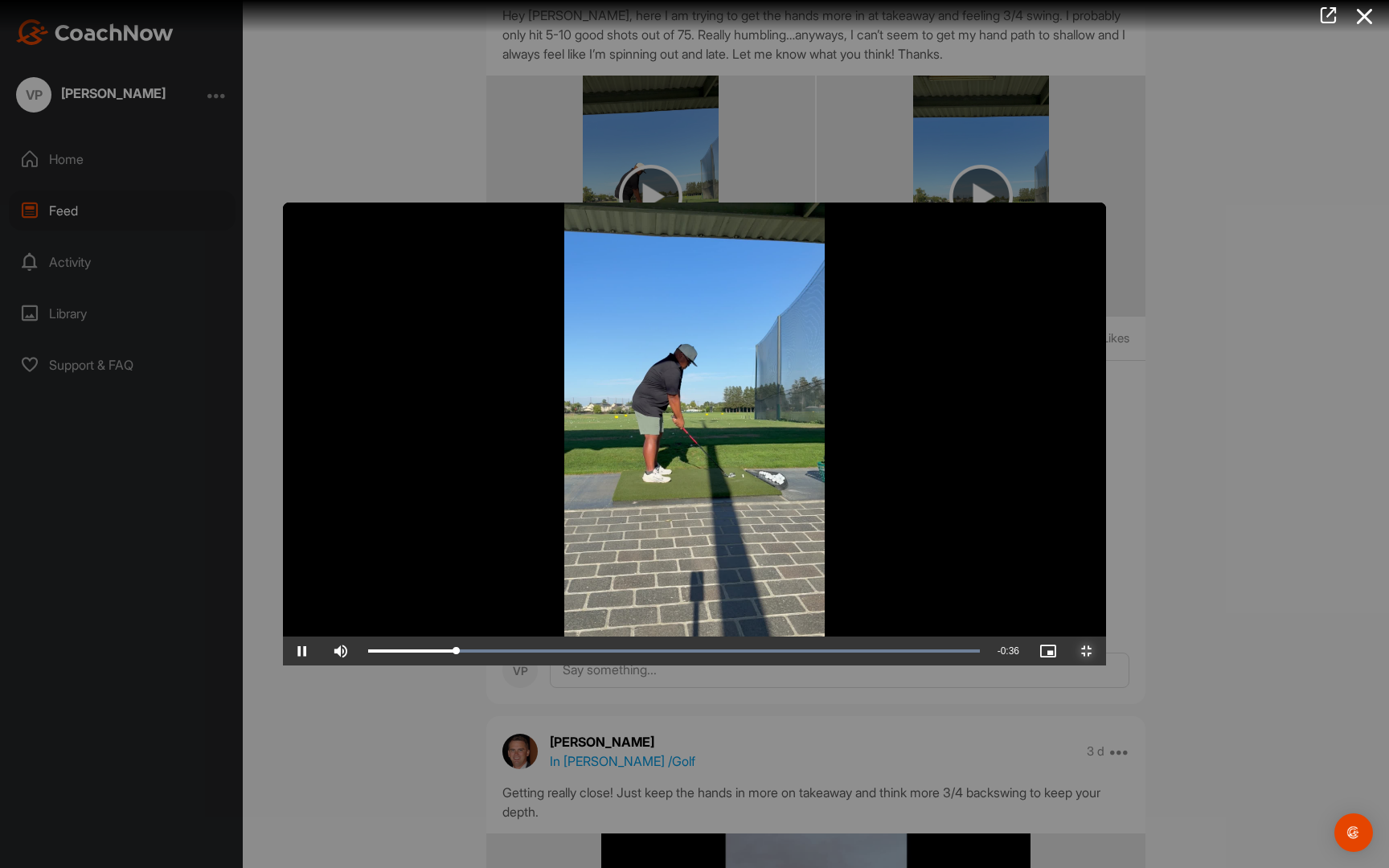
click at [1106, 651] on span "Video Player" at bounding box center [1086, 651] width 39 height 0
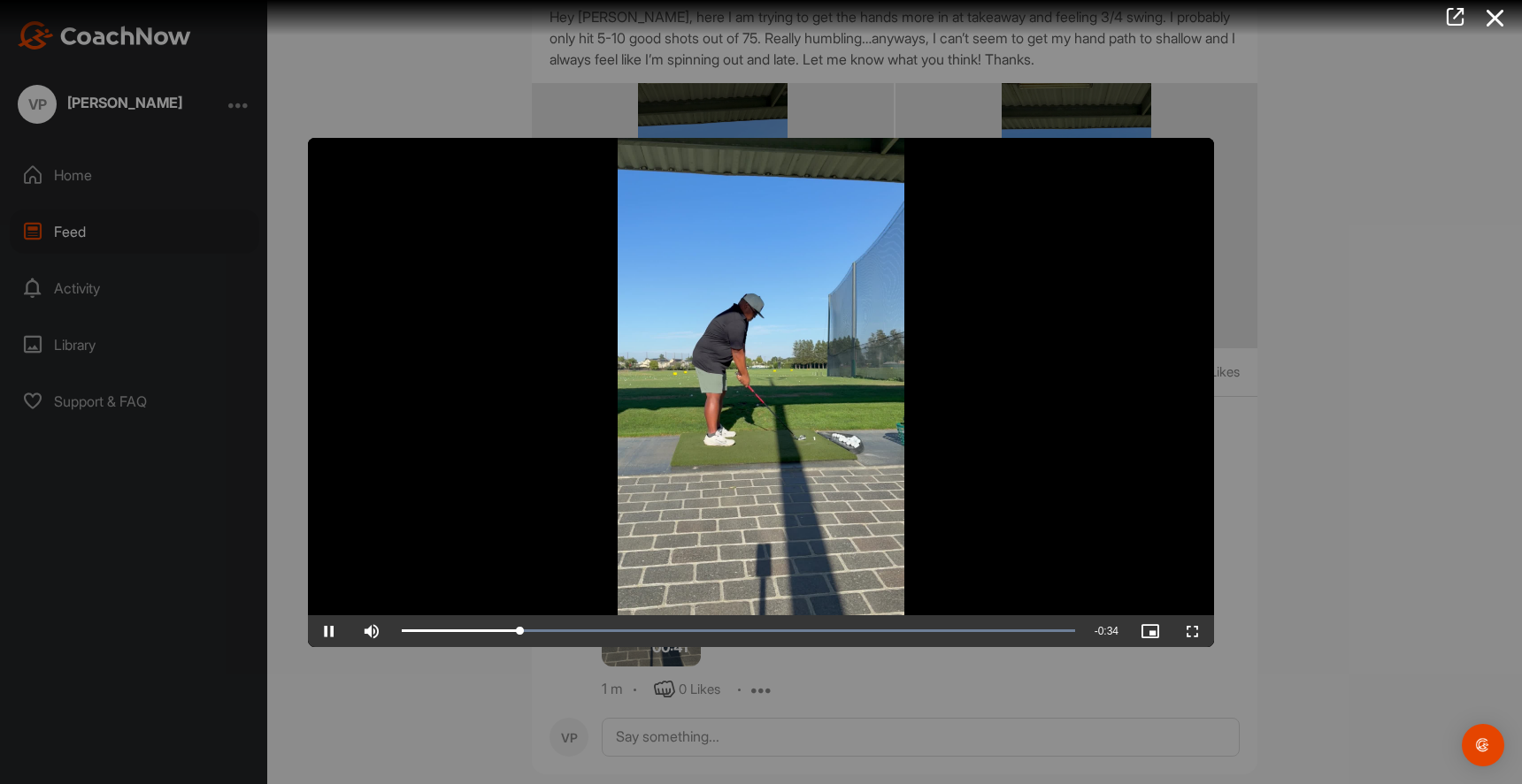
click at [1397, 539] on div at bounding box center [761, 392] width 1522 height 784
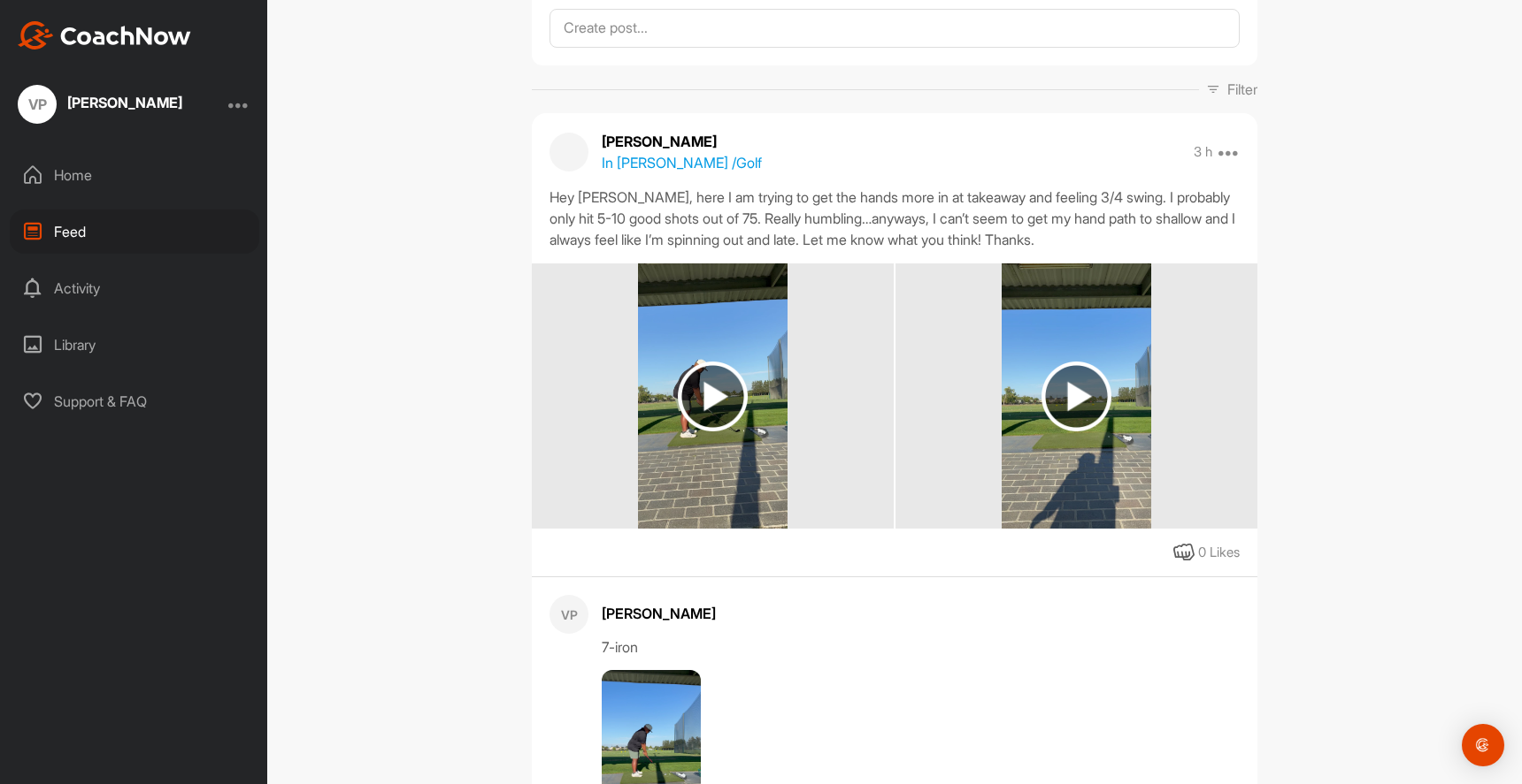
scroll to position [107, 0]
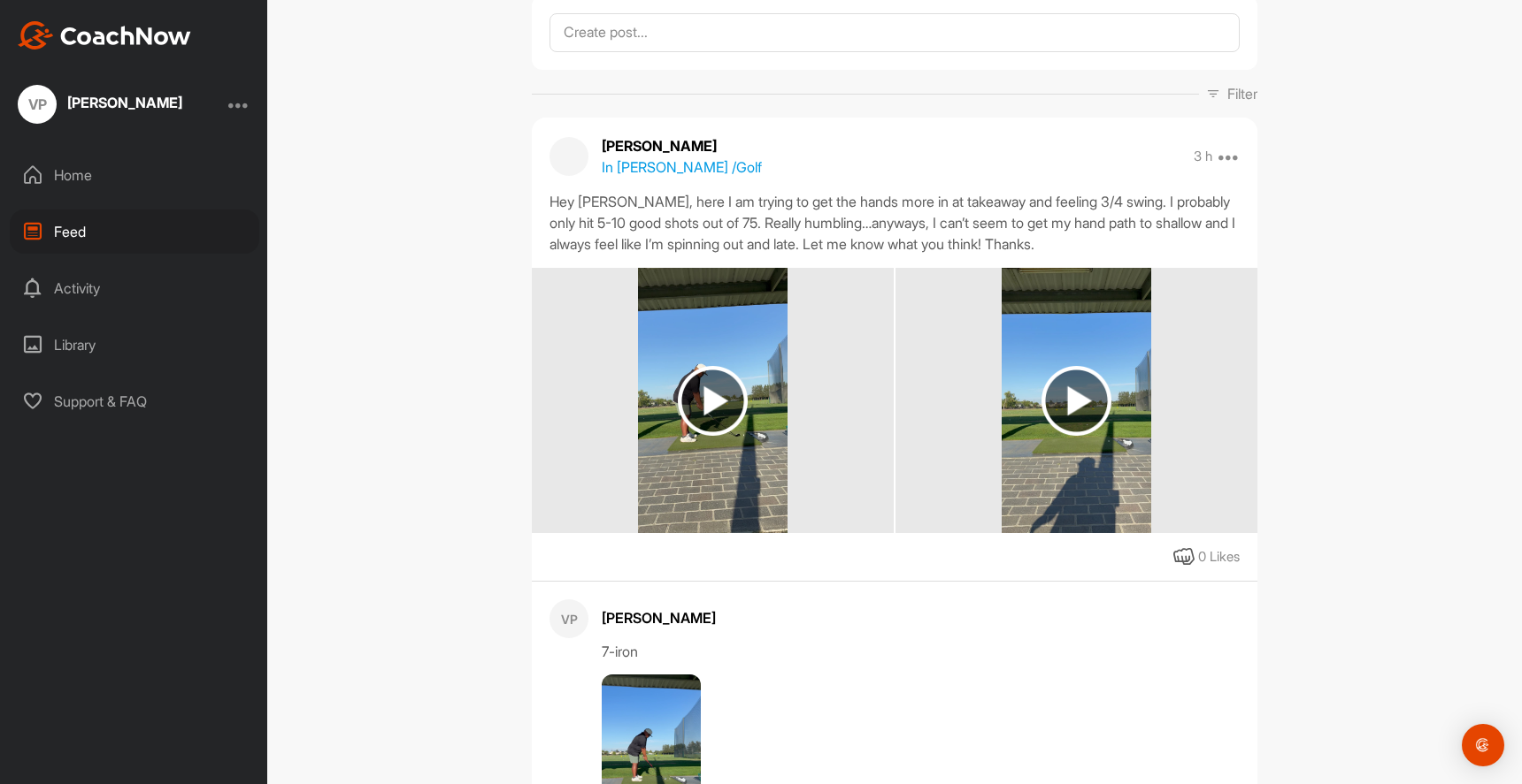
click at [772, 447] on img at bounding box center [713, 400] width 149 height 266
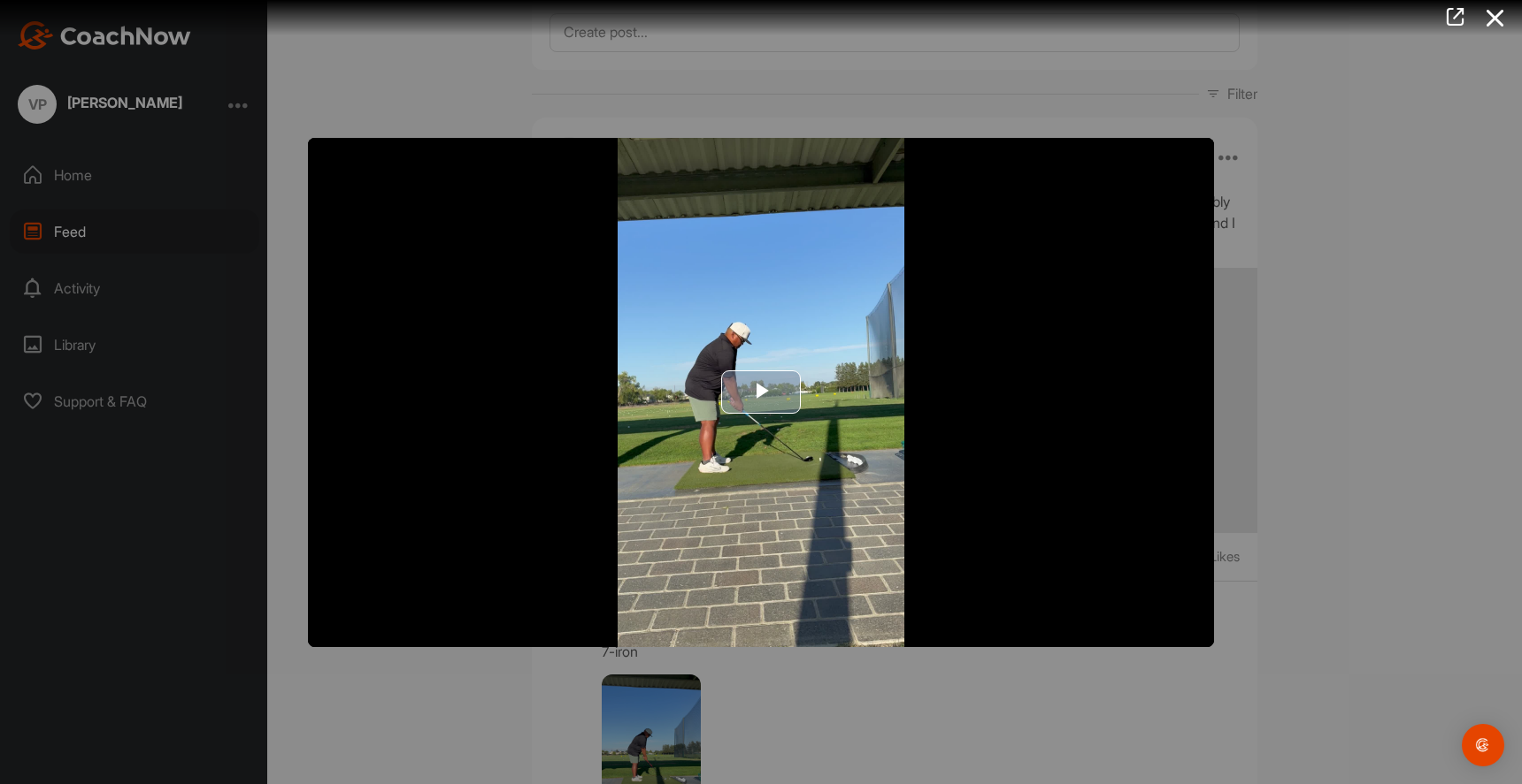
click at [717, 400] on img "Video Player" at bounding box center [761, 393] width 906 height 509
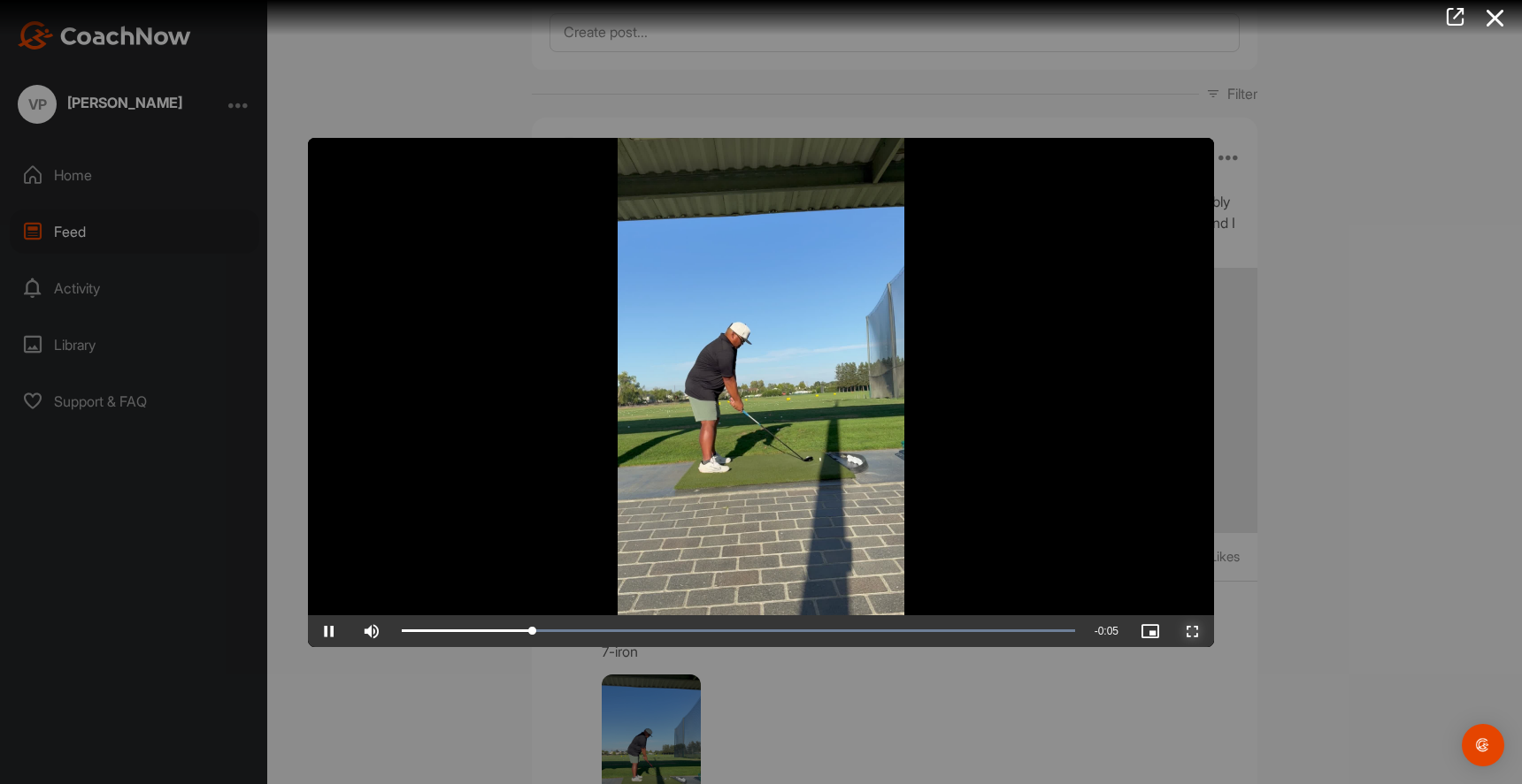
click at [1196, 632] on span "Video Player" at bounding box center [1193, 632] width 43 height 0
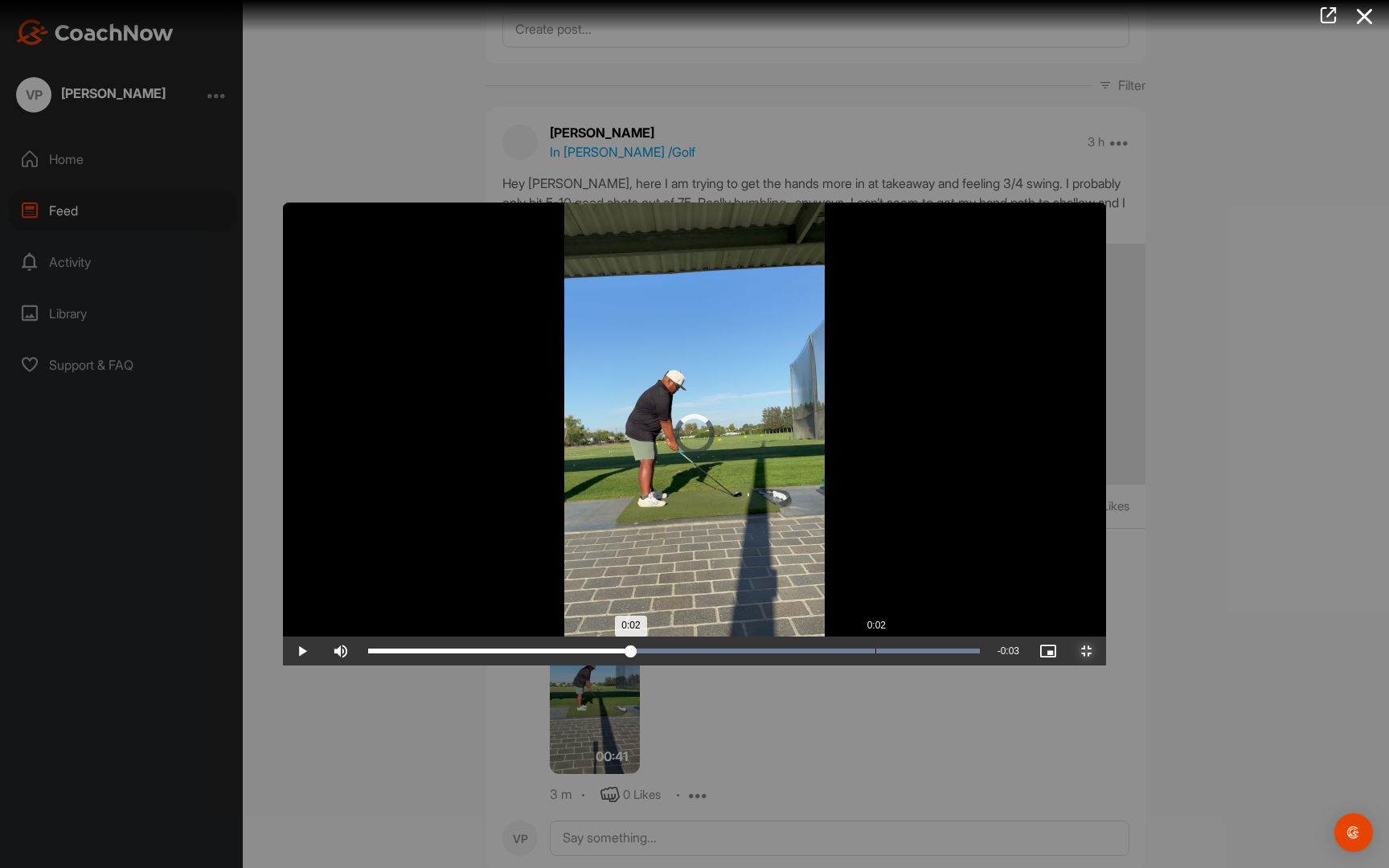
drag, startPoint x: 603, startPoint y: 860, endPoint x: 598, endPoint y: 848, distance: 13.0
click at [597, 665] on div "Loaded : 100.00% 0:02 0:02" at bounding box center [674, 651] width 628 height 29
drag, startPoint x: 610, startPoint y: 853, endPoint x: 869, endPoint y: 834, distance: 259.7
click at [869, 665] on div "Video Player is loading. Play Video Play Skip Backward Skip Forward Mute Curren…" at bounding box center [694, 434] width 823 height 463
click at [987, 665] on div "Loaded : 100.00% 0:04 0:03" at bounding box center [674, 651] width 628 height 29
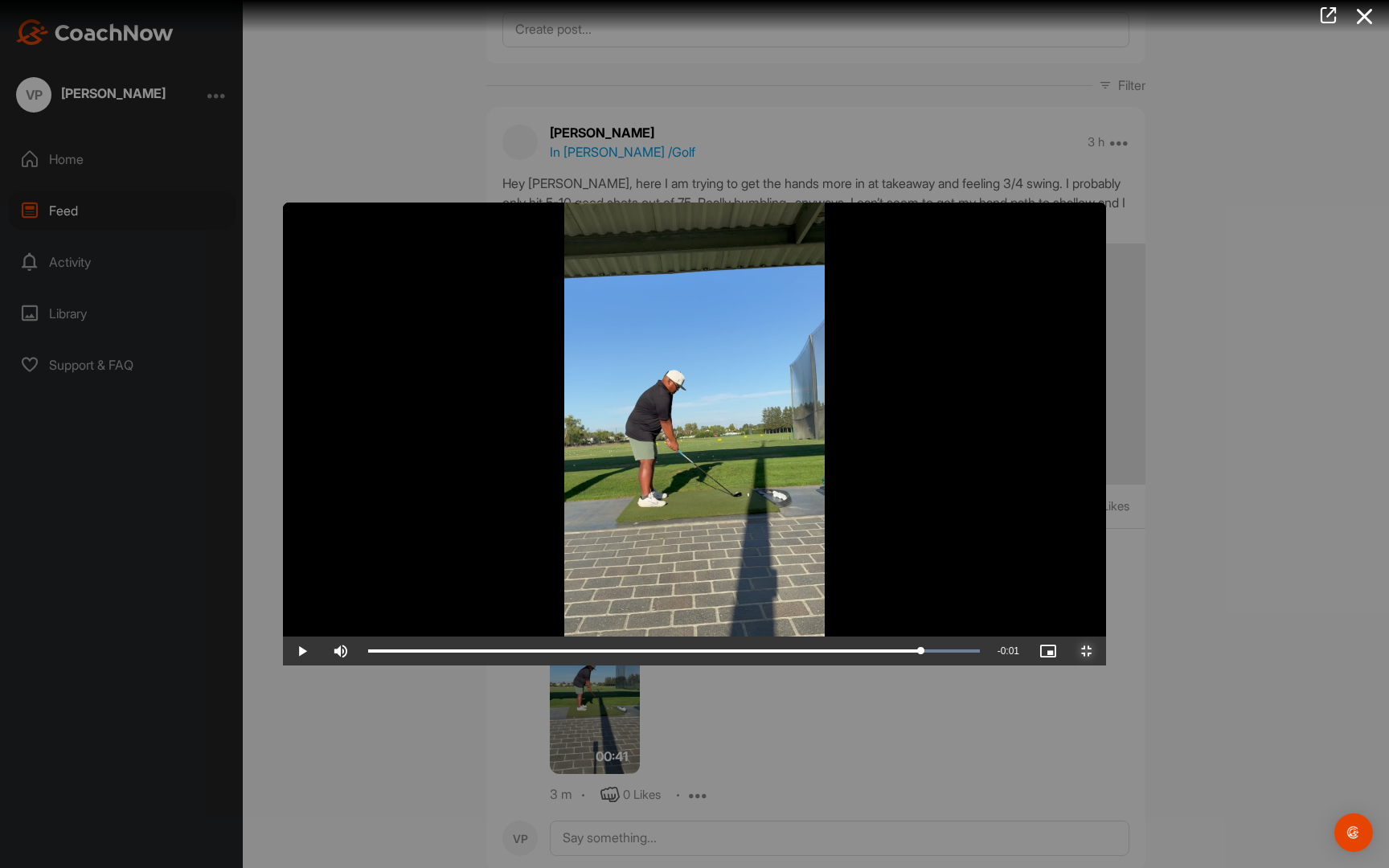
click at [1106, 651] on span "Video Player" at bounding box center [1086, 651] width 39 height 0
